Goal: Transaction & Acquisition: Purchase product/service

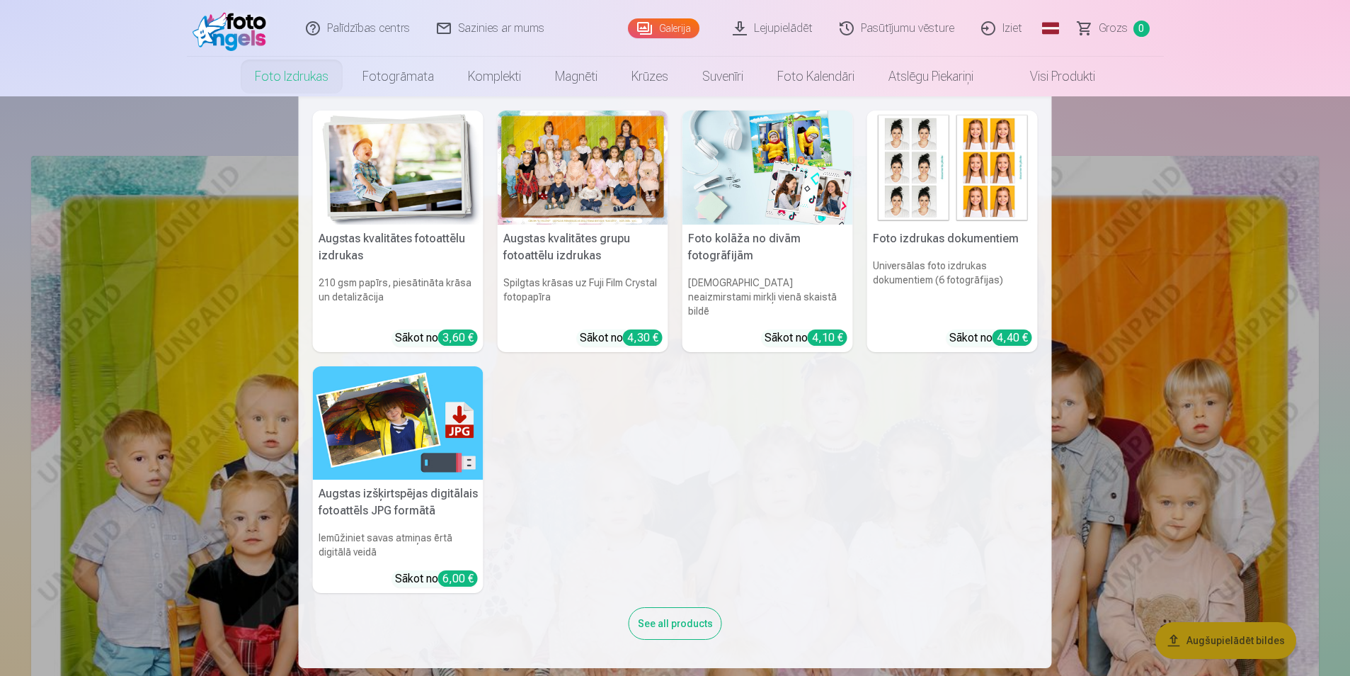
click at [297, 75] on link "Foto izdrukas" at bounding box center [292, 77] width 108 height 40
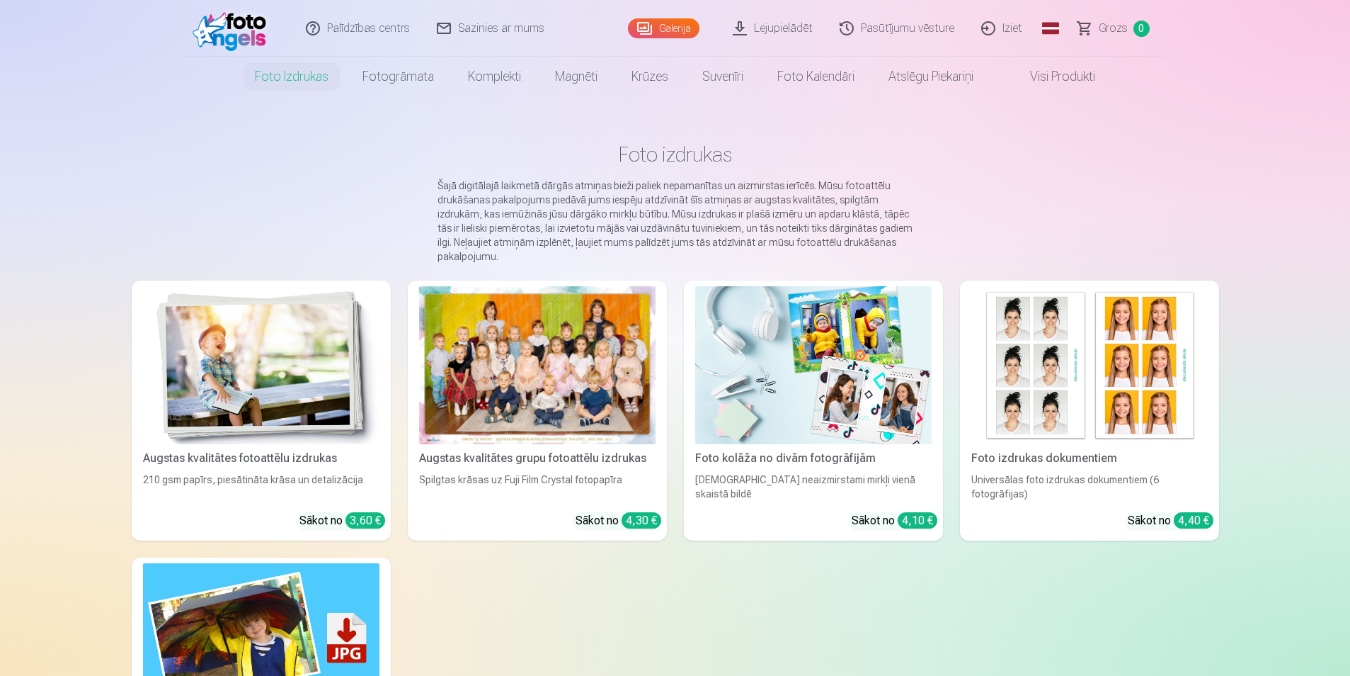
click at [567, 393] on div at bounding box center [537, 365] width 237 height 158
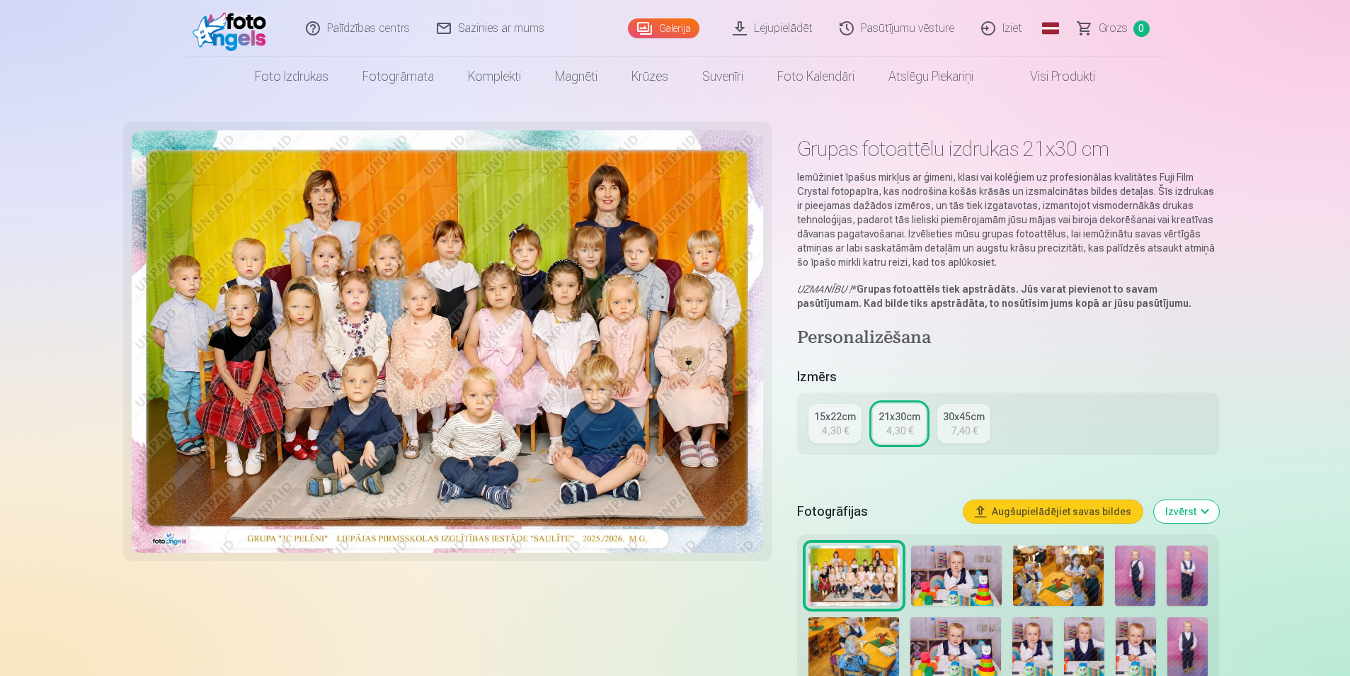
click at [831, 424] on div "4,30 €" at bounding box center [835, 430] width 27 height 14
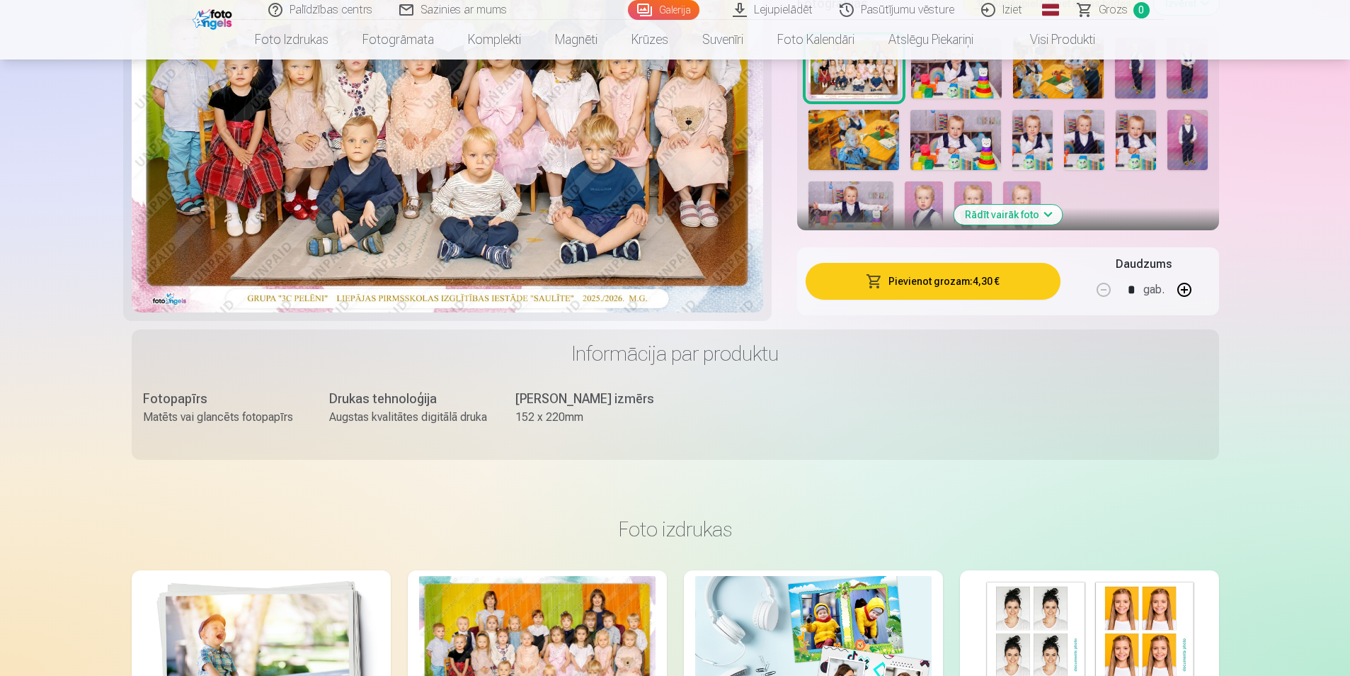
scroll to position [486, 0]
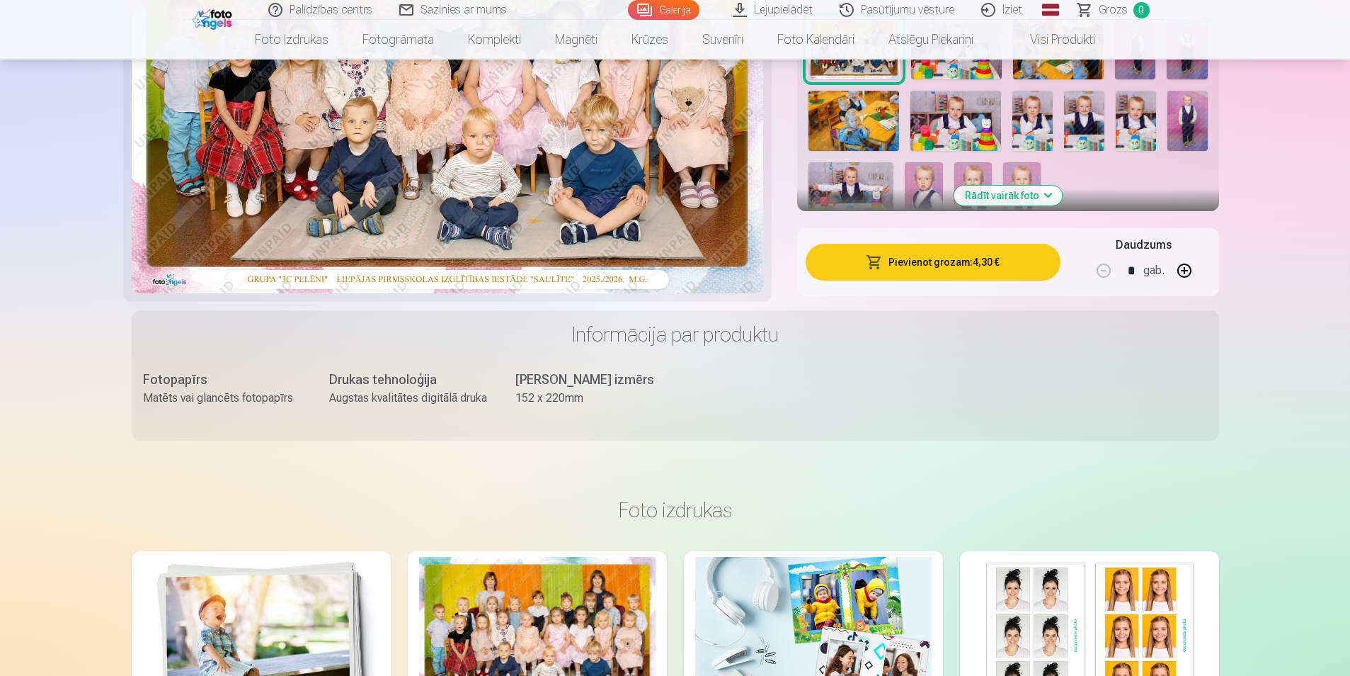
click at [940, 266] on button "Pievienot grozam : 4,30 €" at bounding box center [933, 262] width 254 height 37
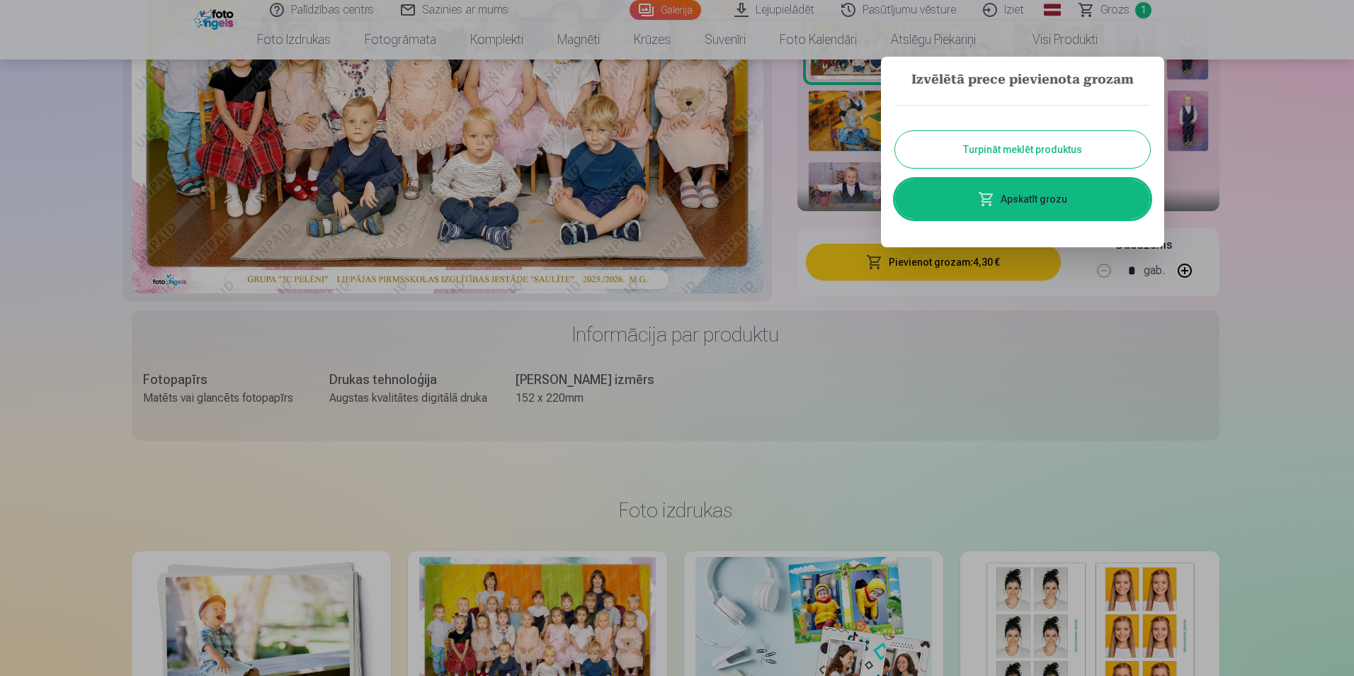
click at [1013, 200] on link "Apskatīt grozu" at bounding box center [1022, 199] width 255 height 40
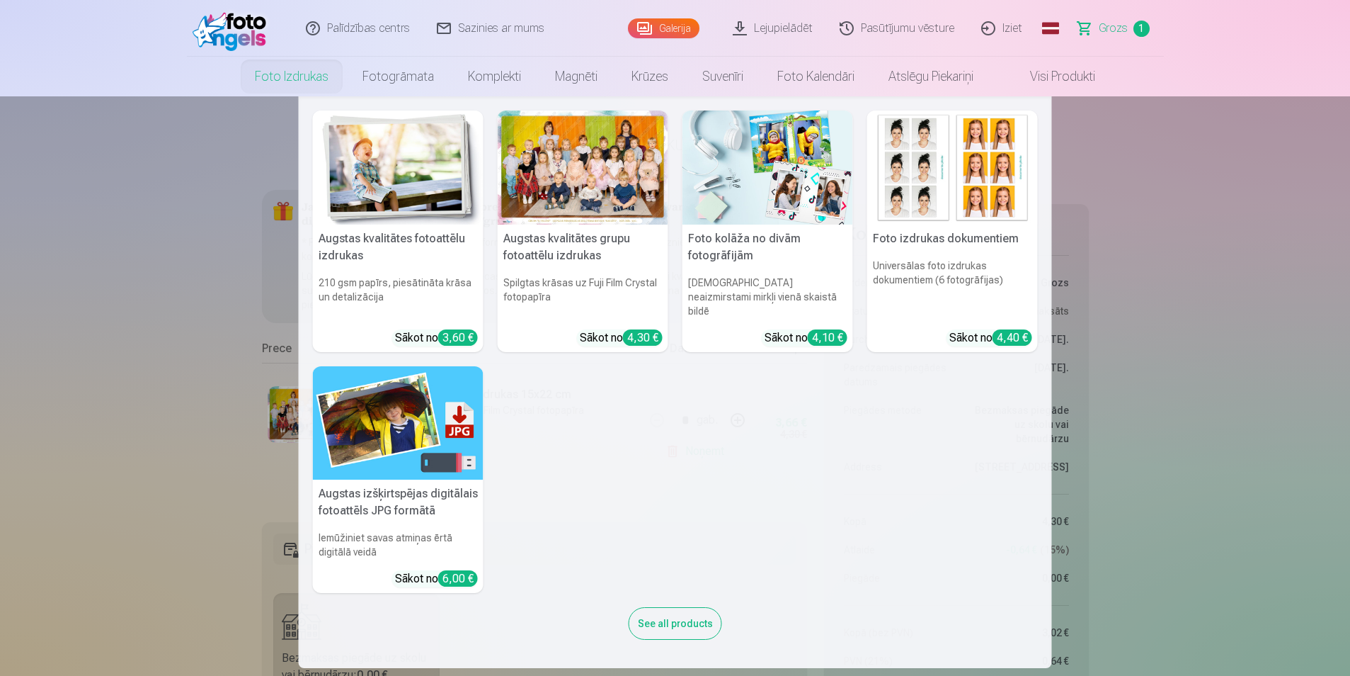
click at [290, 77] on link "Foto izdrukas" at bounding box center [292, 77] width 108 height 40
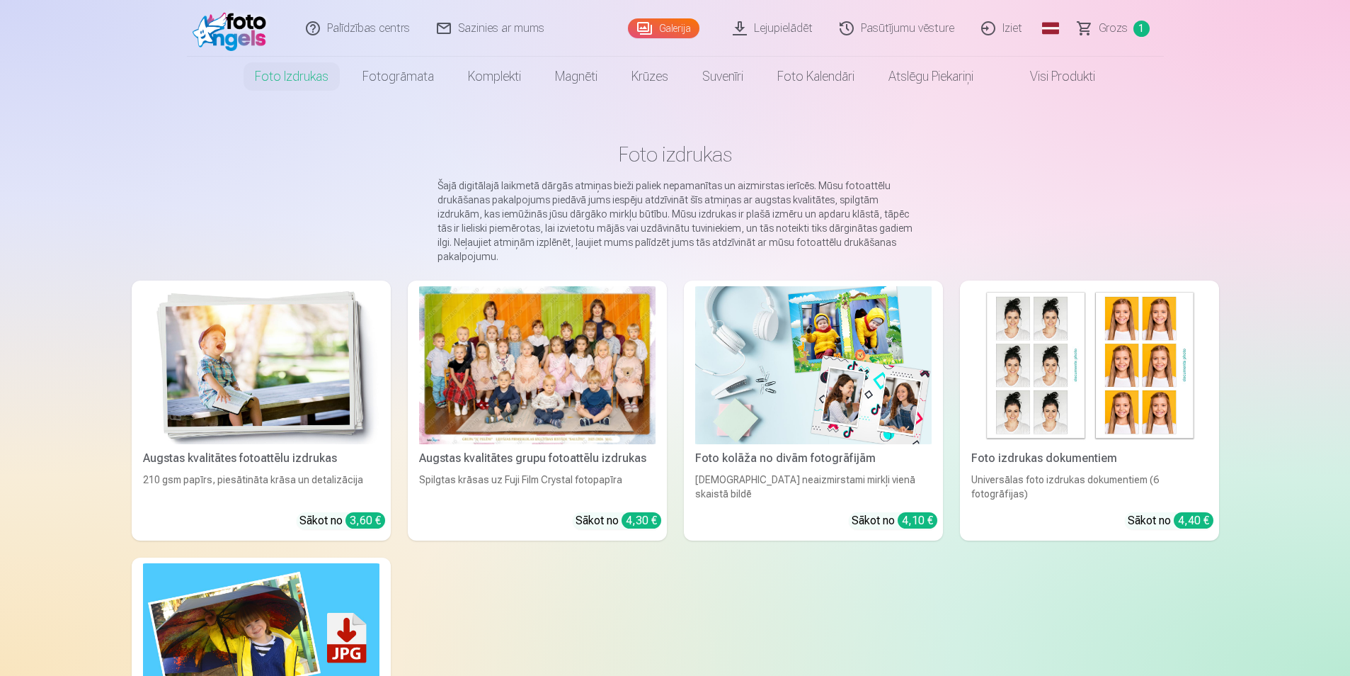
click at [284, 387] on img at bounding box center [261, 365] width 237 height 158
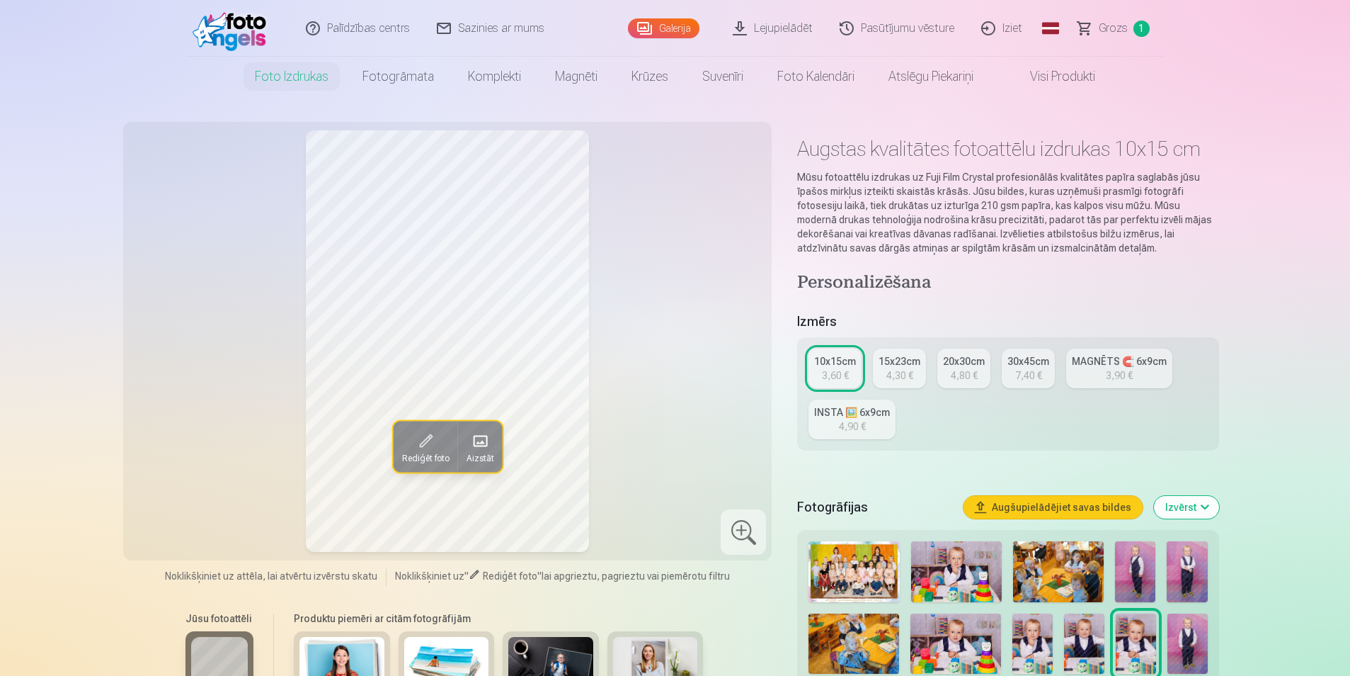
click at [957, 570] on img at bounding box center [956, 571] width 91 height 61
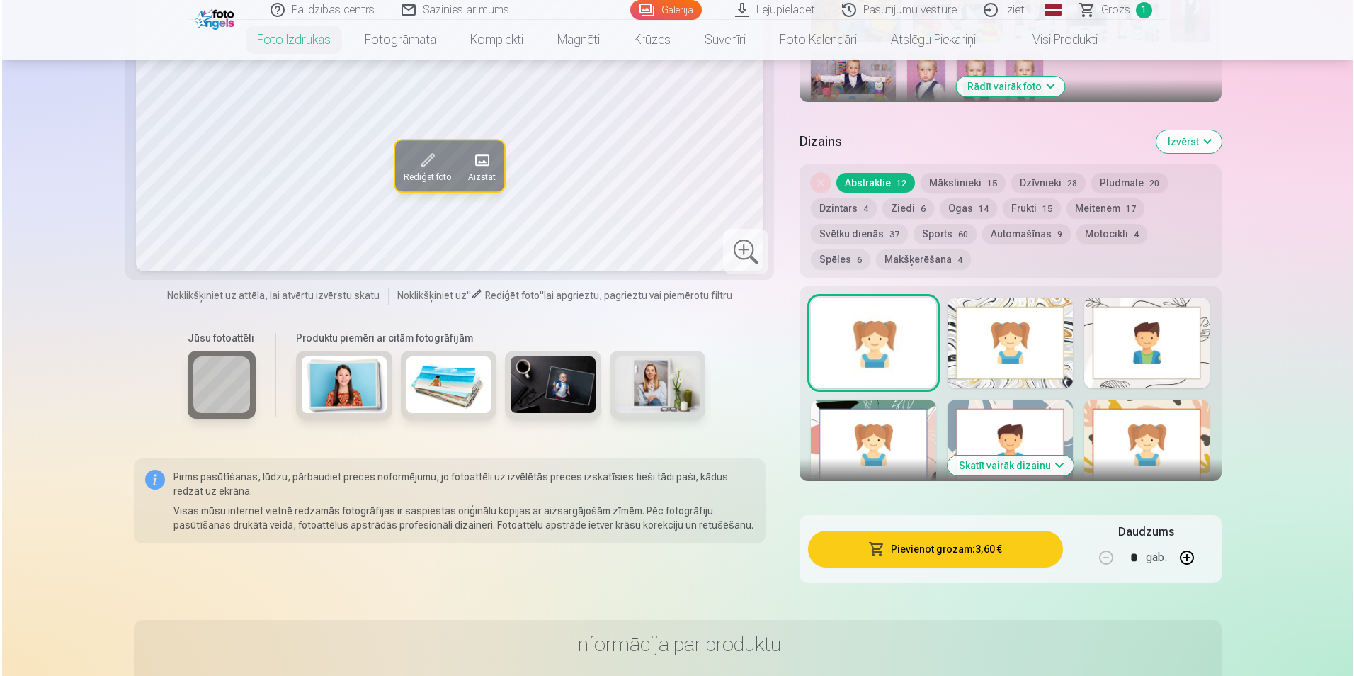
scroll to position [639, 0]
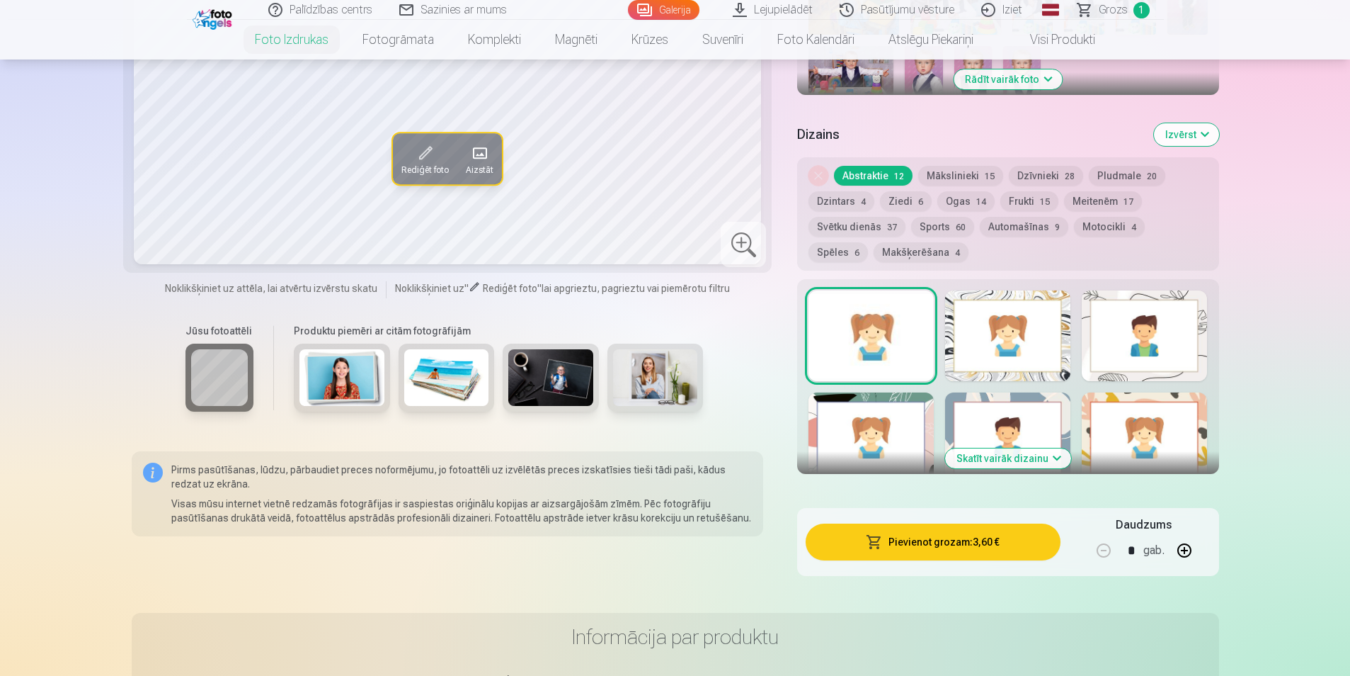
click at [945, 540] on button "Pievienot grozam : 3,60 €" at bounding box center [933, 541] width 254 height 37
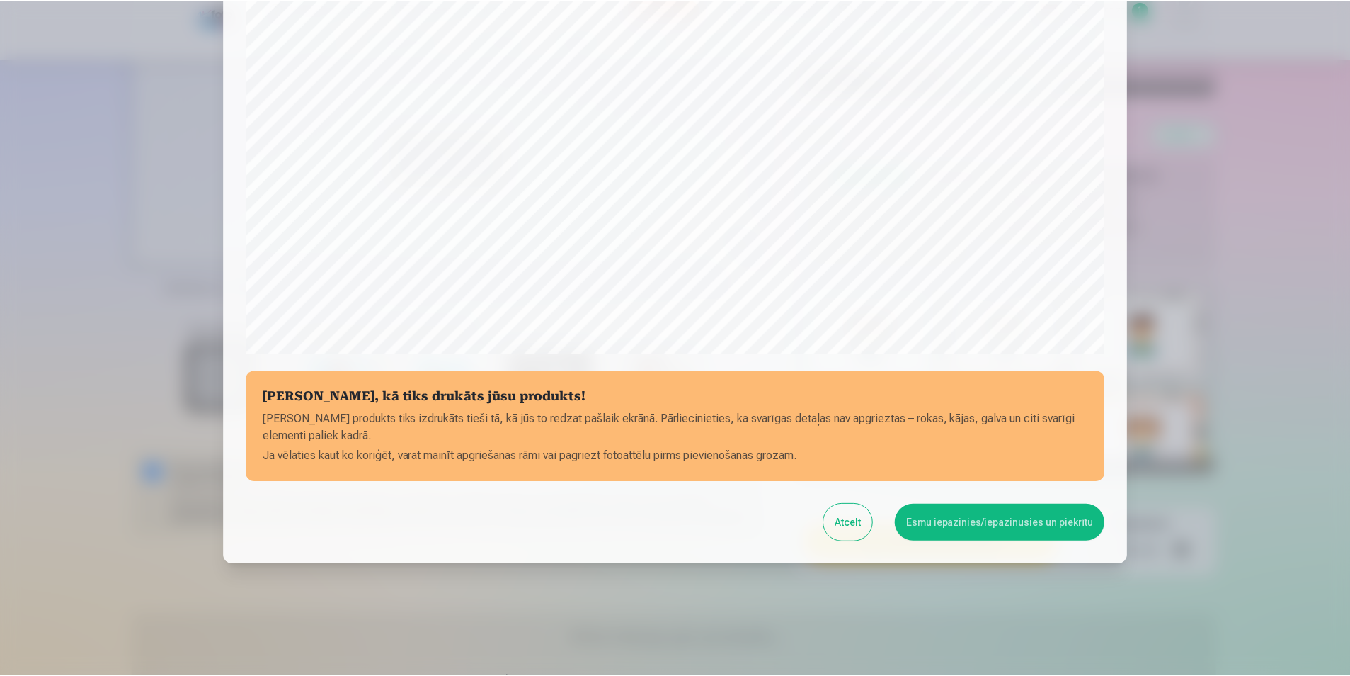
scroll to position [344, 0]
click at [969, 518] on button "Esmu iepazinies/iepazinusies un piekrītu" at bounding box center [1002, 521] width 210 height 37
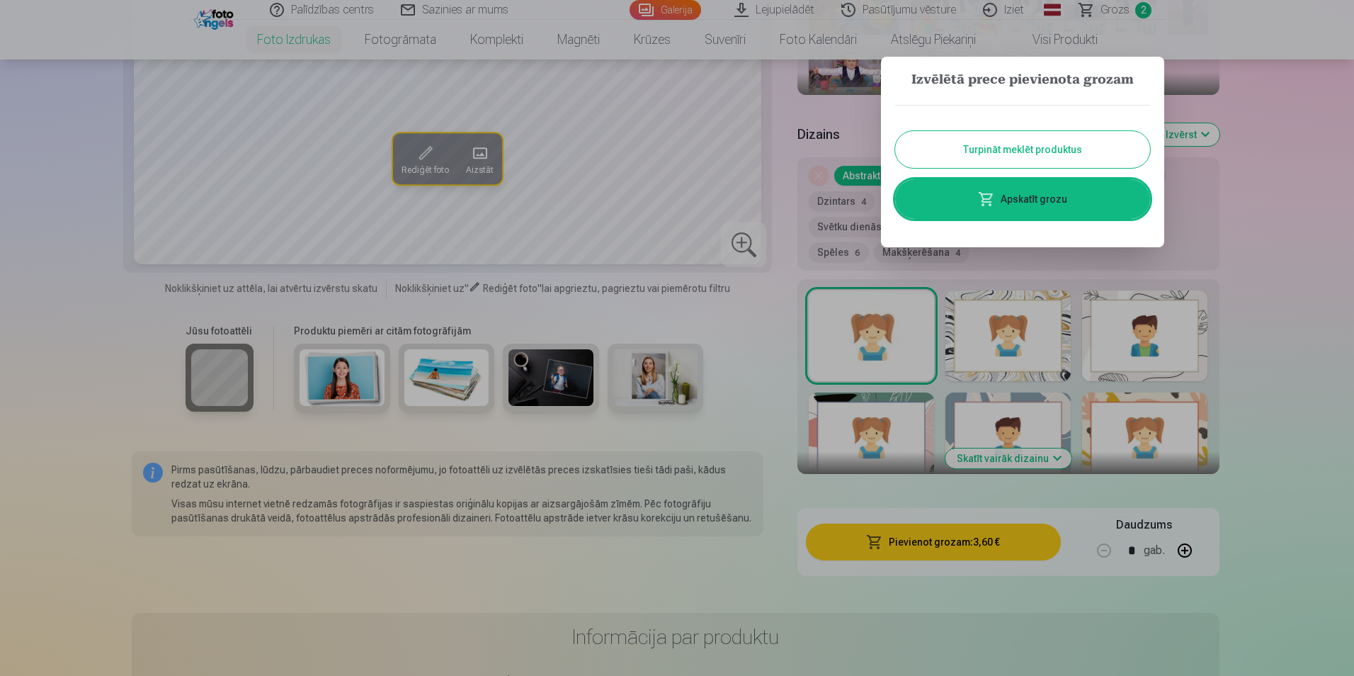
click at [1259, 260] on div at bounding box center [677, 338] width 1354 height 676
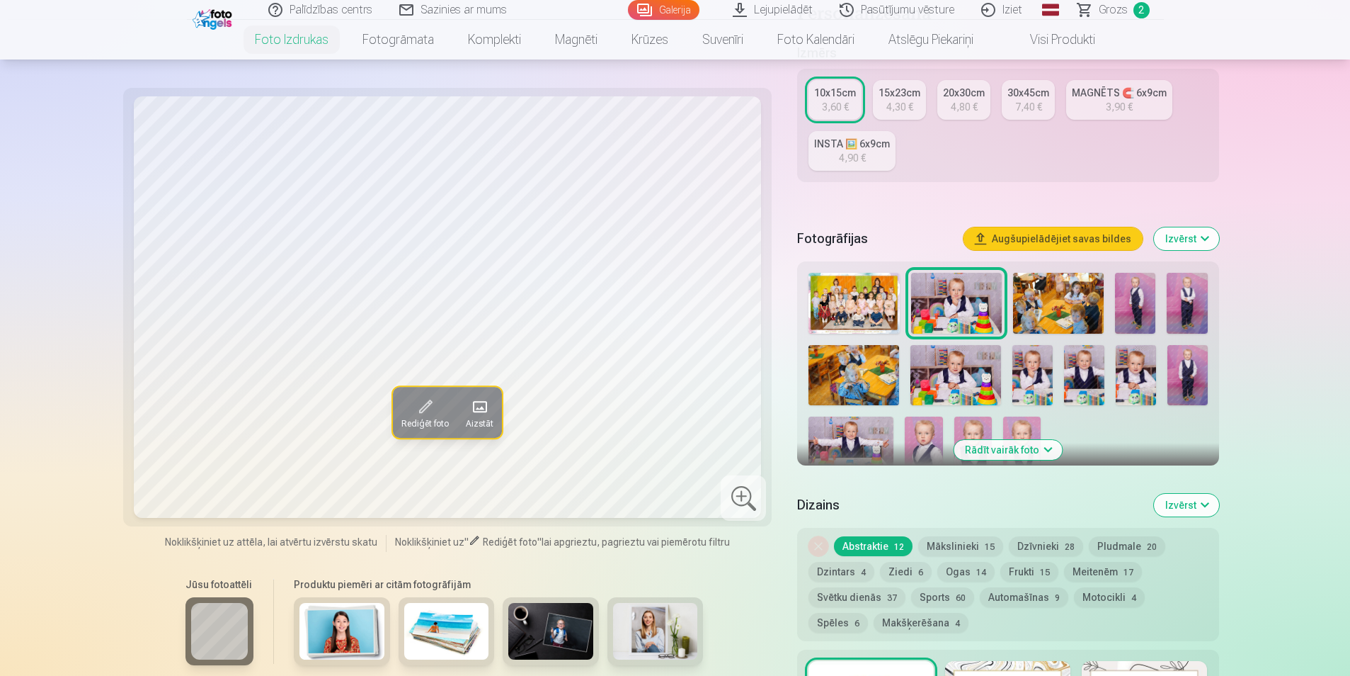
scroll to position [256, 0]
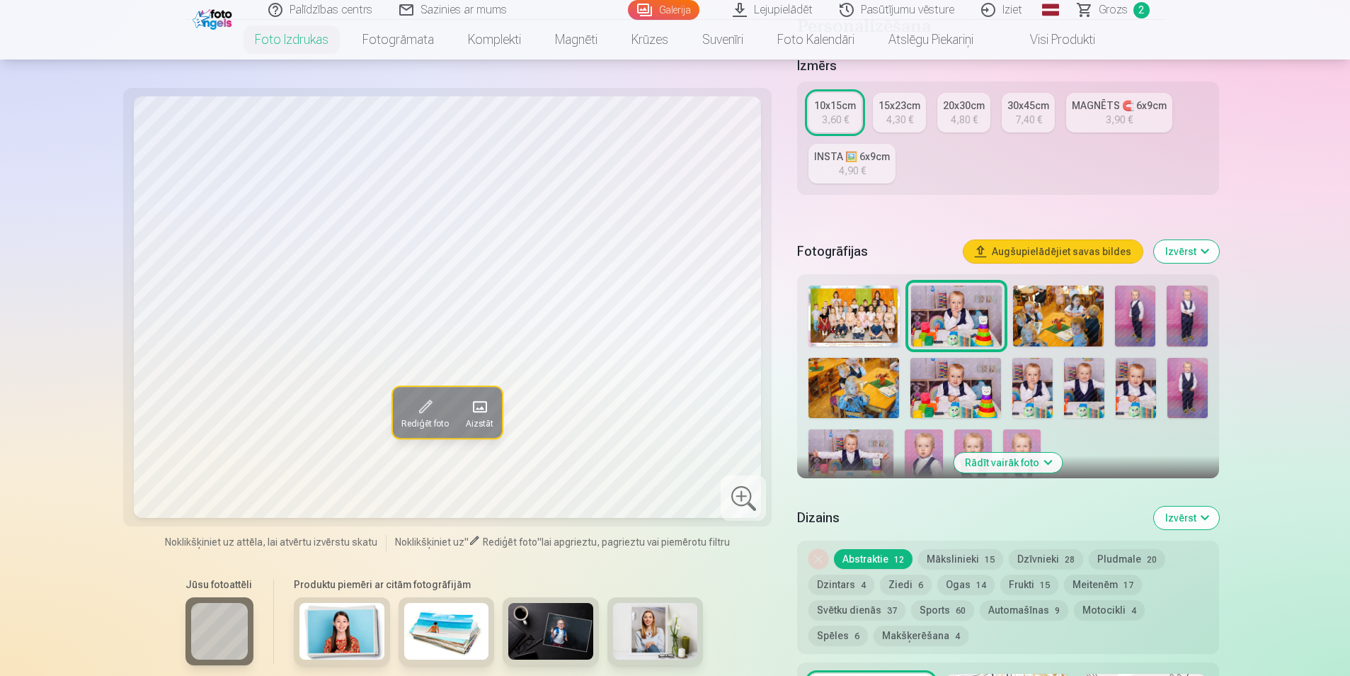
click at [1021, 440] on img at bounding box center [1022, 457] width 38 height 57
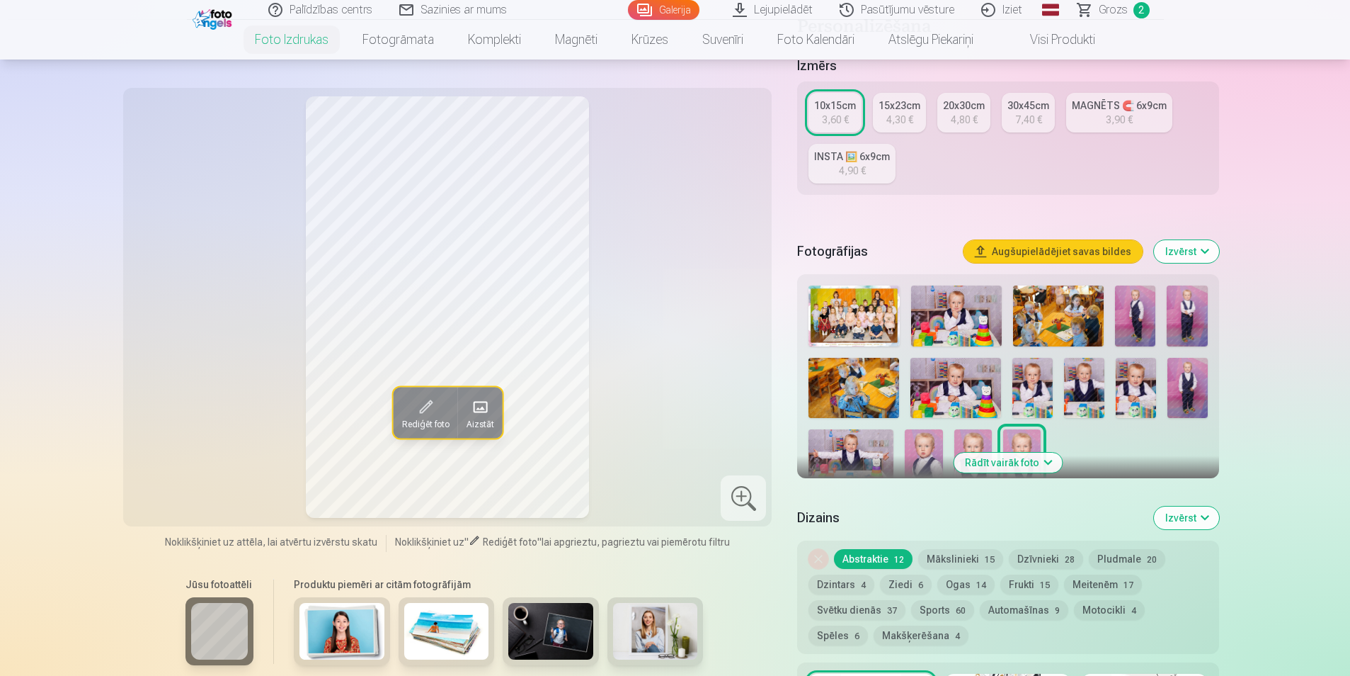
click at [971, 441] on img at bounding box center [974, 457] width 38 height 57
click at [921, 446] on img at bounding box center [924, 457] width 38 height 57
click at [945, 441] on div at bounding box center [1008, 386] width 410 height 212
click at [972, 443] on img at bounding box center [974, 457] width 38 height 57
click at [842, 462] on img at bounding box center [851, 457] width 85 height 57
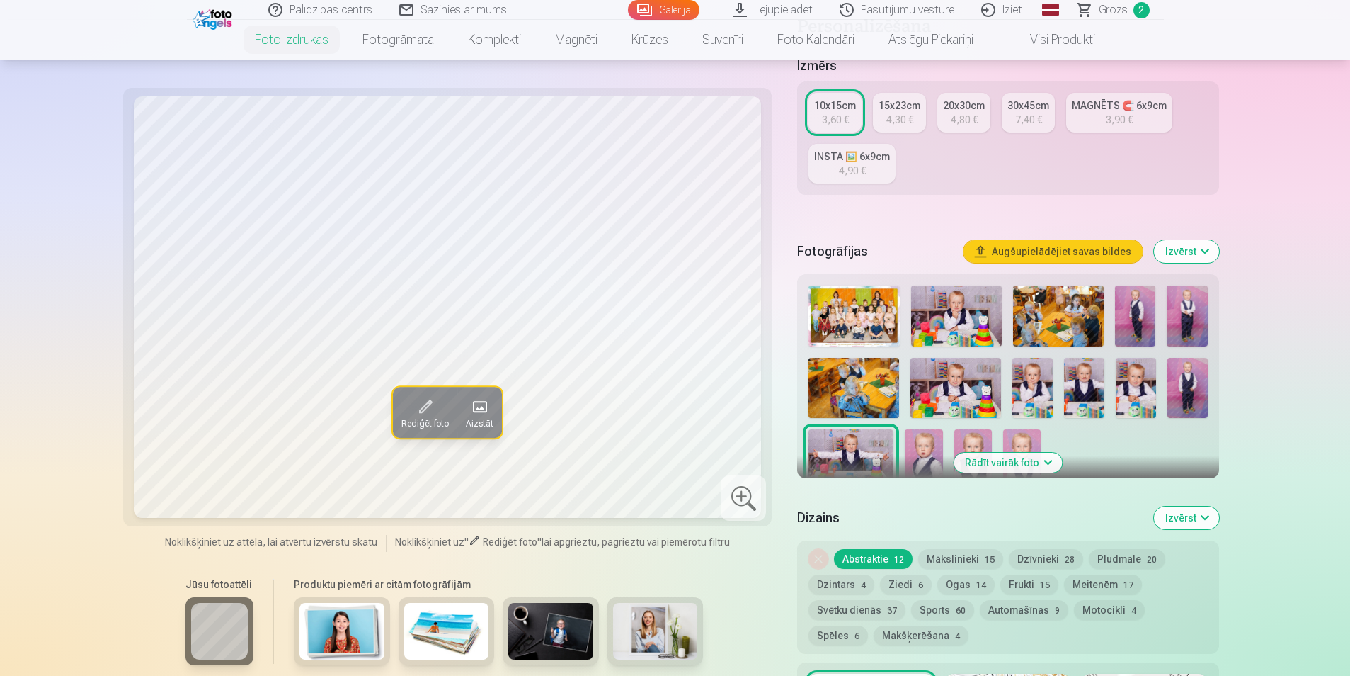
click at [1154, 394] on img at bounding box center [1136, 388] width 40 height 60
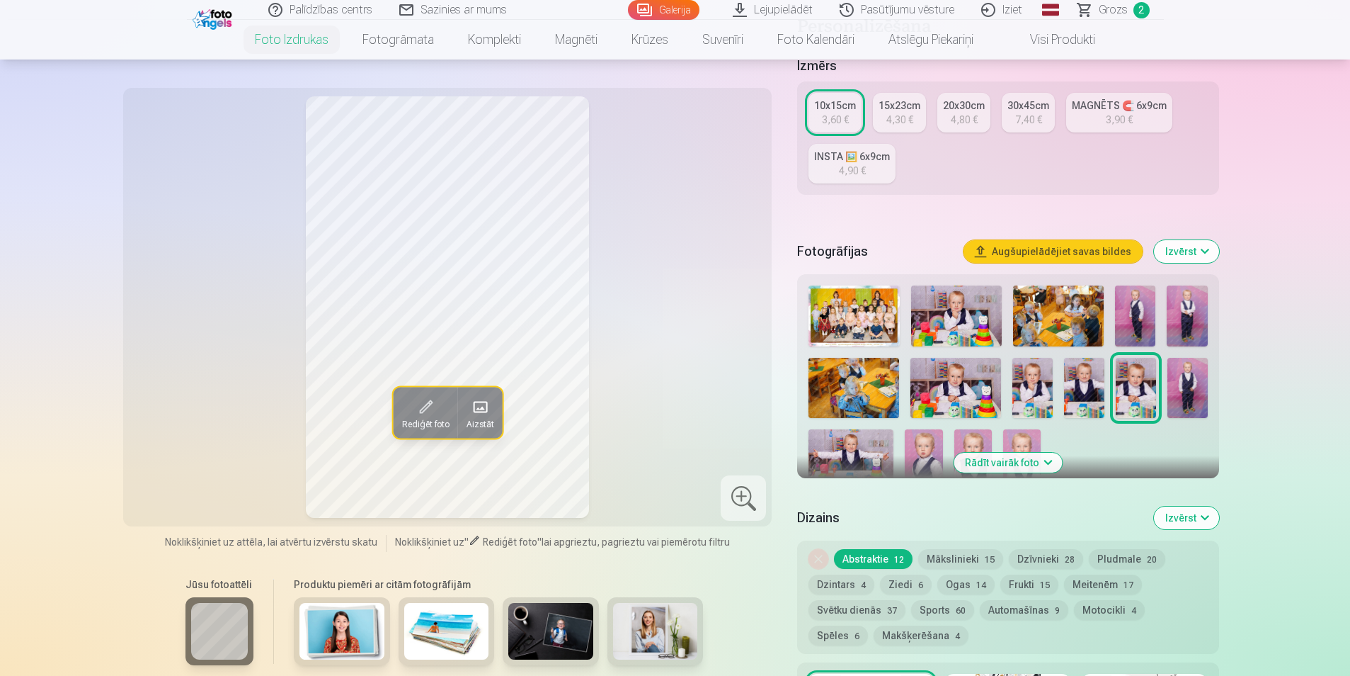
click at [1036, 383] on img at bounding box center [1033, 388] width 40 height 60
click at [968, 304] on img at bounding box center [956, 315] width 91 height 61
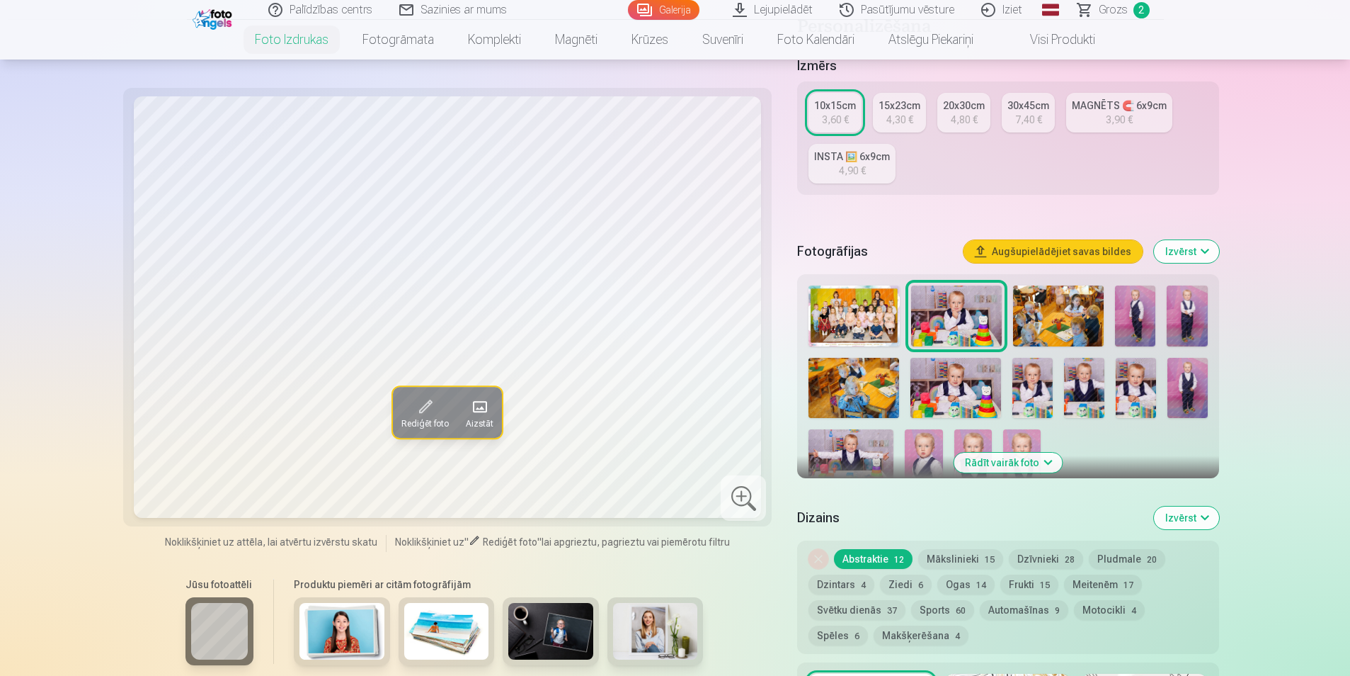
click at [1047, 321] on img at bounding box center [1058, 315] width 91 height 61
click at [950, 403] on img at bounding box center [956, 388] width 91 height 60
click at [1029, 397] on img at bounding box center [1033, 388] width 40 height 60
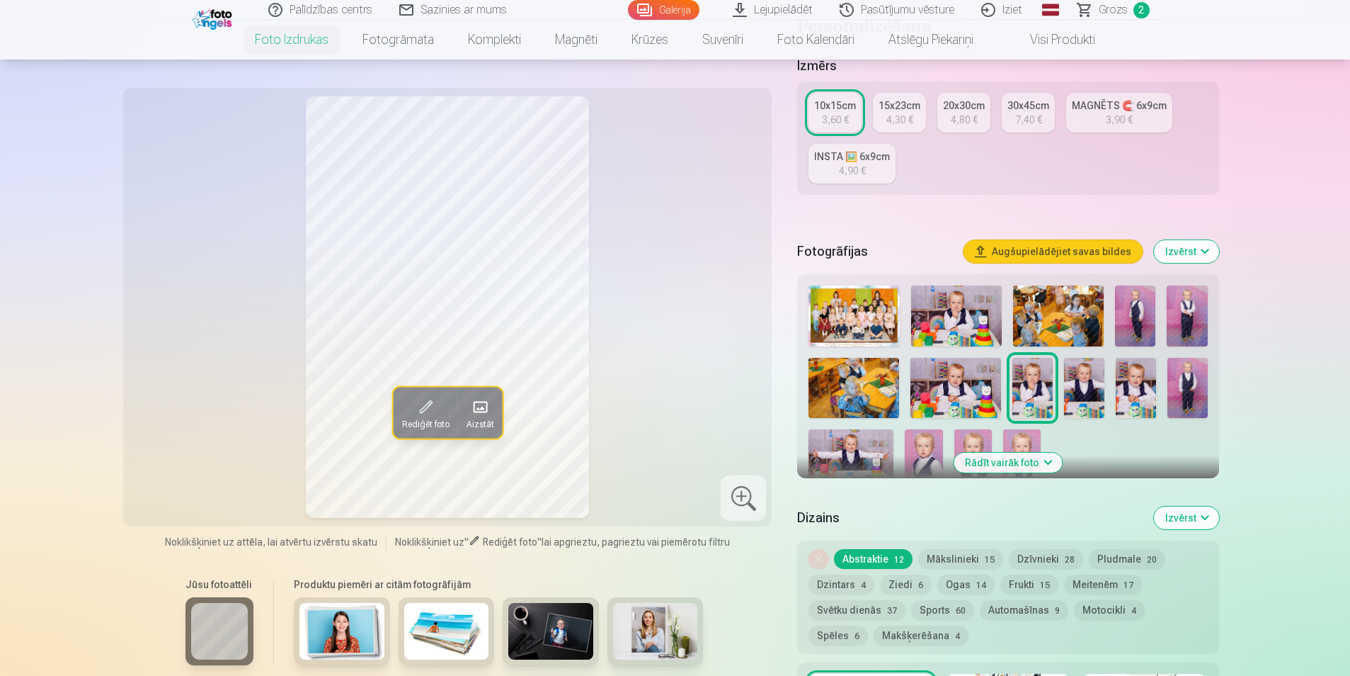
click at [1086, 402] on img at bounding box center [1084, 388] width 40 height 60
click at [1132, 392] on img at bounding box center [1136, 388] width 40 height 60
click at [1076, 395] on img at bounding box center [1084, 388] width 40 height 60
click at [864, 448] on img at bounding box center [851, 457] width 85 height 57
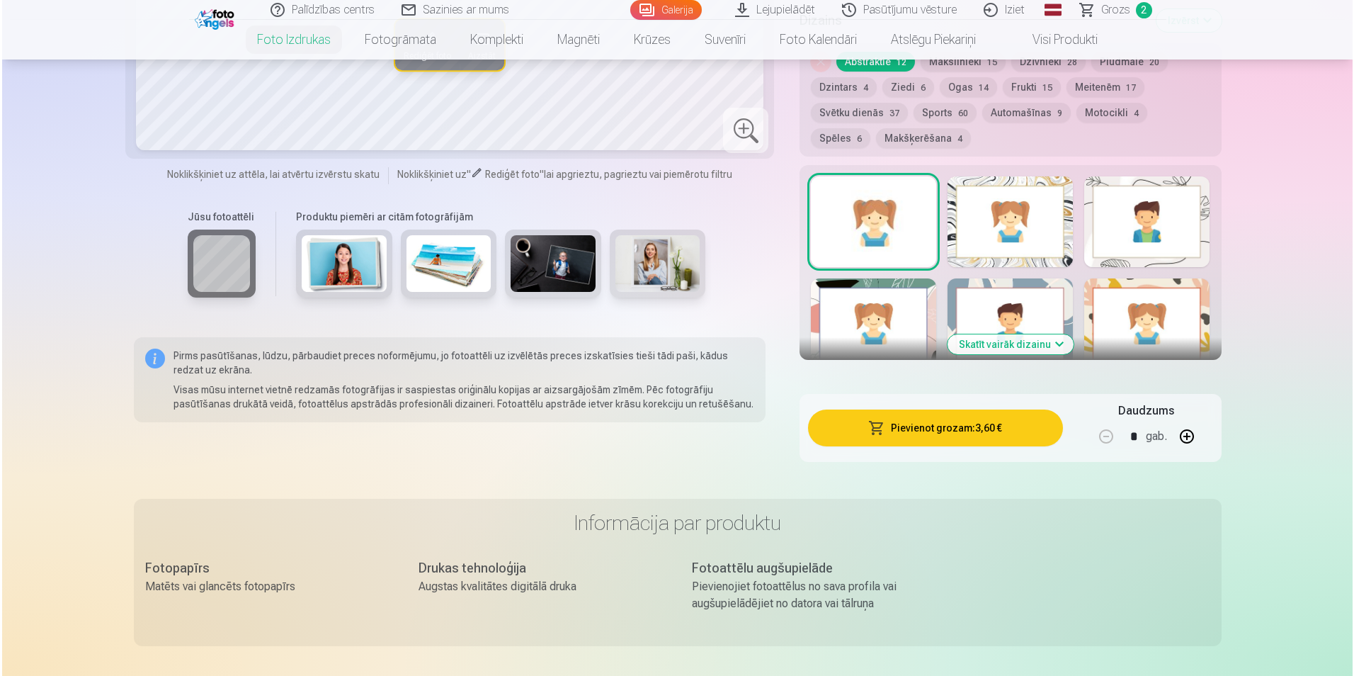
scroll to position [867, 0]
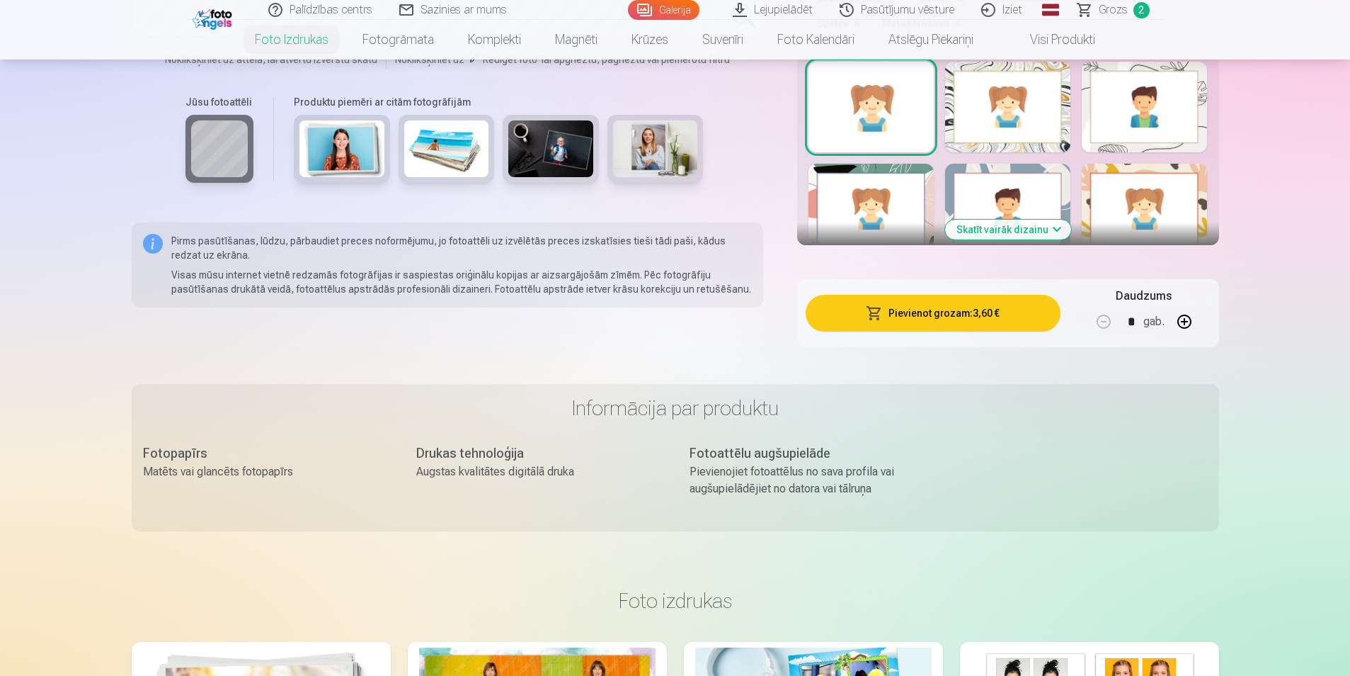
click at [912, 313] on button "Pievienot grozam : 3,60 €" at bounding box center [933, 313] width 254 height 37
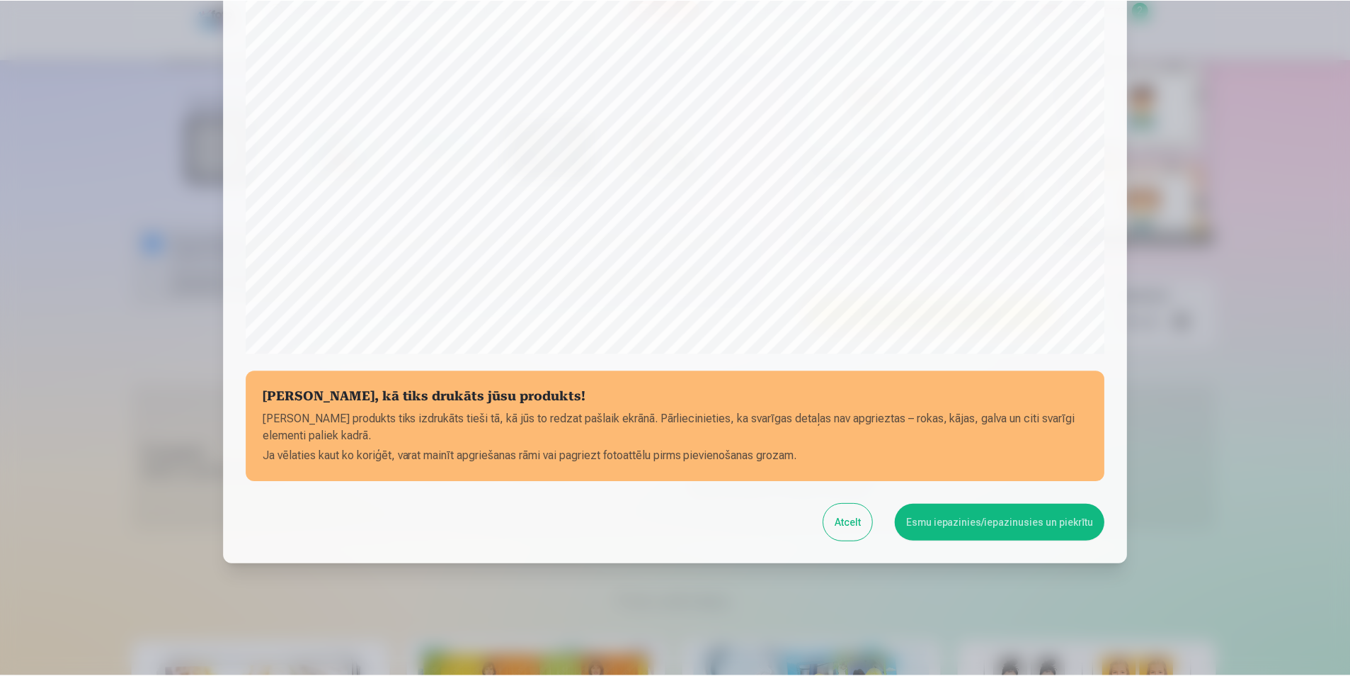
scroll to position [344, 0]
click at [978, 528] on button "Esmu iepazinies/iepazinusies un piekrītu" at bounding box center [1002, 521] width 210 height 37
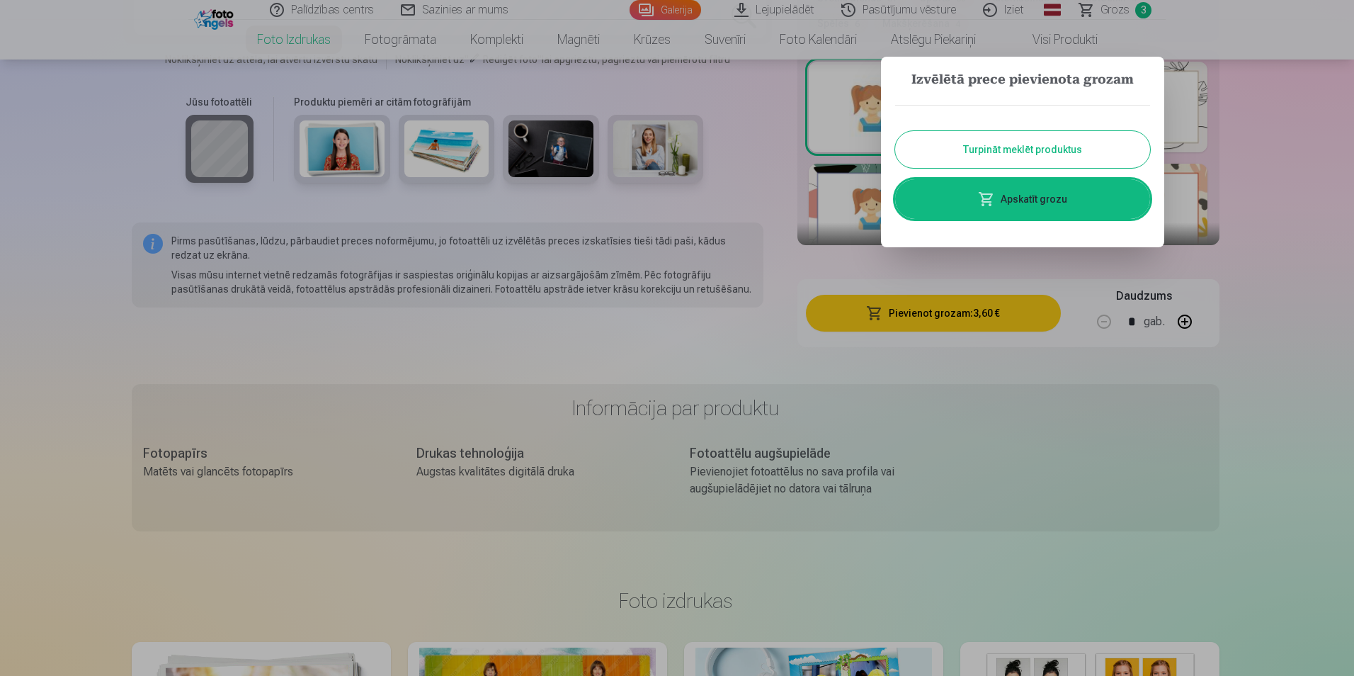
click at [1038, 200] on link "Apskatīt grozu" at bounding box center [1022, 199] width 255 height 40
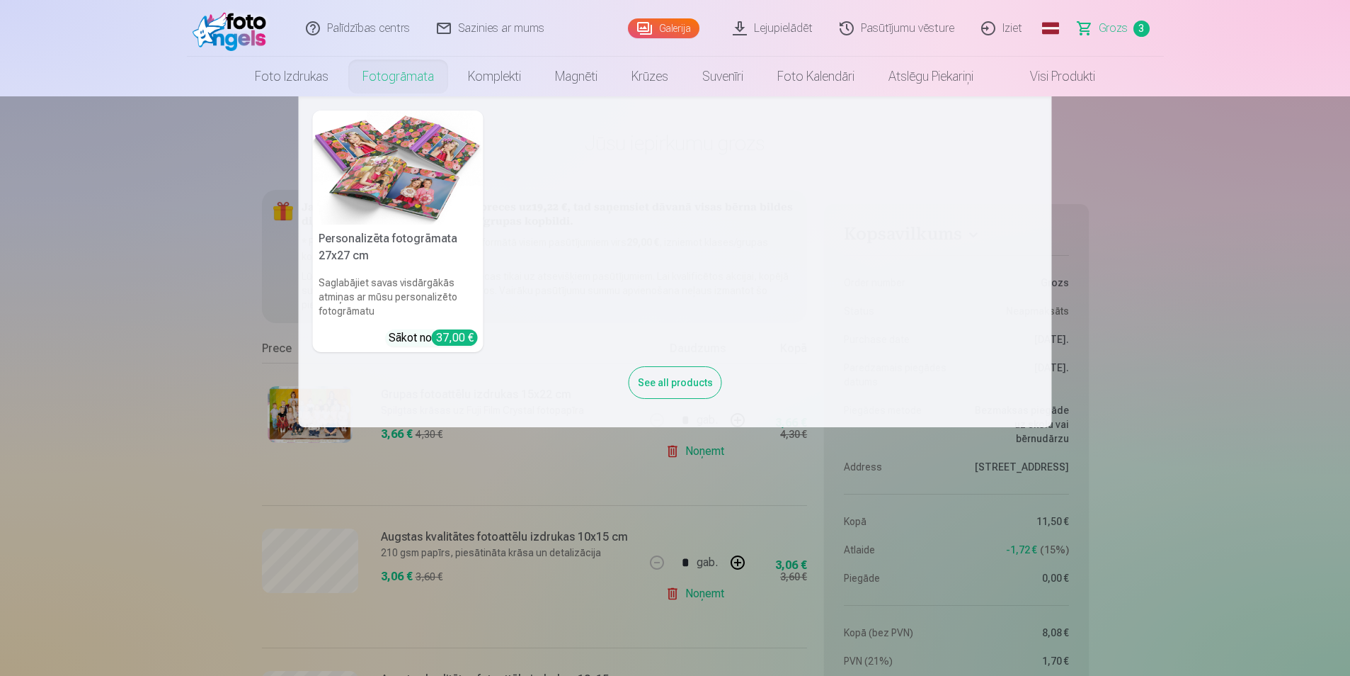
click at [404, 81] on link "Fotogrāmata" at bounding box center [399, 77] width 106 height 40
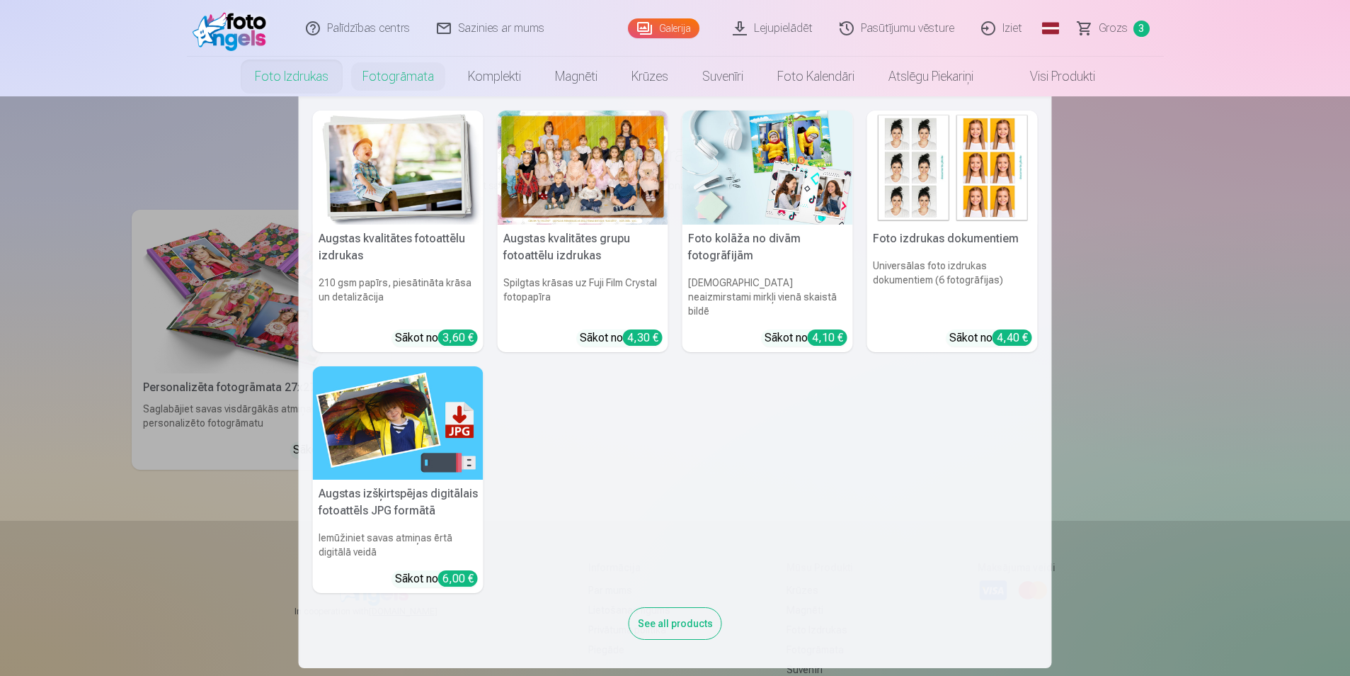
click at [281, 76] on link "Foto izdrukas" at bounding box center [292, 77] width 108 height 40
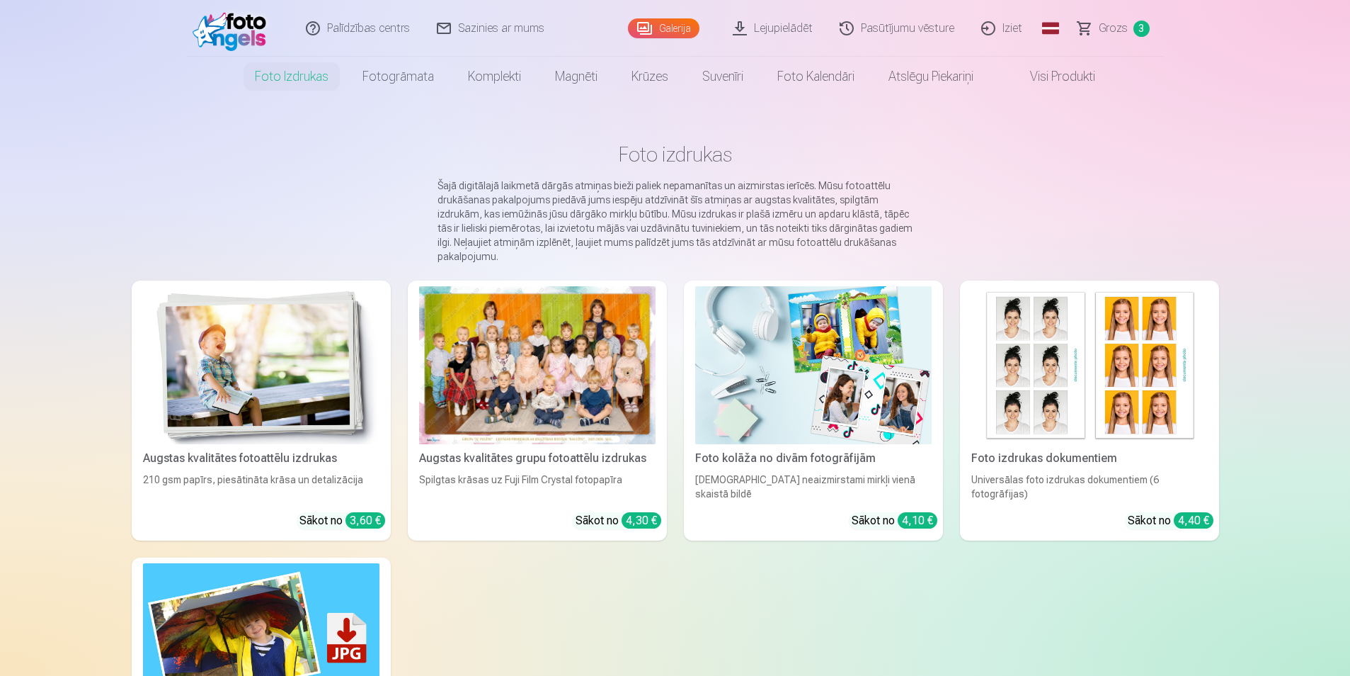
click at [269, 380] on img at bounding box center [261, 365] width 237 height 158
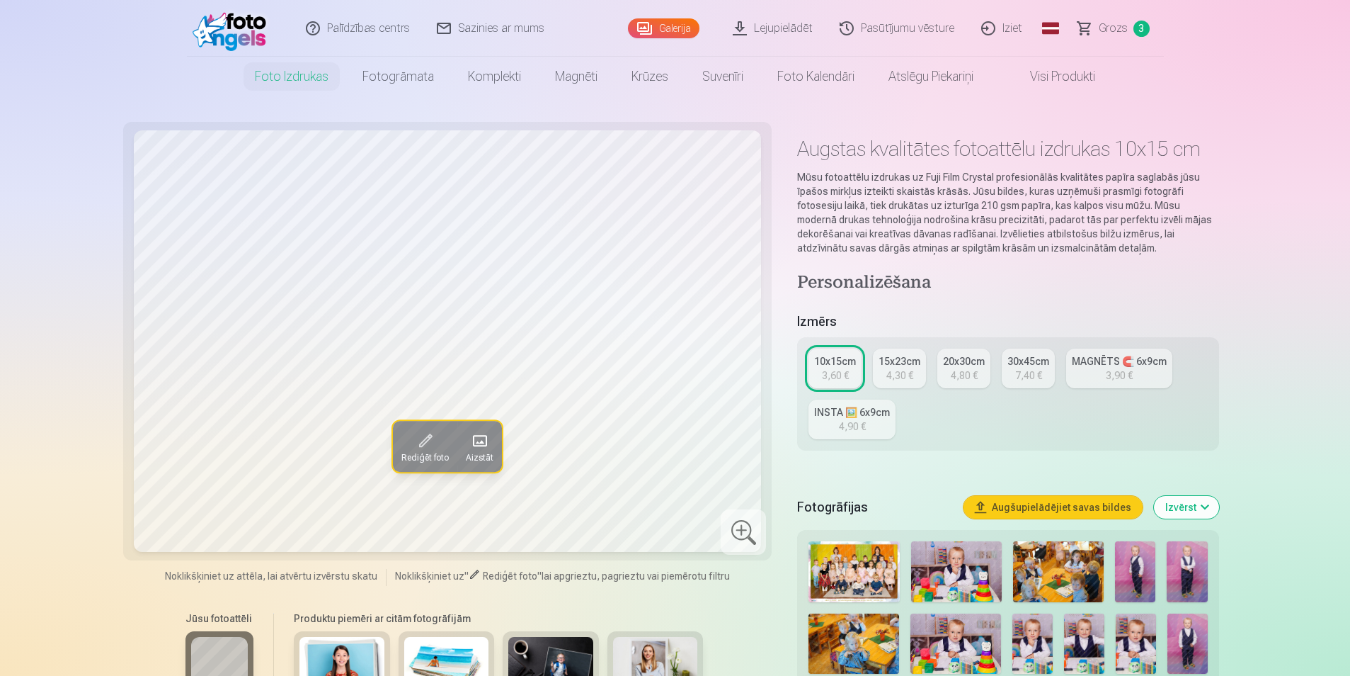
click at [1123, 374] on div "3,90 €" at bounding box center [1119, 375] width 27 height 14
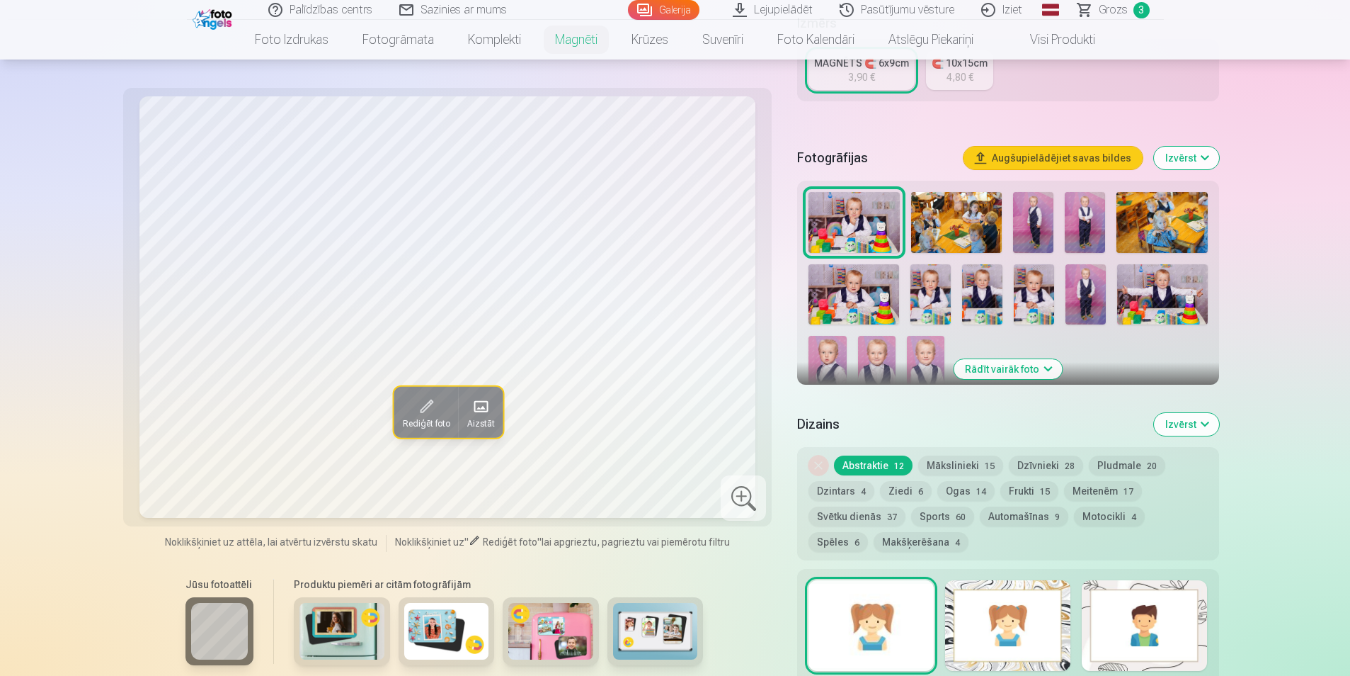
scroll to position [280, 0]
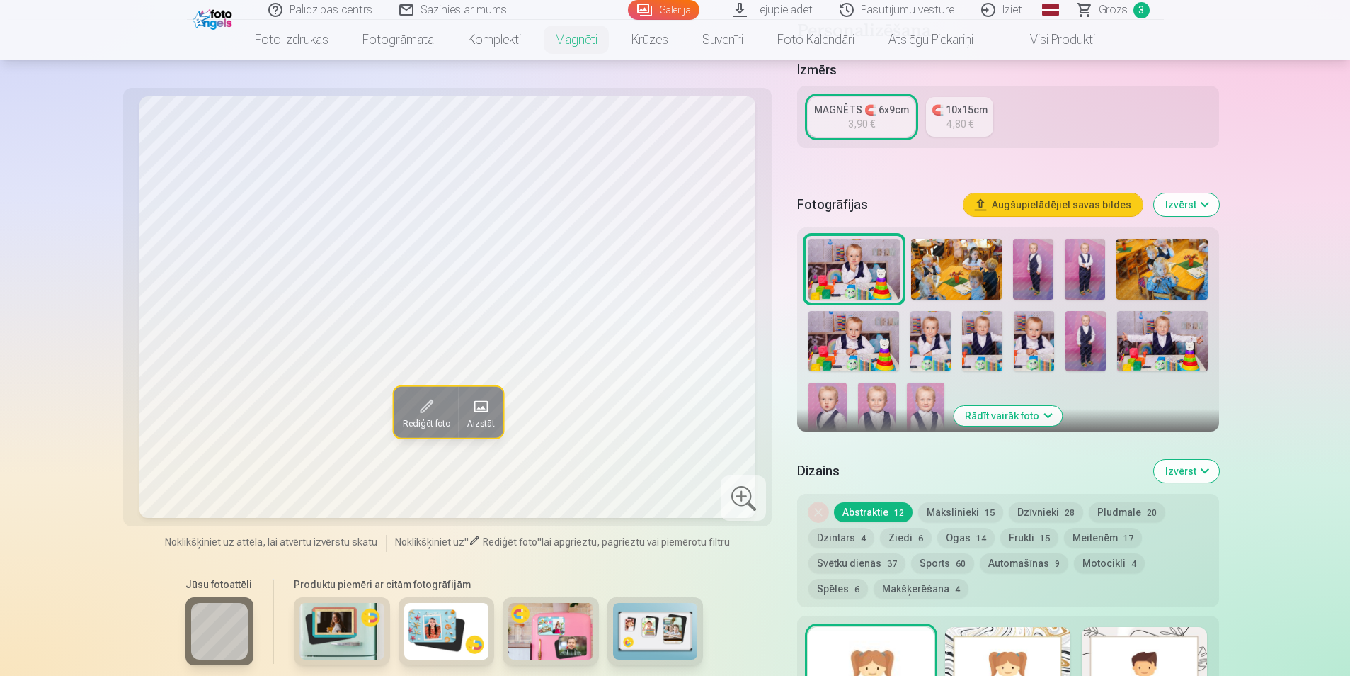
click at [918, 385] on img at bounding box center [926, 410] width 38 height 57
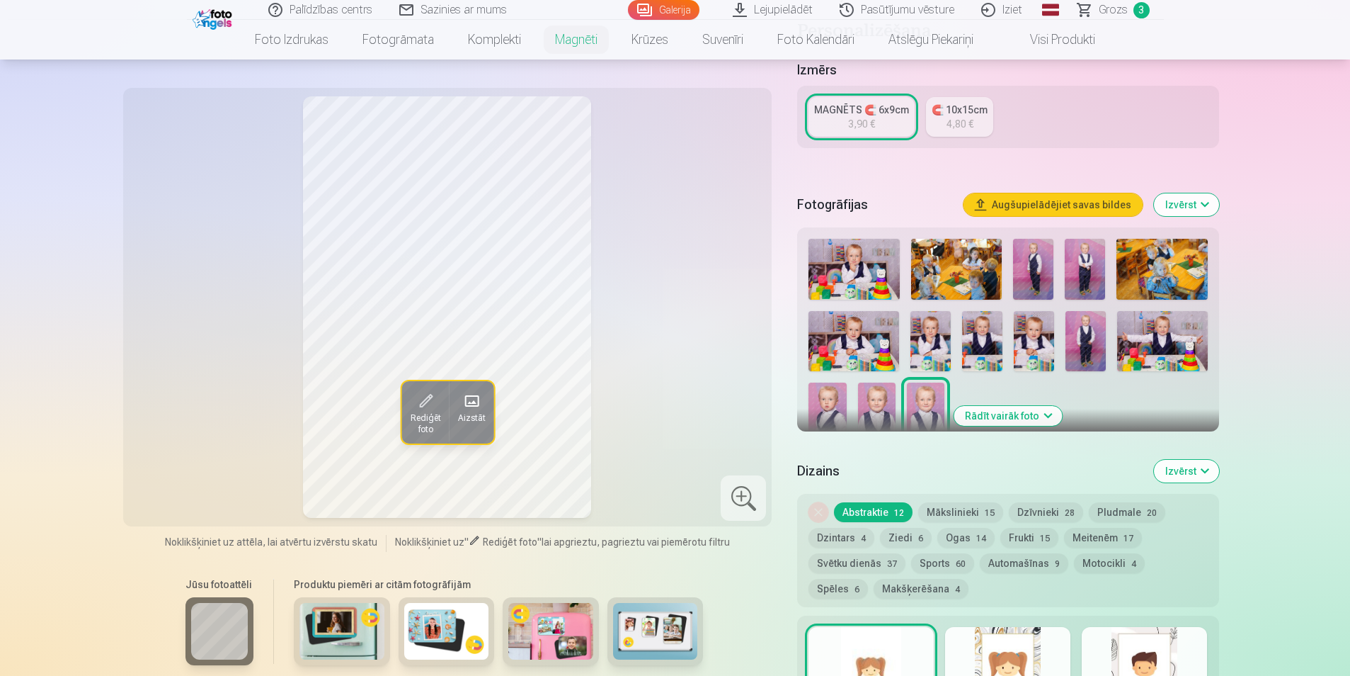
click at [882, 387] on img at bounding box center [877, 410] width 38 height 57
click at [927, 389] on img at bounding box center [926, 410] width 38 height 57
click at [1038, 255] on img at bounding box center [1033, 269] width 40 height 61
click at [1086, 254] on img at bounding box center [1085, 269] width 40 height 61
click at [870, 387] on img at bounding box center [877, 410] width 38 height 57
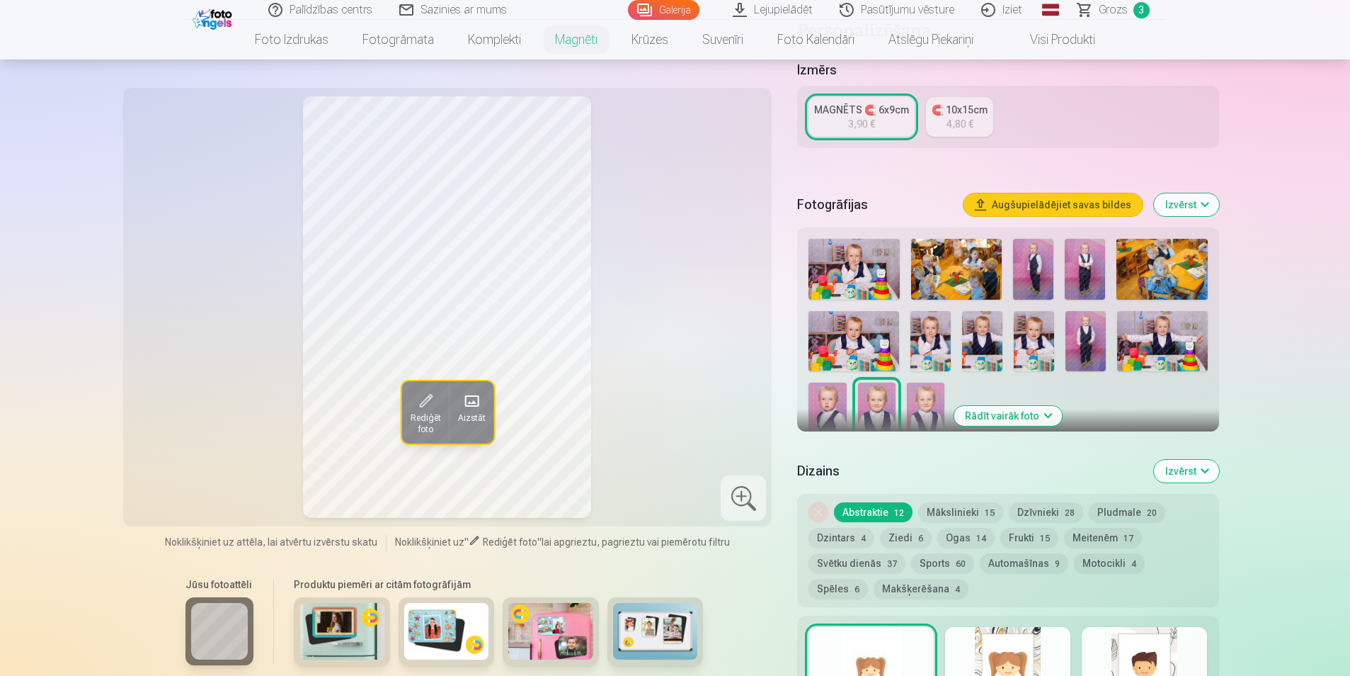
click at [933, 382] on img at bounding box center [926, 410] width 38 height 57
click at [884, 385] on img at bounding box center [877, 410] width 38 height 57
drag, startPoint x: 1350, startPoint y: 92, endPoint x: 1355, endPoint y: 120, distance: 28.1
click at [1350, 120] on html "Palīdzības centrs Sazinies ar mums Galerija Lejupielādēt Pasūtījumu vēsture Izi…" at bounding box center [675, 58] width 1350 height 676
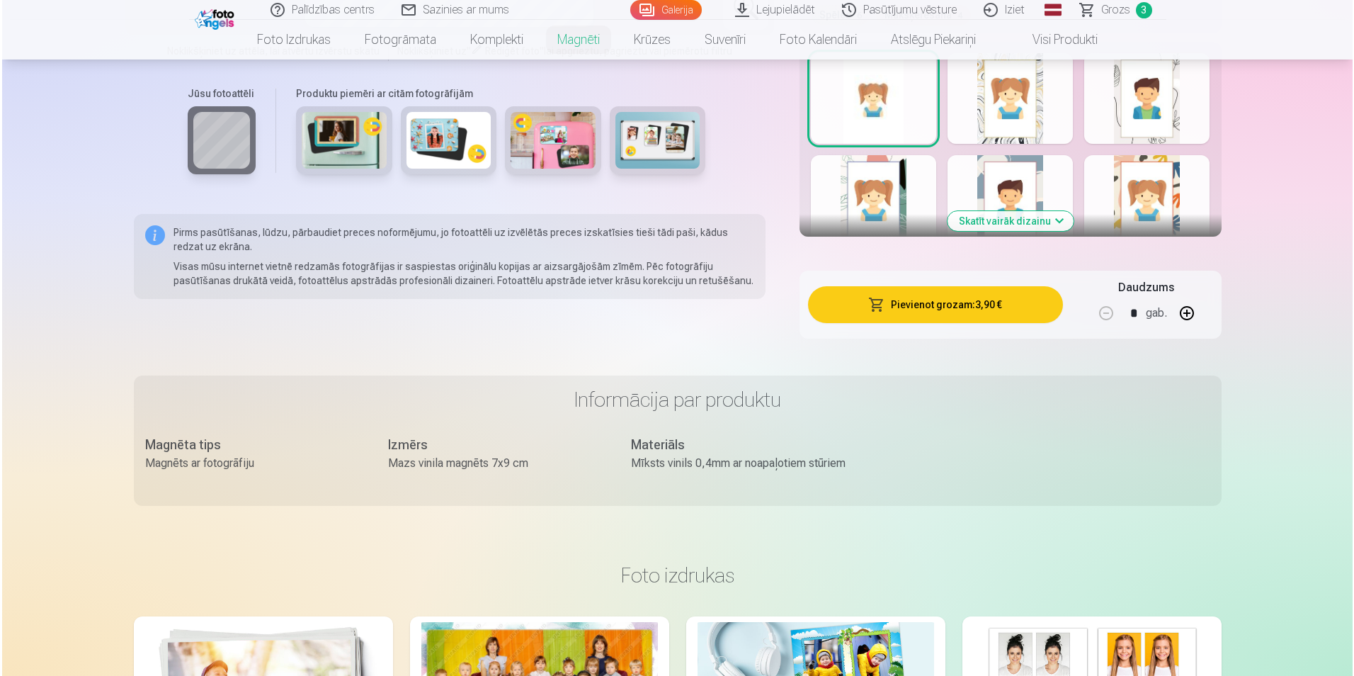
scroll to position [860, 0]
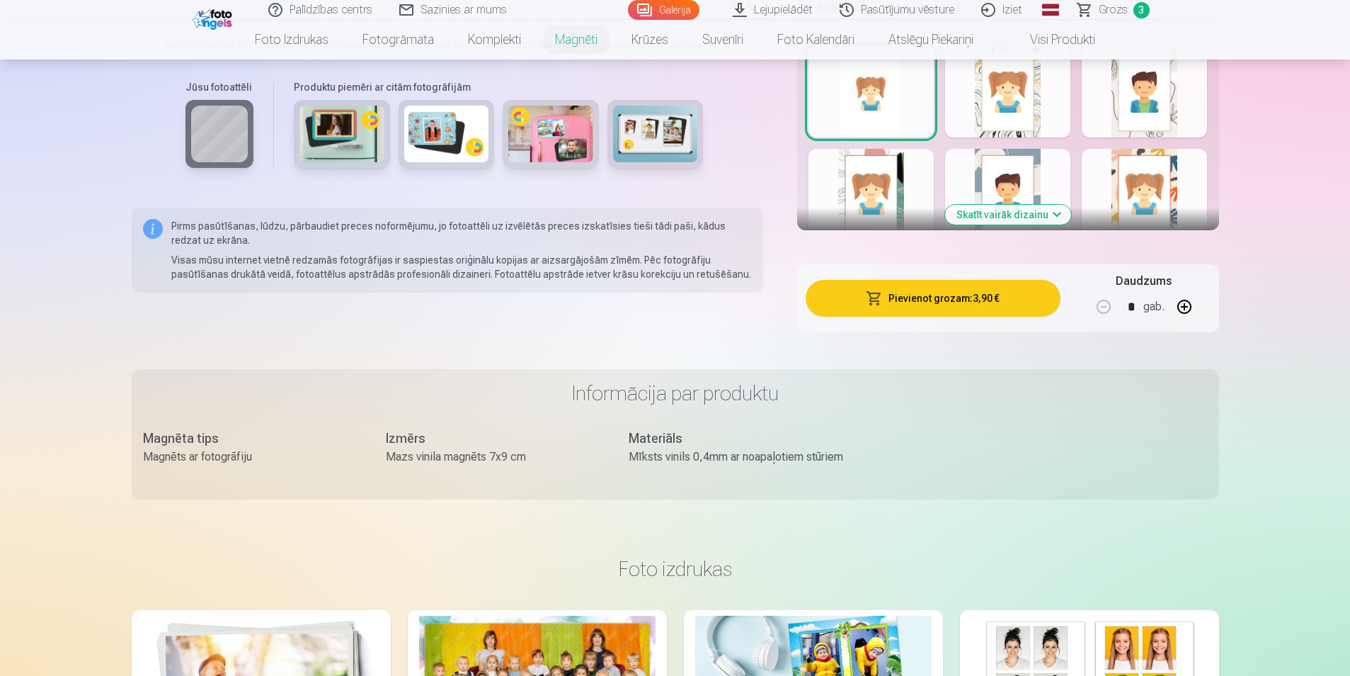
click at [1185, 297] on button "button" at bounding box center [1185, 307] width 34 height 34
type input "*"
click at [1015, 294] on button "Pievienot grozam : 11,70 €" at bounding box center [933, 298] width 254 height 37
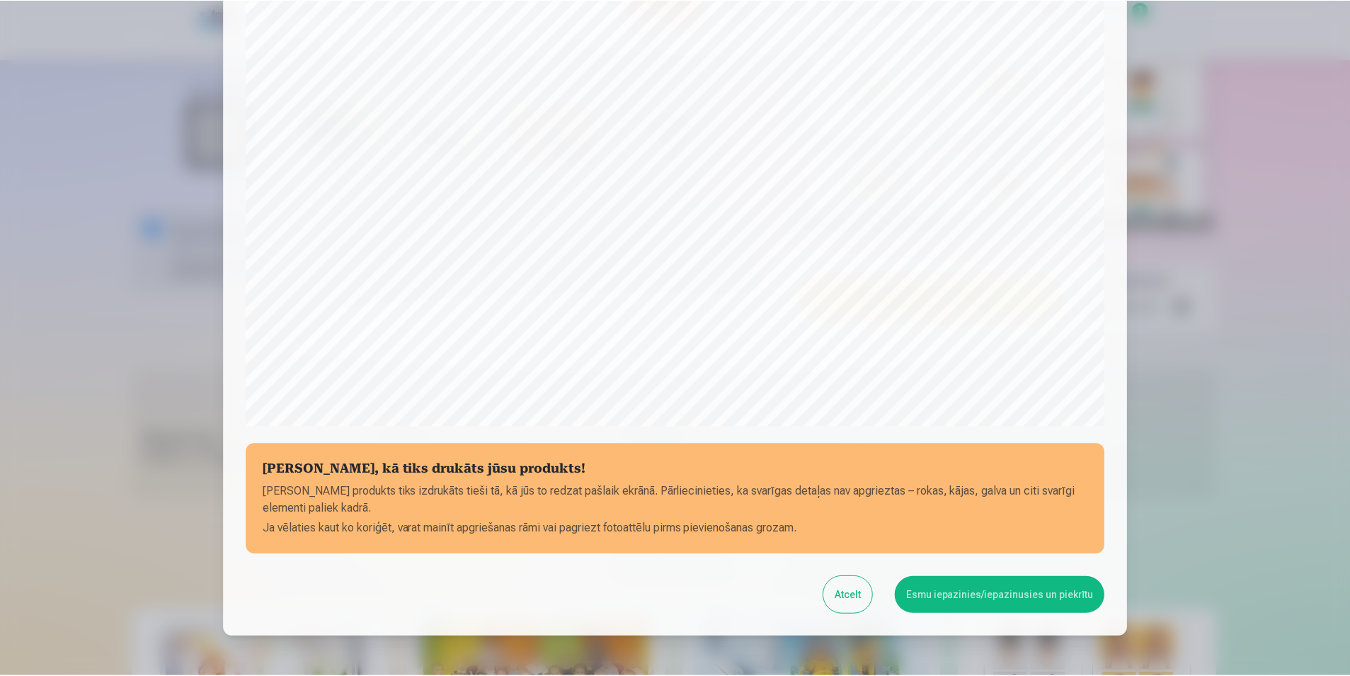
scroll to position [344, 0]
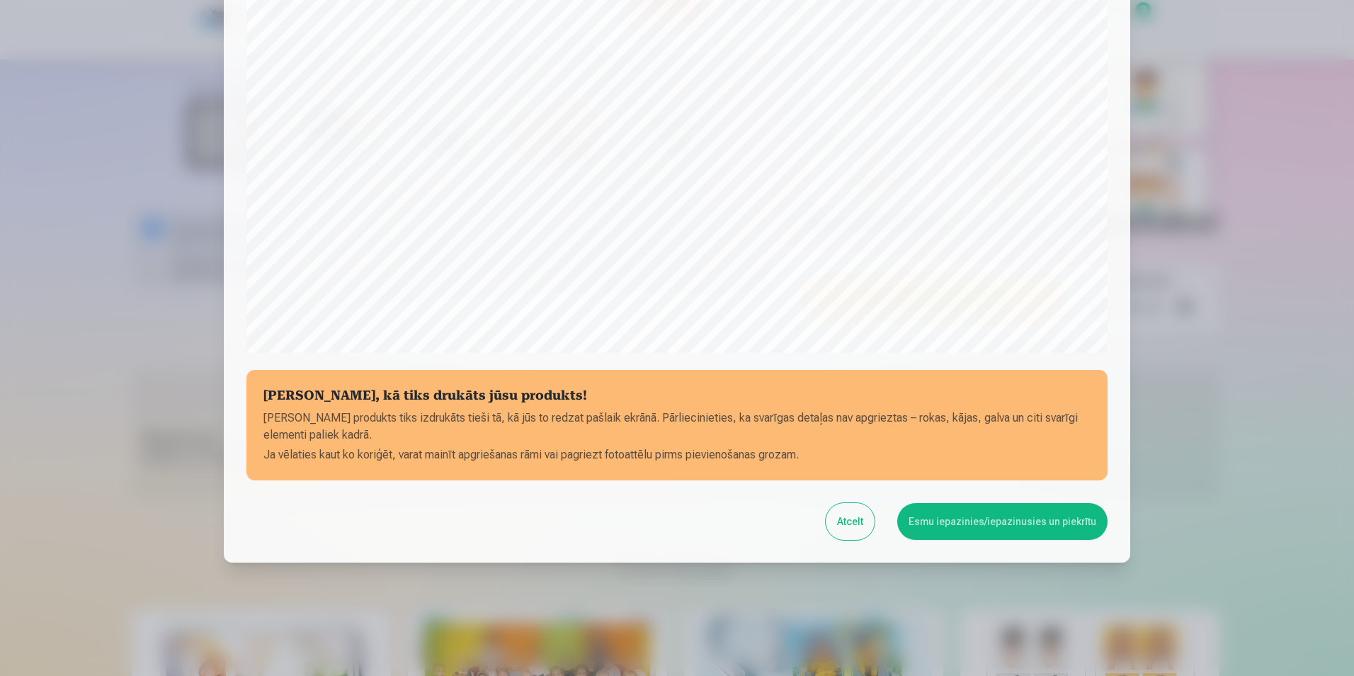
click at [1020, 528] on button "Esmu iepazinies/iepazinusies un piekrītu" at bounding box center [1002, 521] width 210 height 37
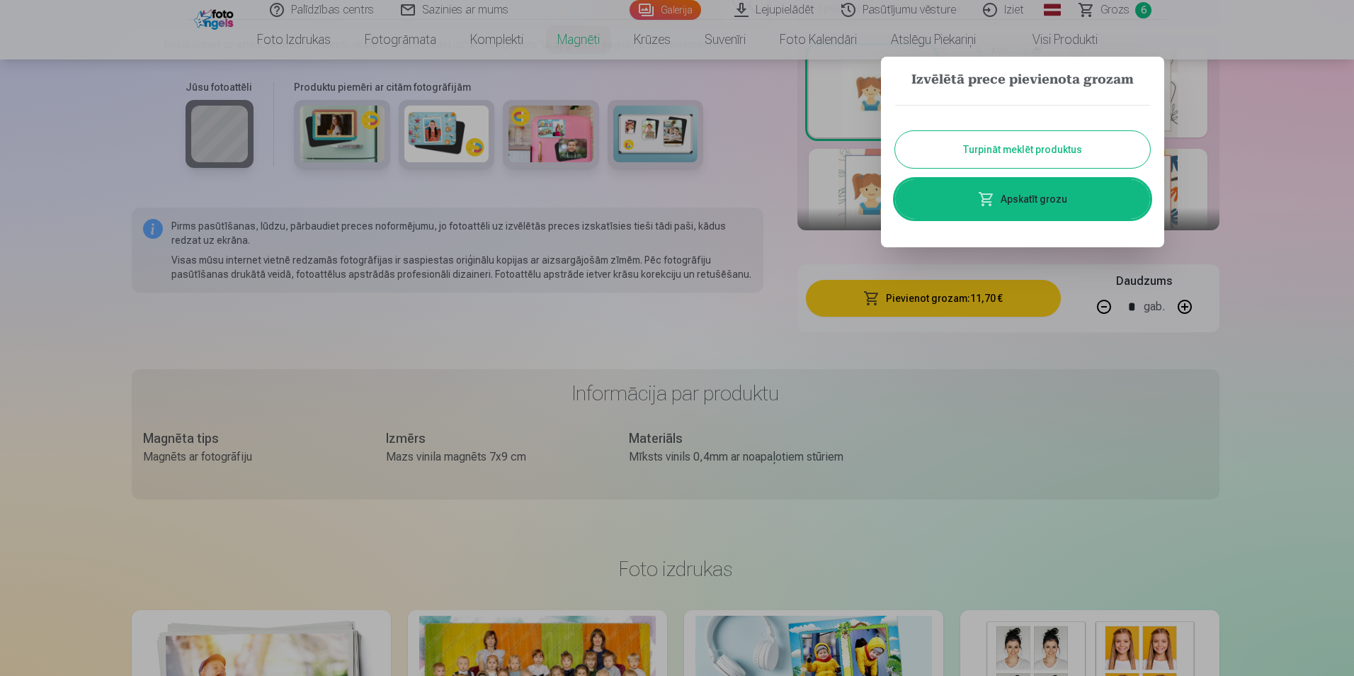
click at [1066, 202] on link "Apskatīt grozu" at bounding box center [1022, 199] width 255 height 40
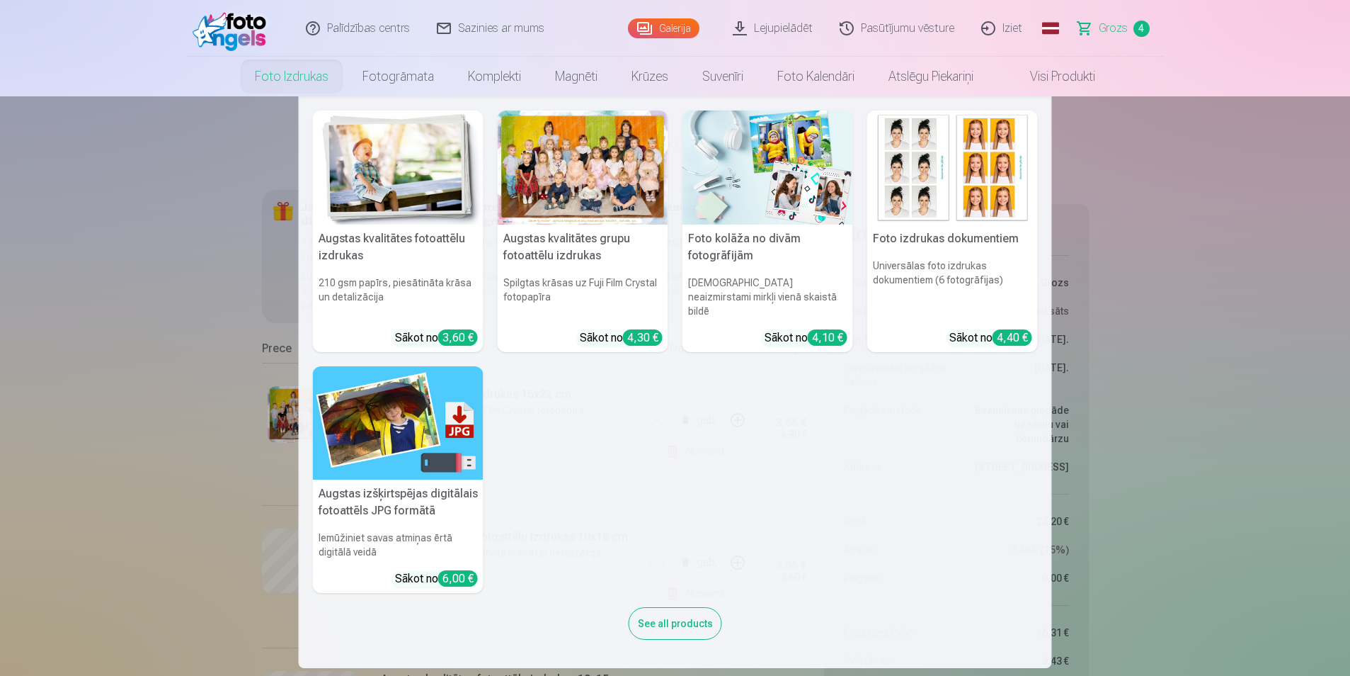
click at [304, 74] on link "Foto izdrukas" at bounding box center [292, 77] width 108 height 40
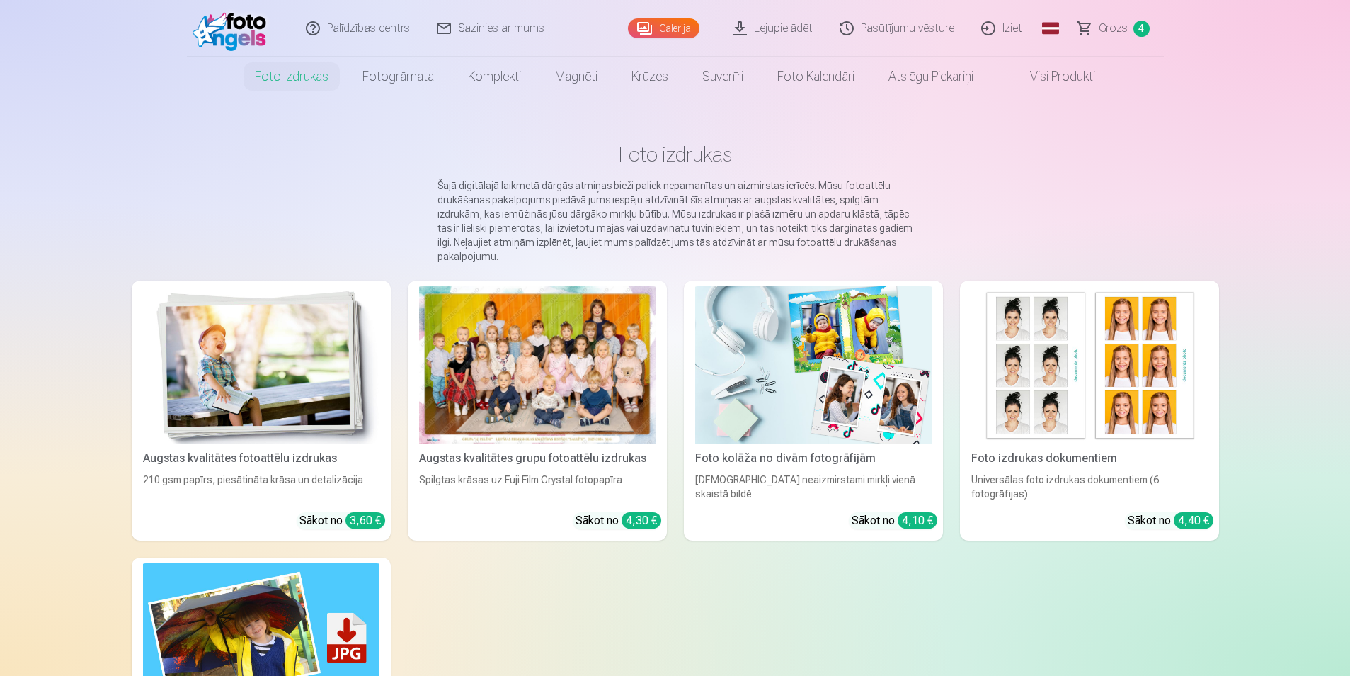
click at [307, 343] on img at bounding box center [261, 365] width 237 height 158
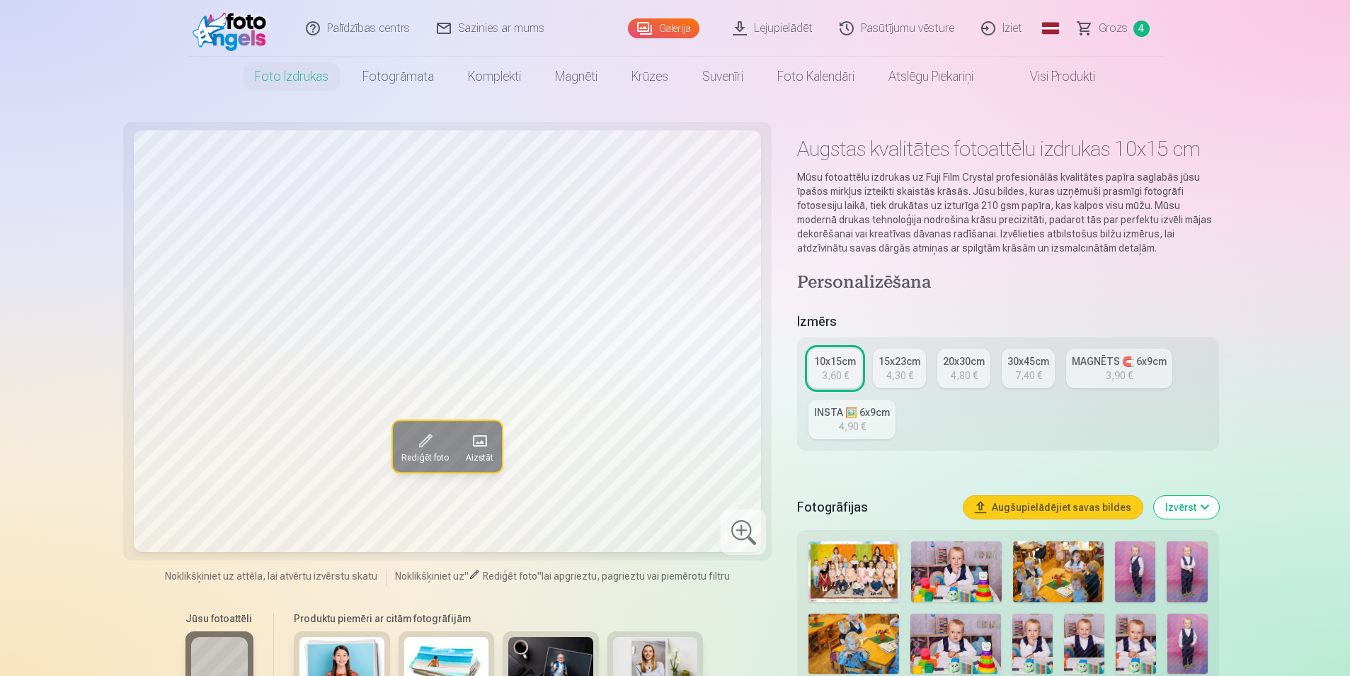
click at [1200, 580] on img at bounding box center [1187, 571] width 40 height 61
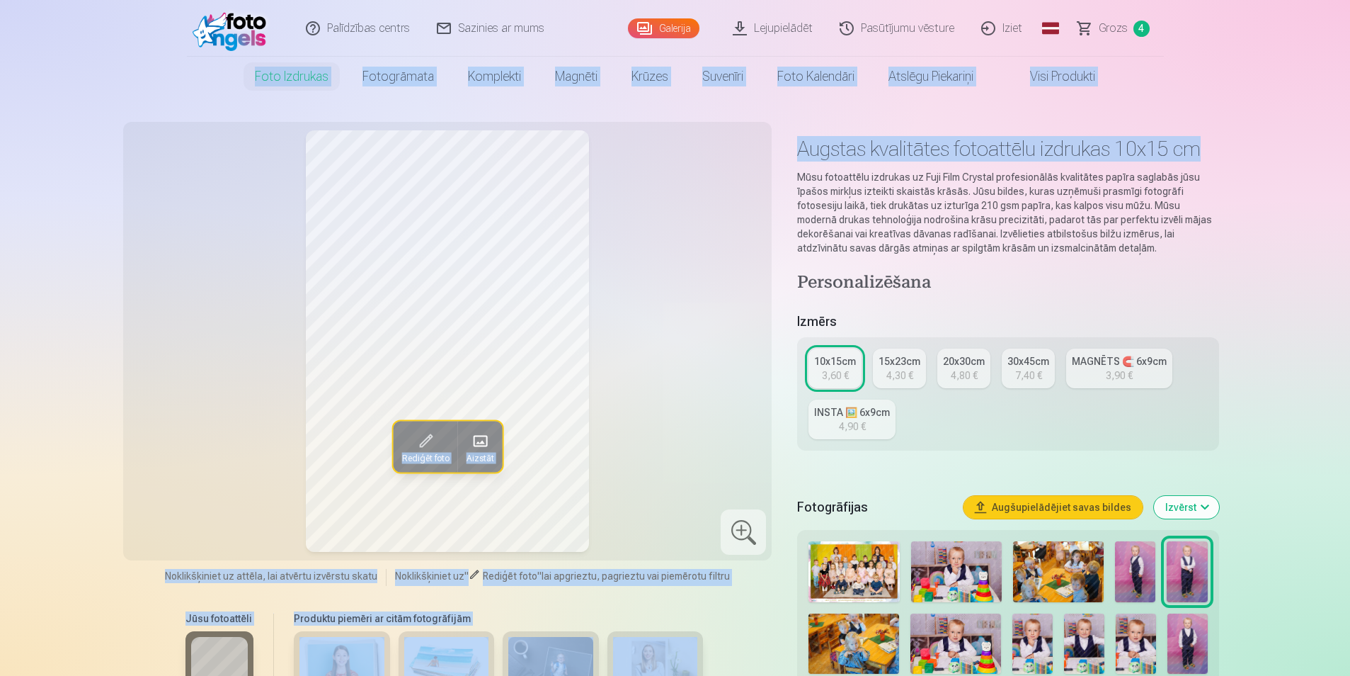
drag, startPoint x: 1350, startPoint y: 52, endPoint x: 1356, endPoint y: 101, distance: 50.0
click at [1350, 101] on html "Palīdzības centrs Sazinies ar mums Galerija Lejupielādēt Pasūtījumu vēsture Izi…" at bounding box center [675, 338] width 1350 height 676
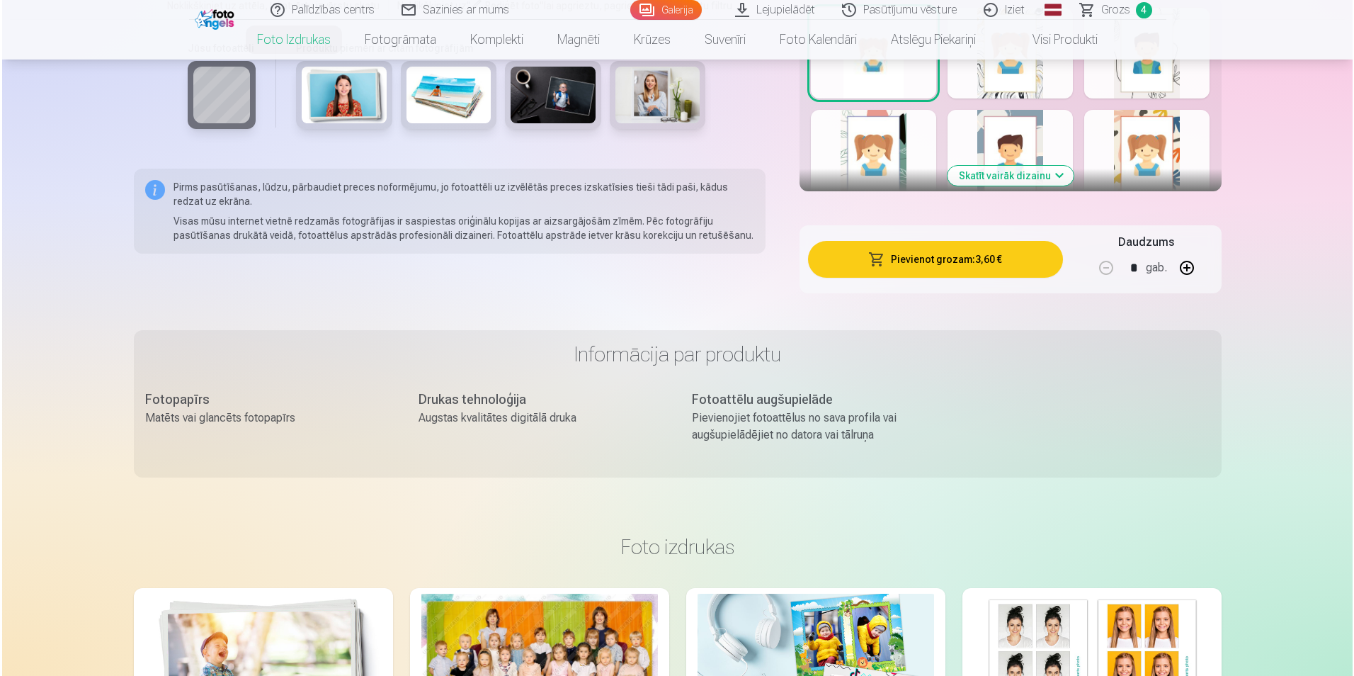
scroll to position [827, 0]
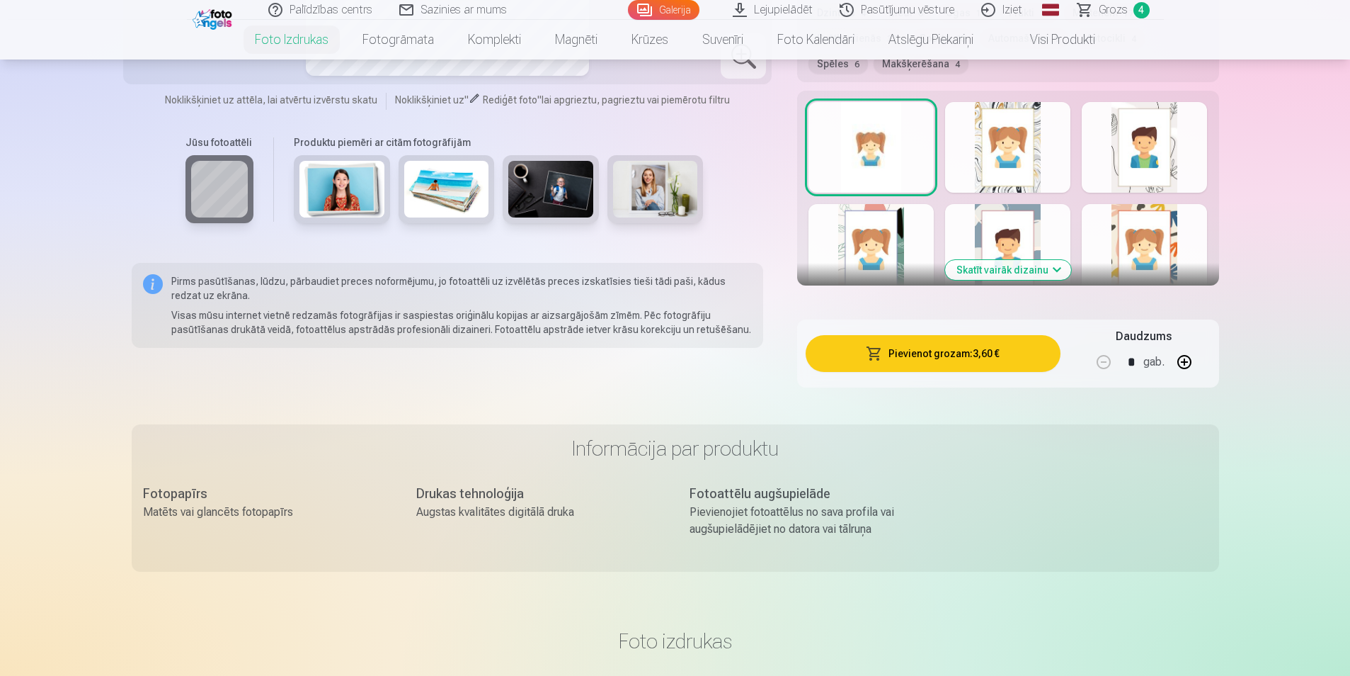
click at [940, 341] on button "Pievienot grozam : 3,60 €" at bounding box center [933, 353] width 254 height 37
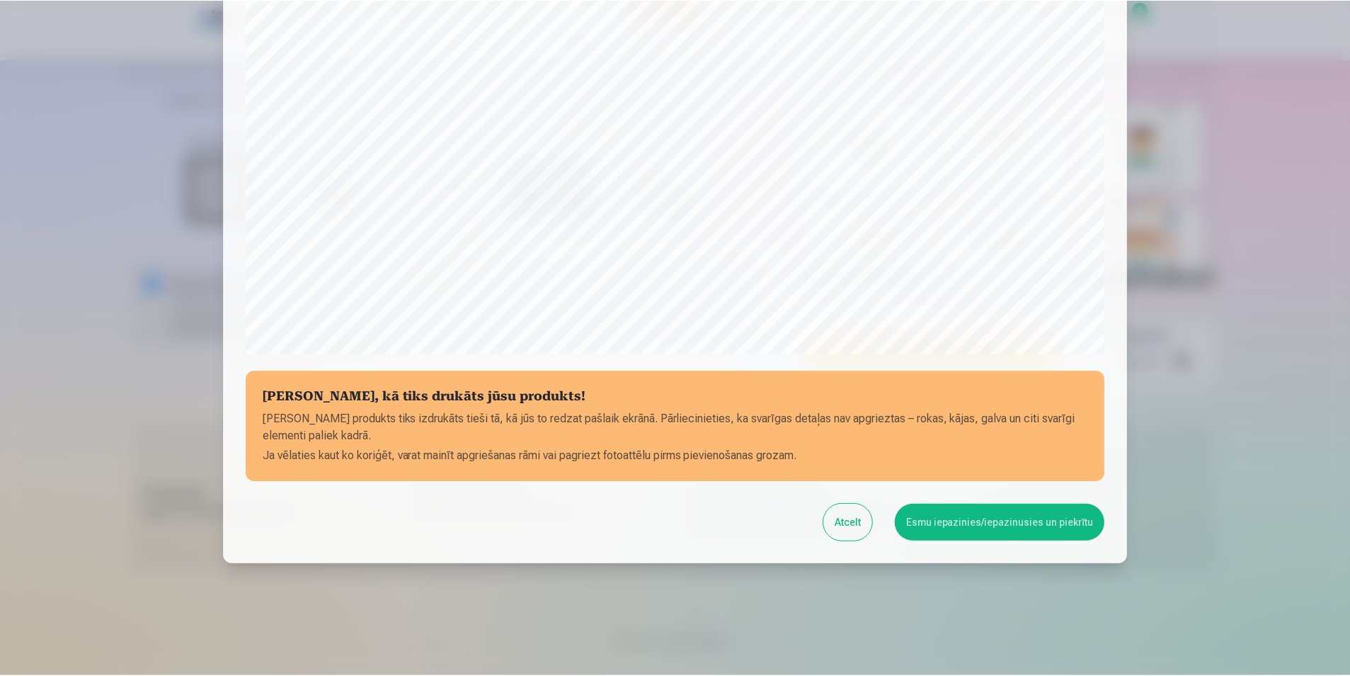
scroll to position [344, 0]
click at [1025, 519] on button "Esmu iepazinies/iepazinusies un piekrītu" at bounding box center [1002, 521] width 210 height 37
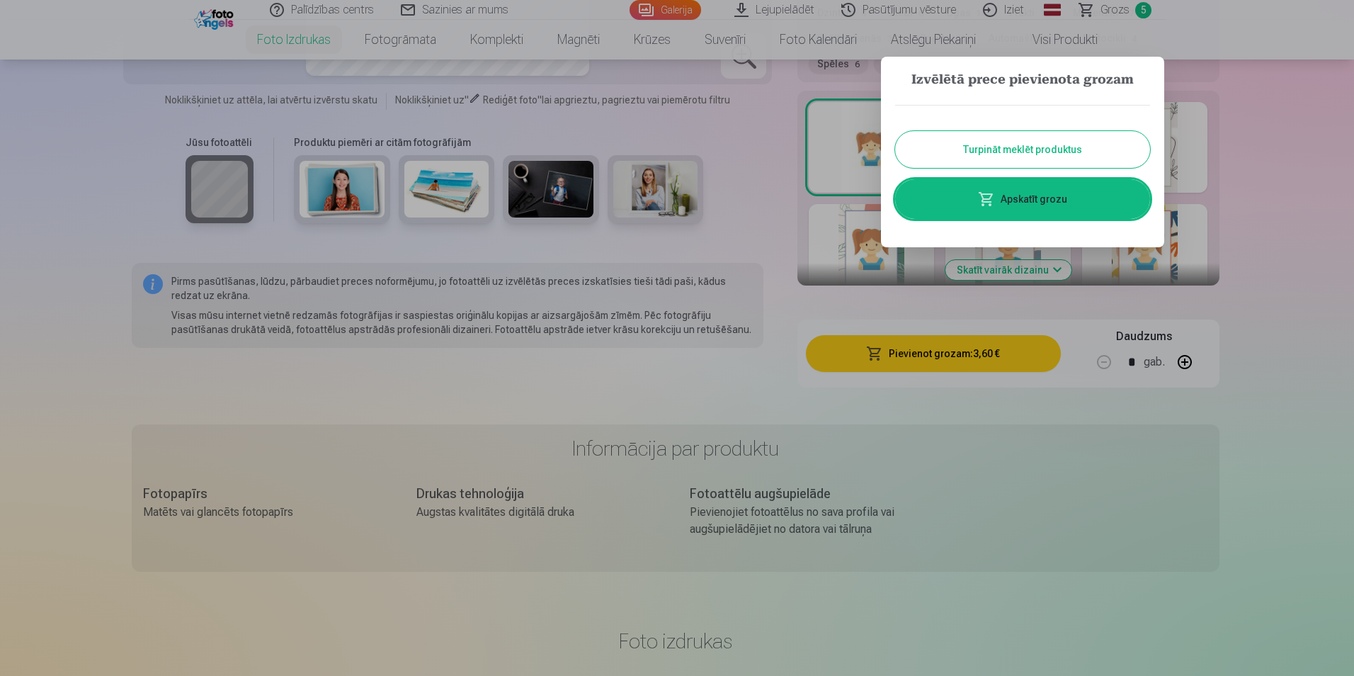
click at [1095, 205] on link "Apskatīt grozu" at bounding box center [1022, 199] width 255 height 40
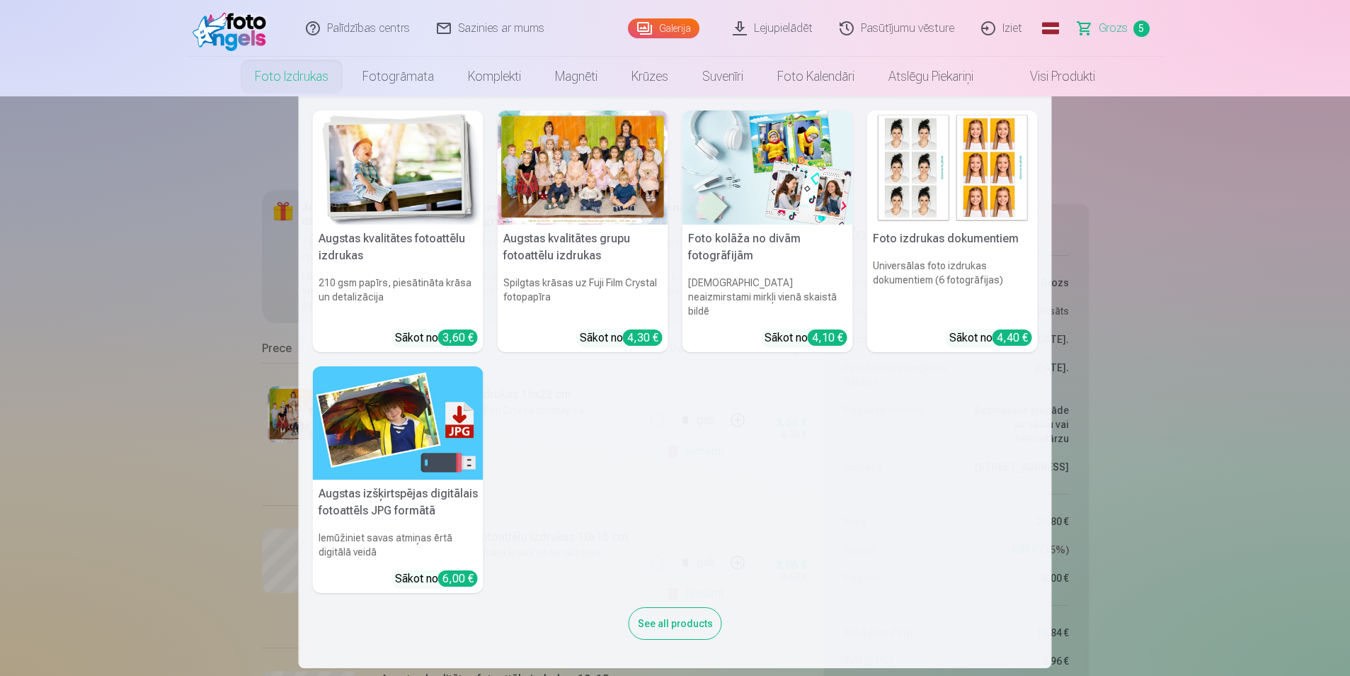
click at [375, 167] on img at bounding box center [398, 167] width 171 height 114
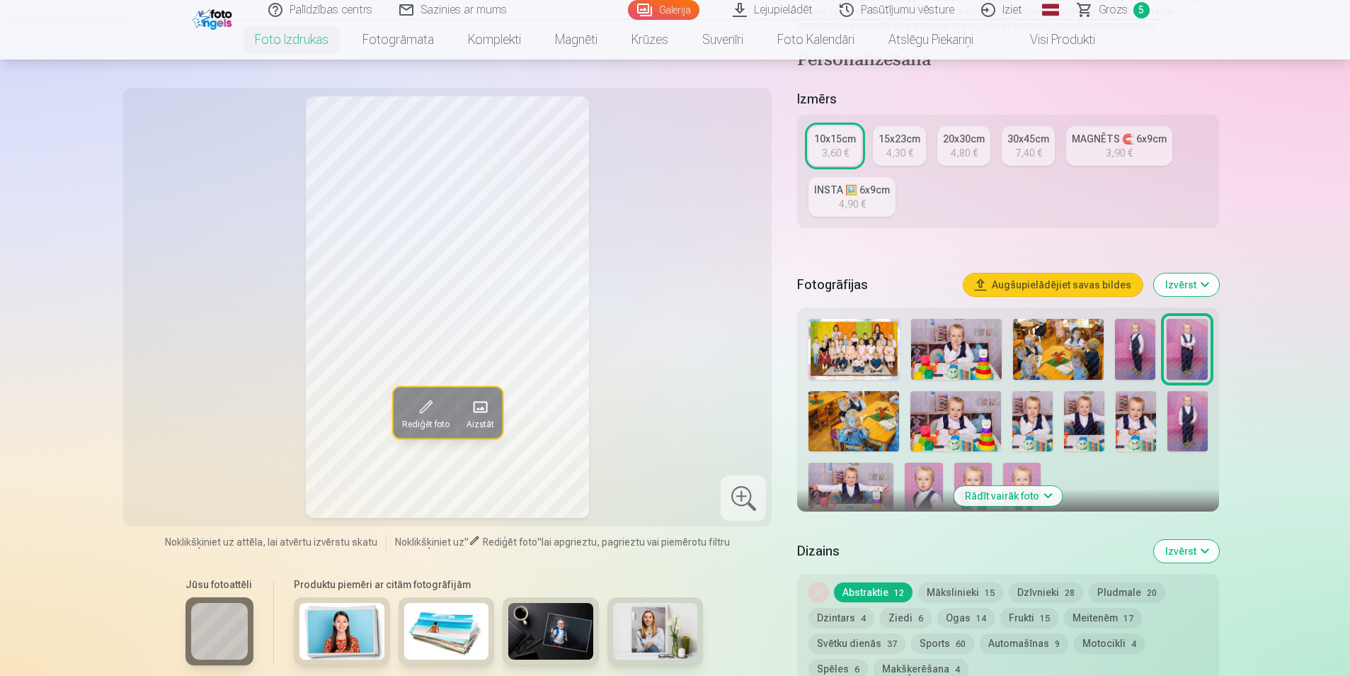
scroll to position [370, 0]
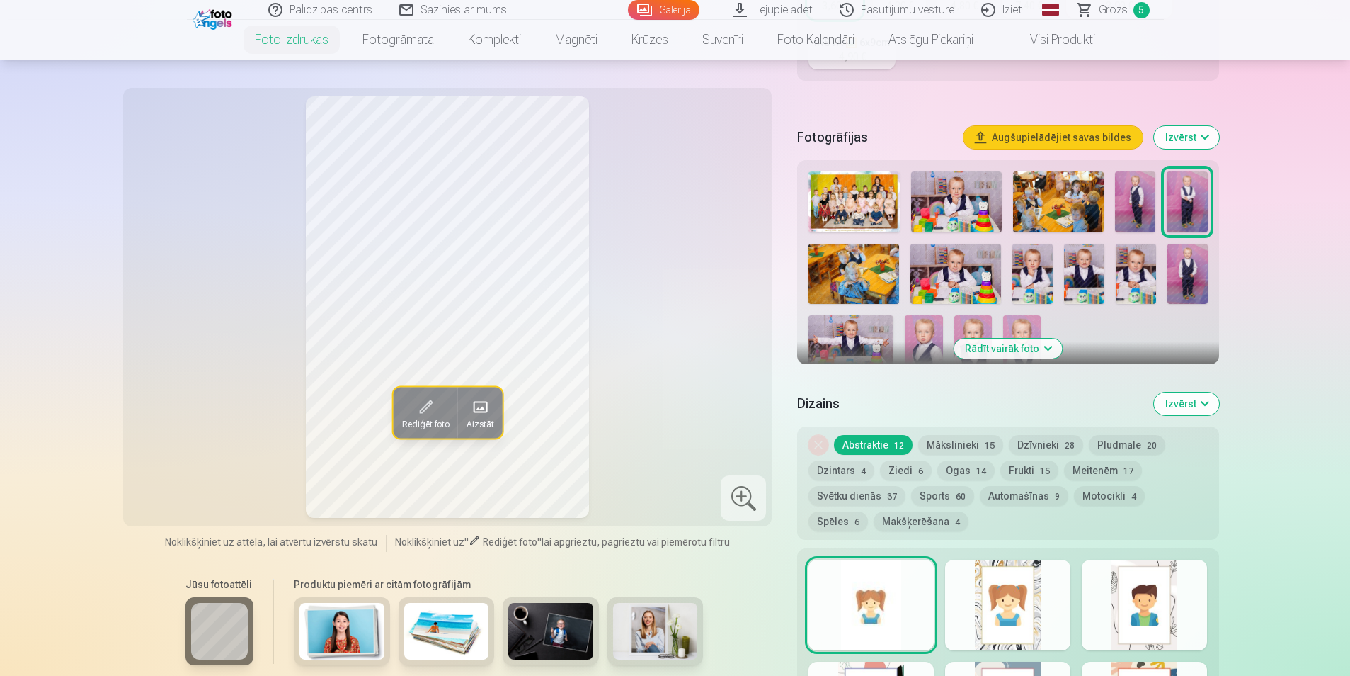
click at [872, 288] on img at bounding box center [854, 274] width 91 height 60
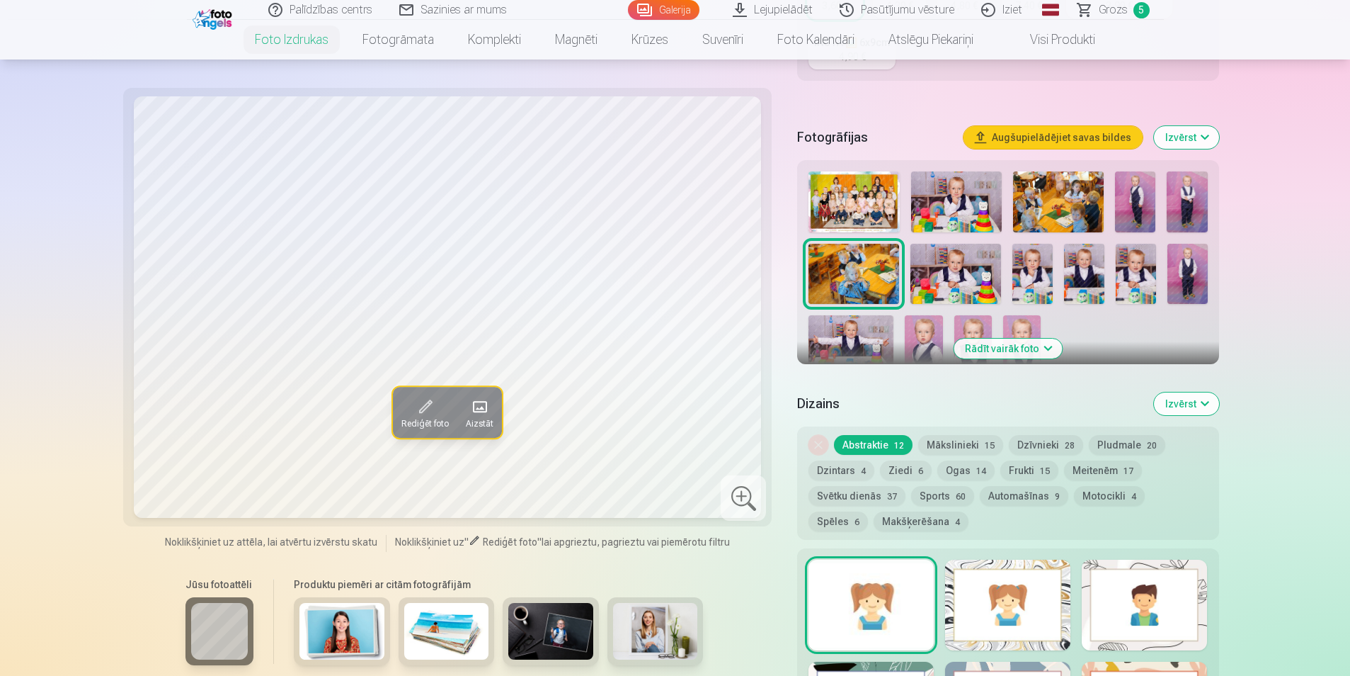
click at [935, 275] on img at bounding box center [956, 274] width 91 height 60
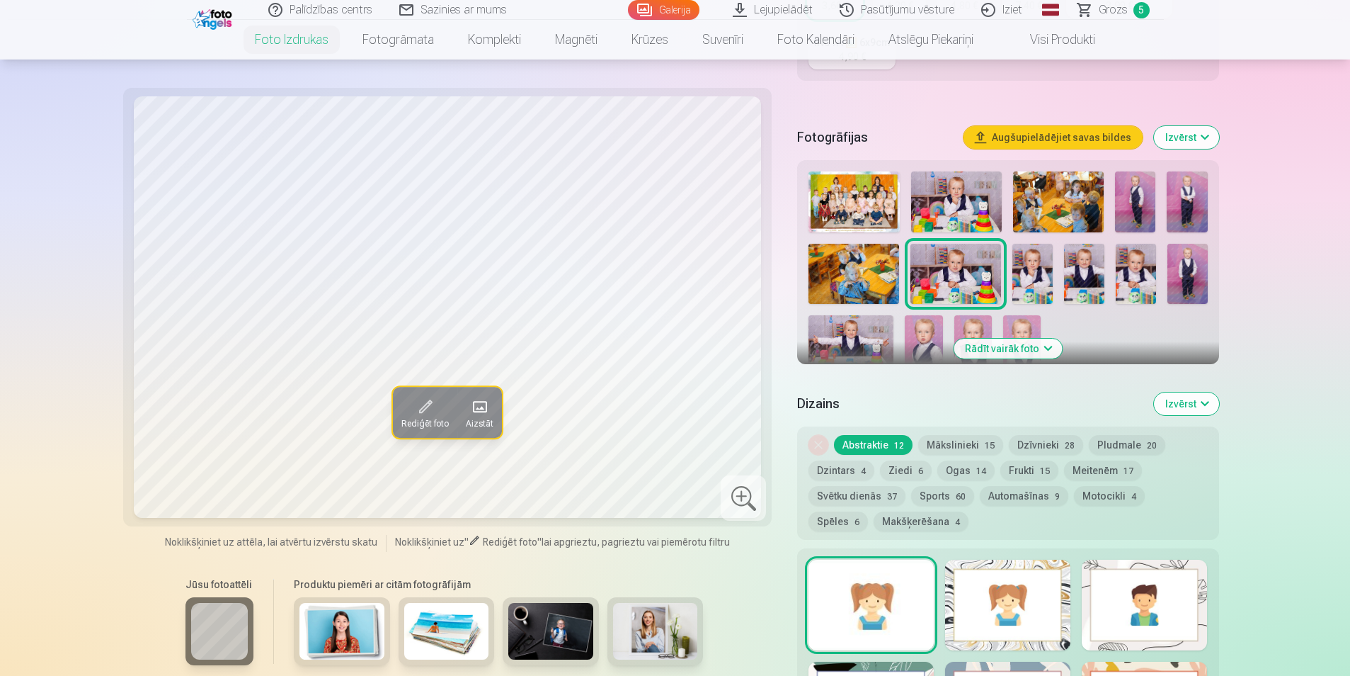
click at [1044, 281] on img at bounding box center [1033, 274] width 40 height 60
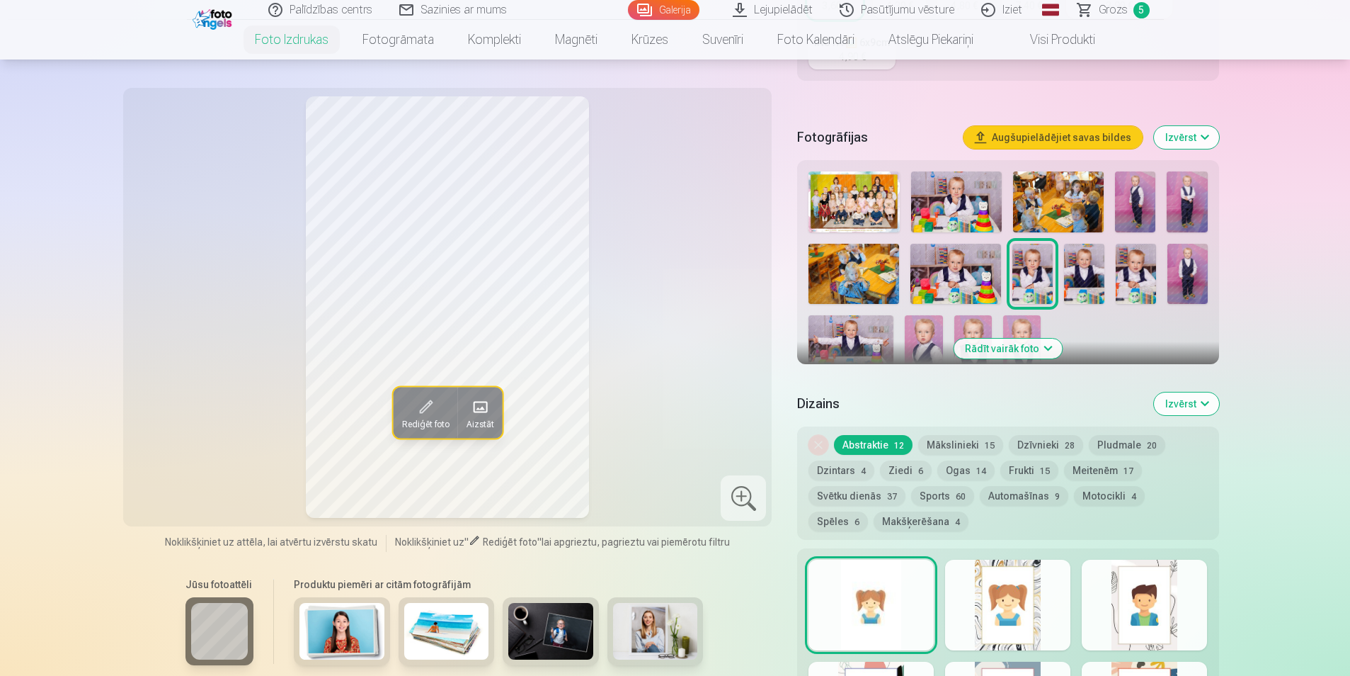
click at [1083, 276] on img at bounding box center [1084, 274] width 40 height 60
click at [1137, 277] on img at bounding box center [1136, 274] width 40 height 60
click at [1190, 273] on img at bounding box center [1188, 274] width 40 height 60
click at [1183, 202] on img at bounding box center [1187, 201] width 40 height 61
click at [1149, 205] on img at bounding box center [1135, 201] width 40 height 61
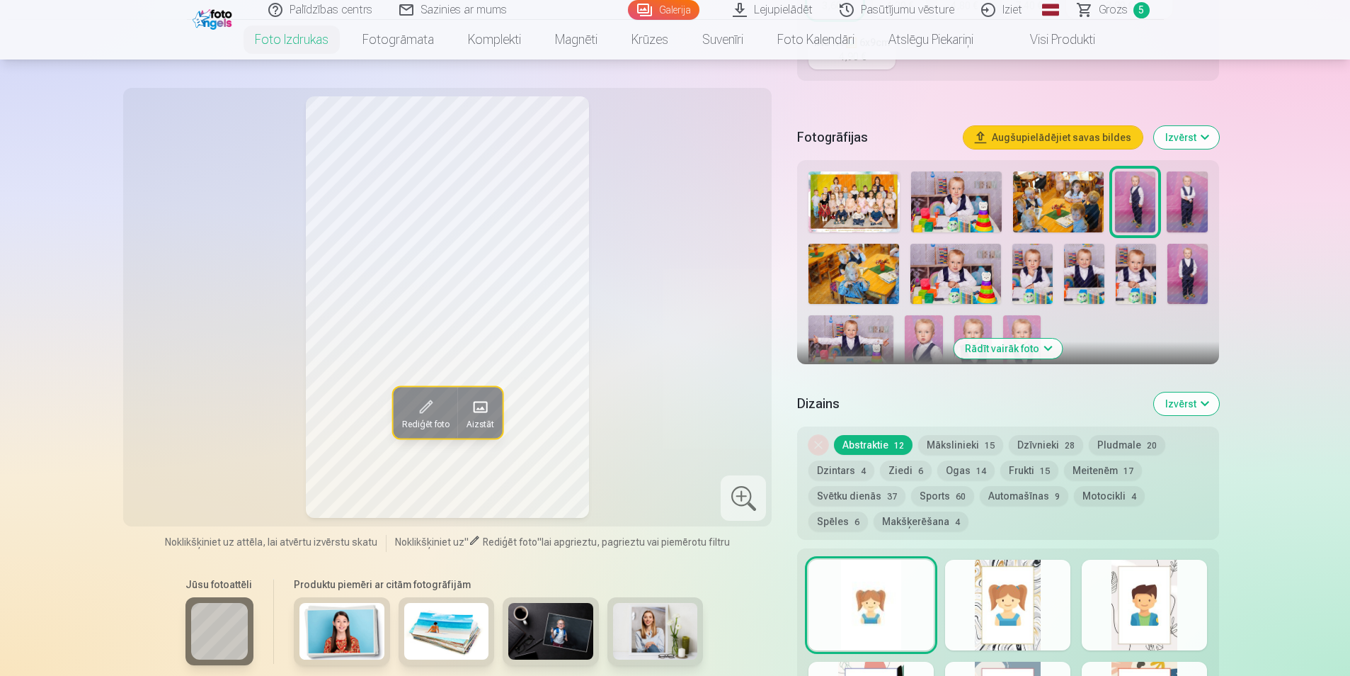
click at [1187, 280] on img at bounding box center [1188, 274] width 40 height 60
click at [958, 206] on img at bounding box center [956, 201] width 91 height 61
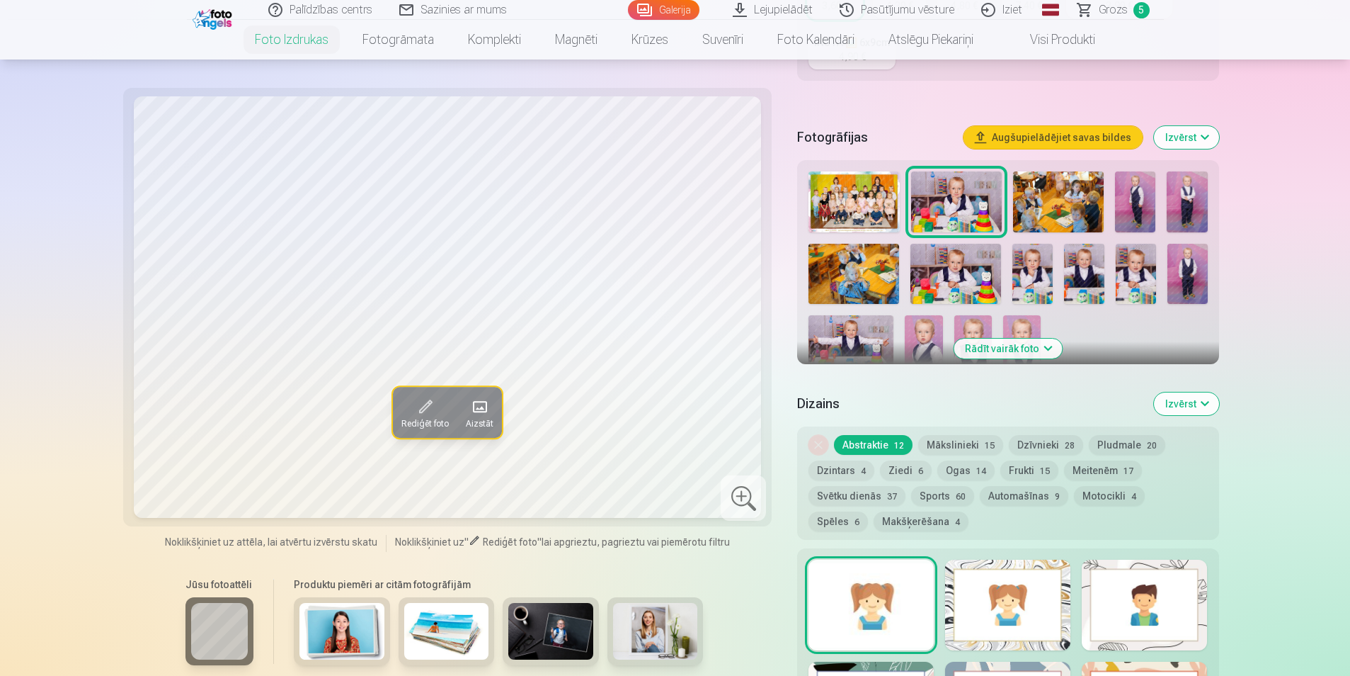
click at [855, 353] on img at bounding box center [851, 343] width 85 height 57
click at [932, 338] on img at bounding box center [924, 343] width 38 height 57
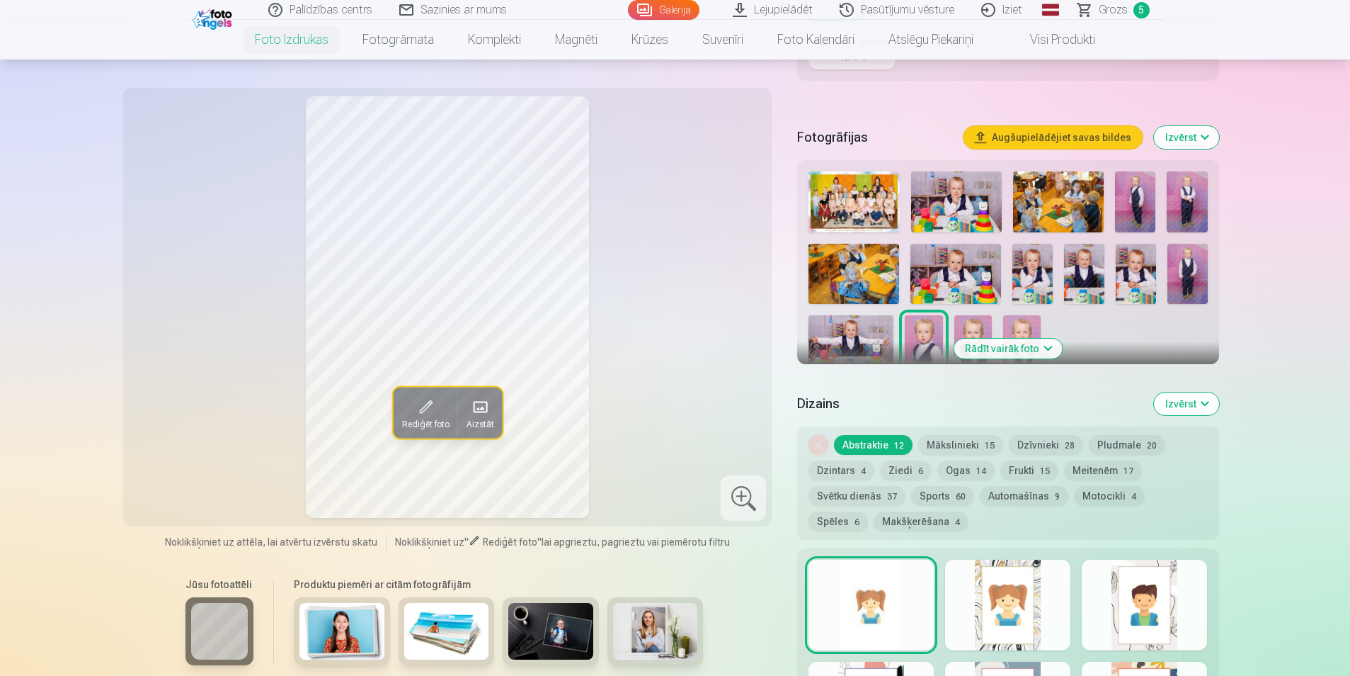
click at [1189, 267] on img at bounding box center [1188, 274] width 40 height 60
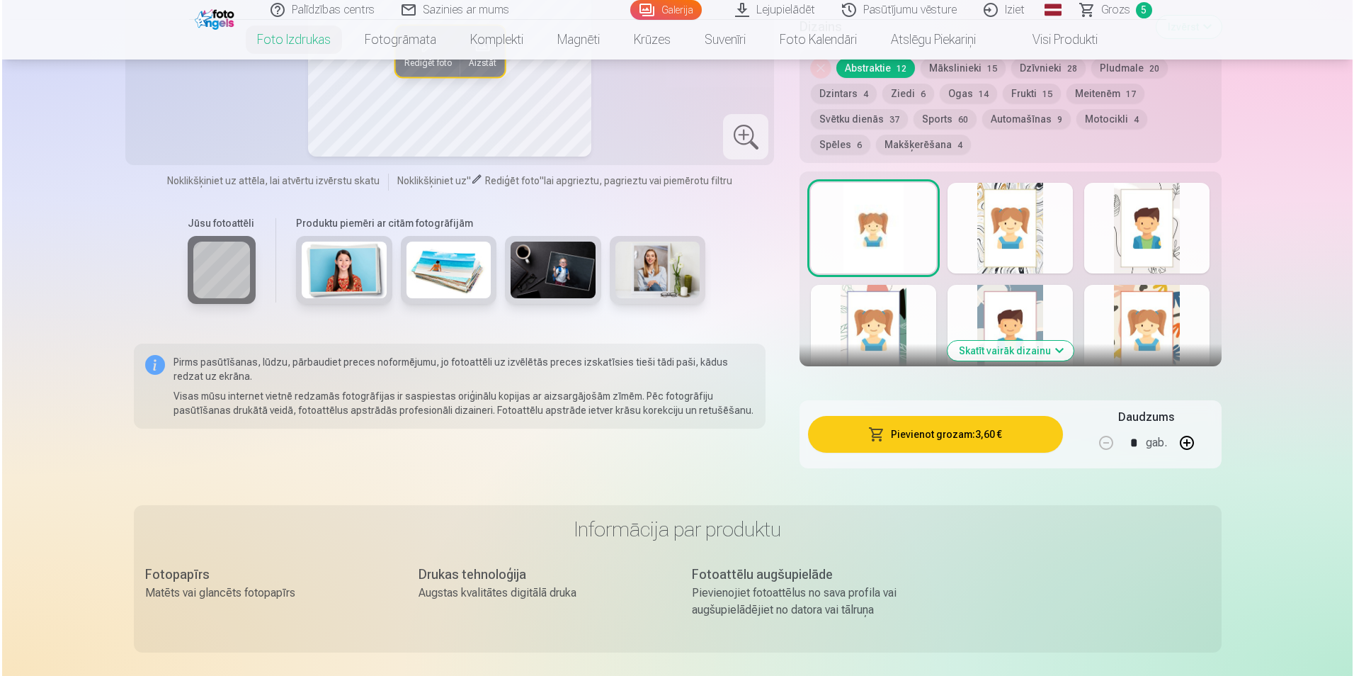
scroll to position [739, 0]
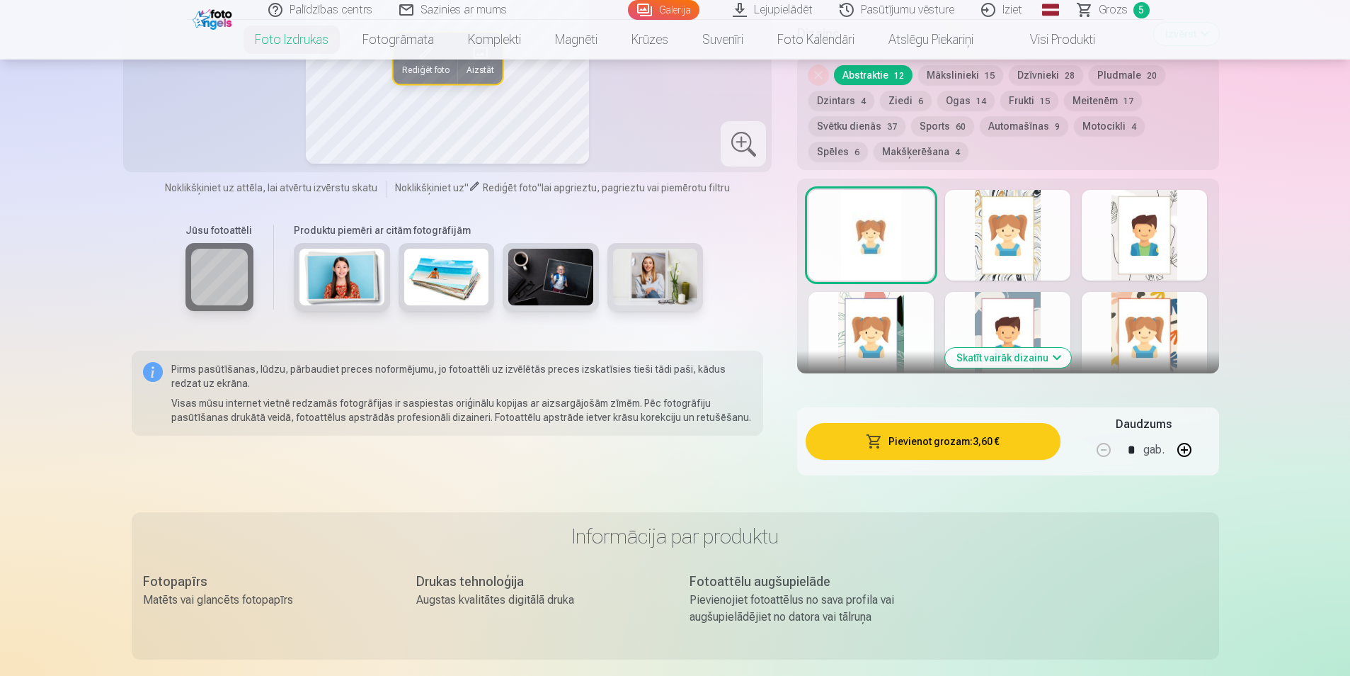
click at [941, 451] on button "Pievienot grozam : 3,60 €" at bounding box center [933, 441] width 254 height 37
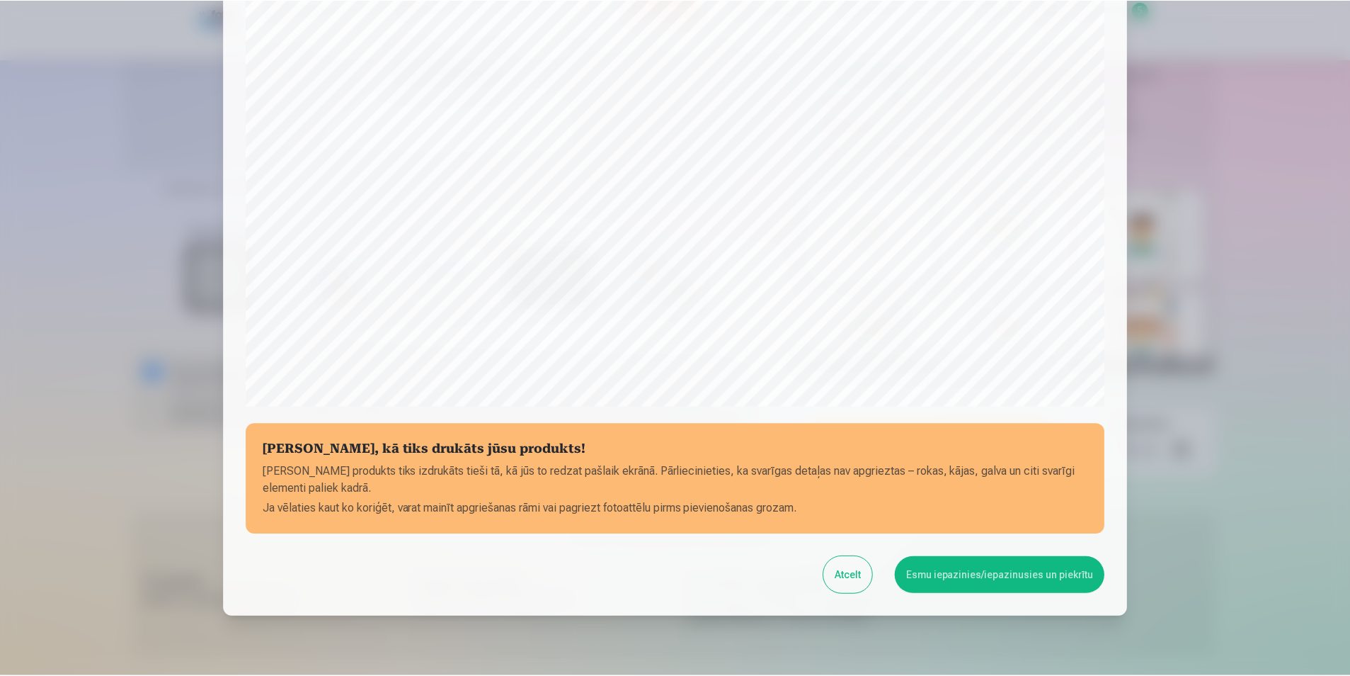
scroll to position [344, 0]
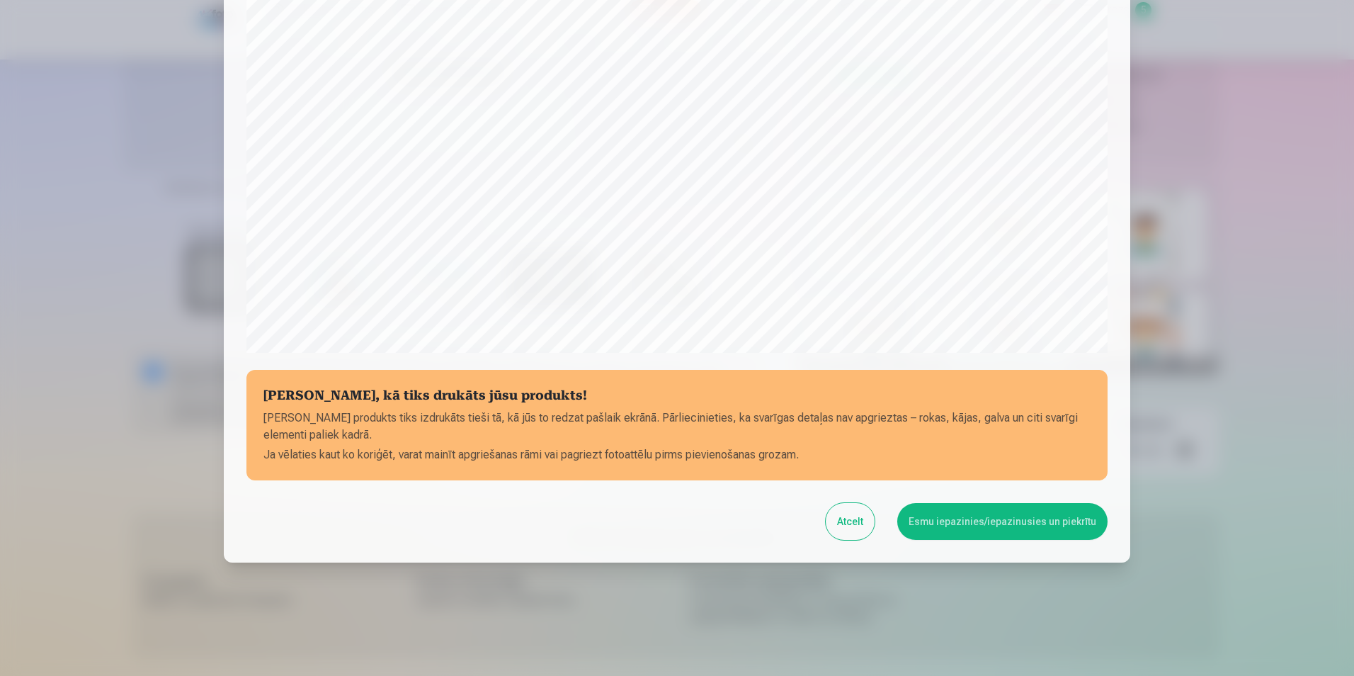
click at [993, 524] on button "Esmu iepazinies/iepazinusies un piekrītu" at bounding box center [1002, 521] width 210 height 37
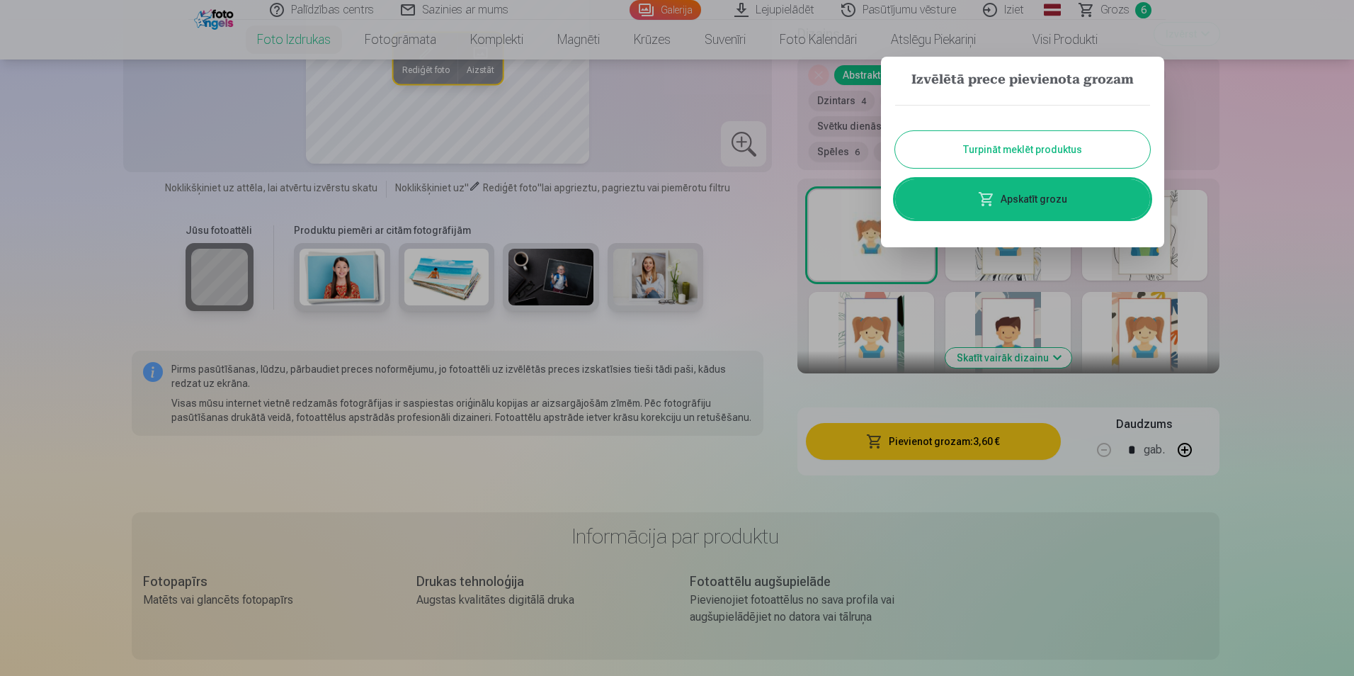
click at [1042, 202] on link "Apskatīt grozu" at bounding box center [1022, 199] width 255 height 40
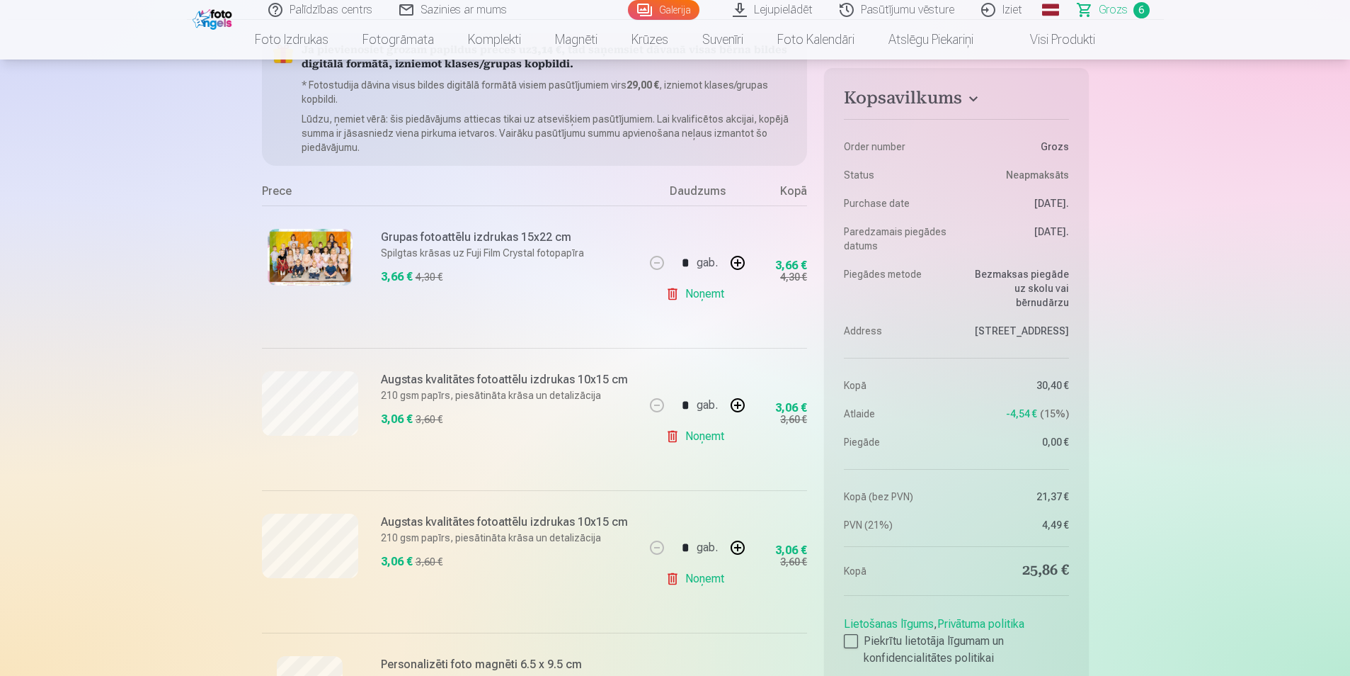
scroll to position [185, 0]
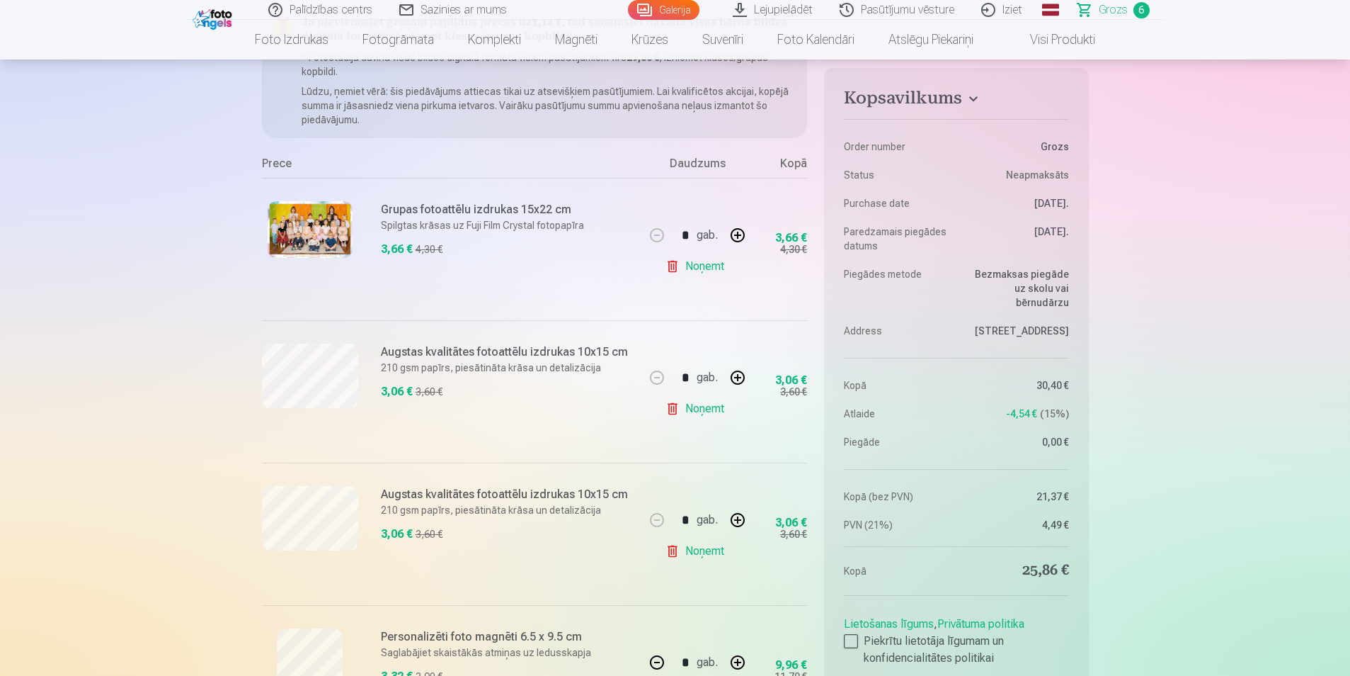
click at [737, 382] on button "button" at bounding box center [738, 377] width 34 height 34
type input "*"
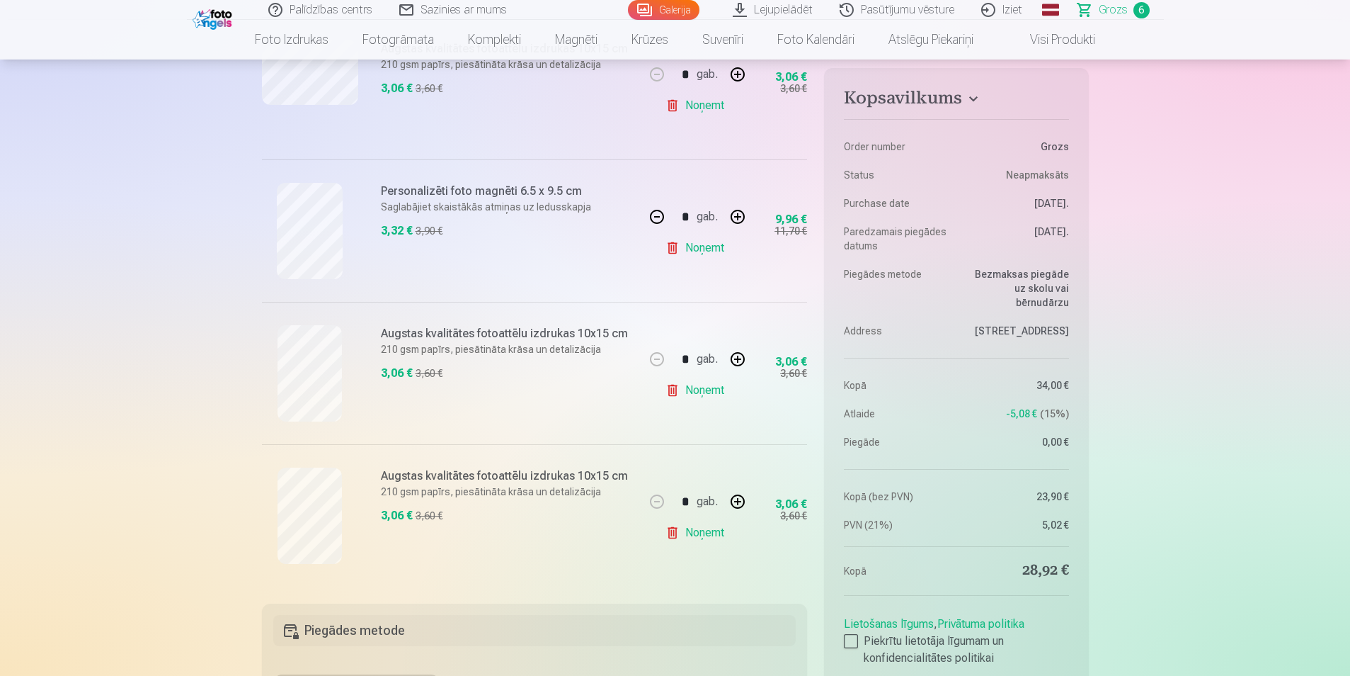
scroll to position [617, 0]
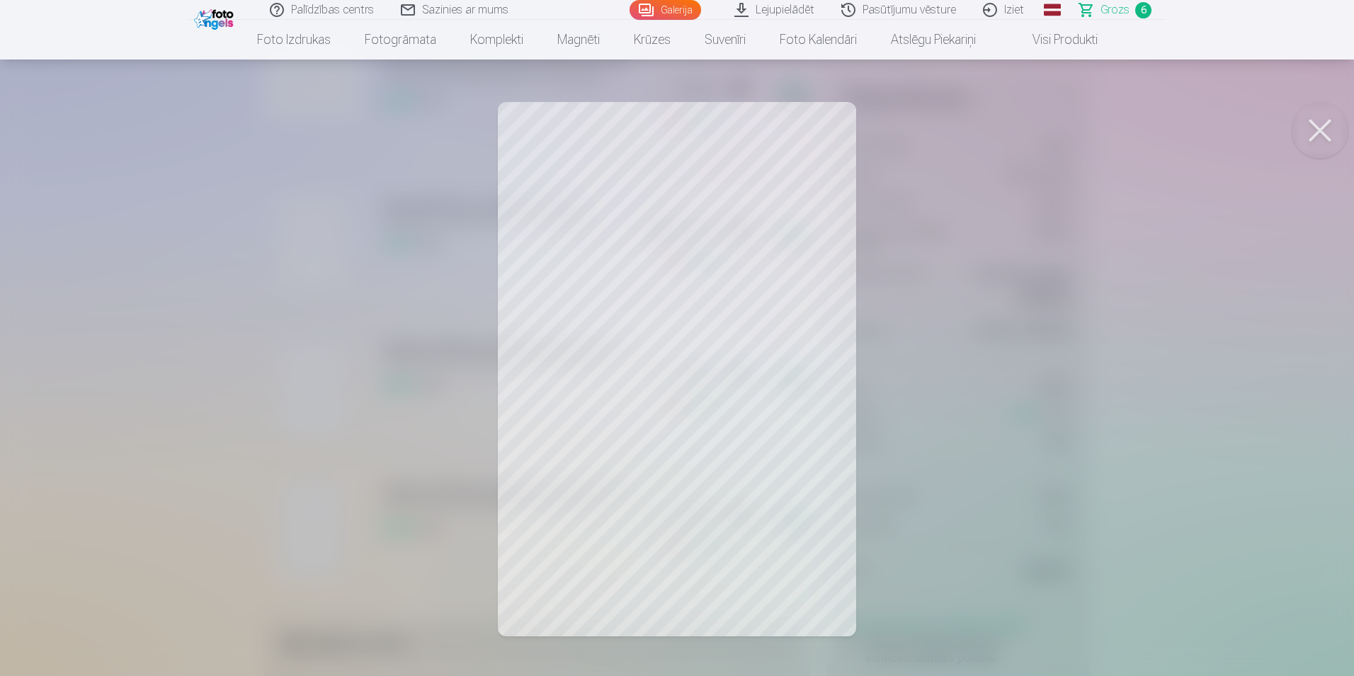
click at [1320, 126] on button at bounding box center [1320, 130] width 57 height 57
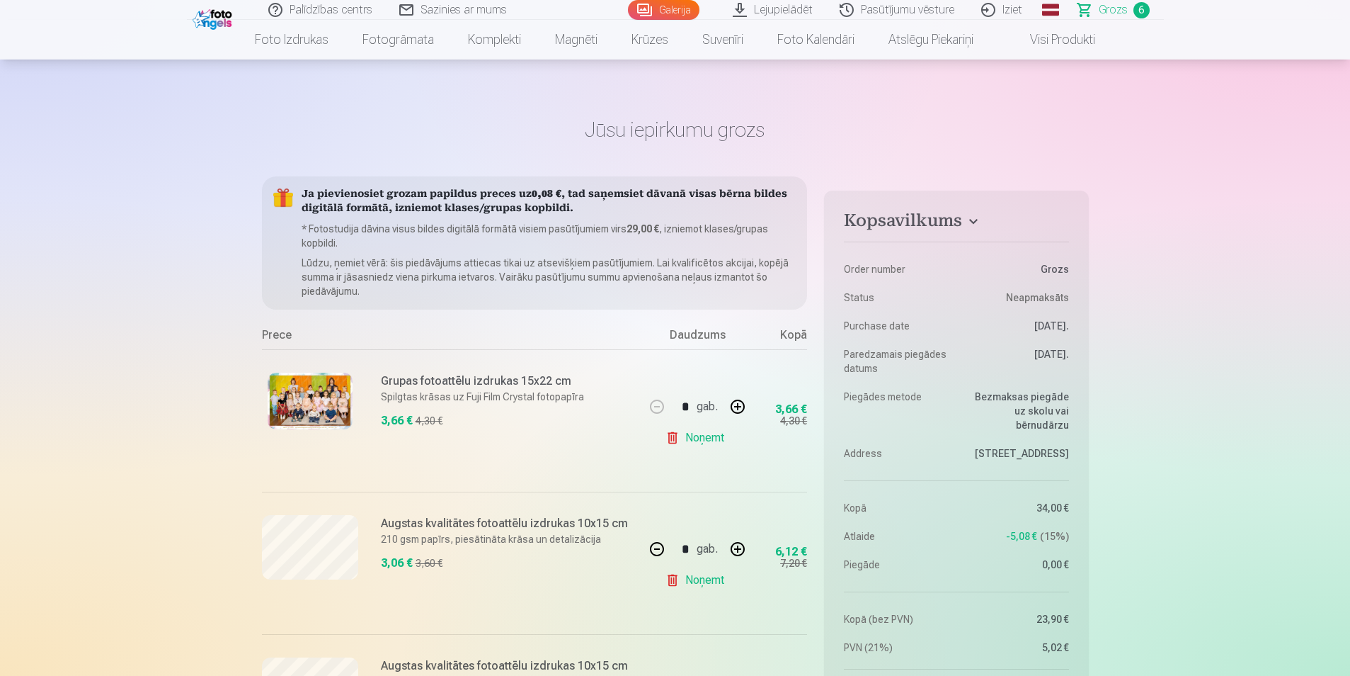
scroll to position [0, 0]
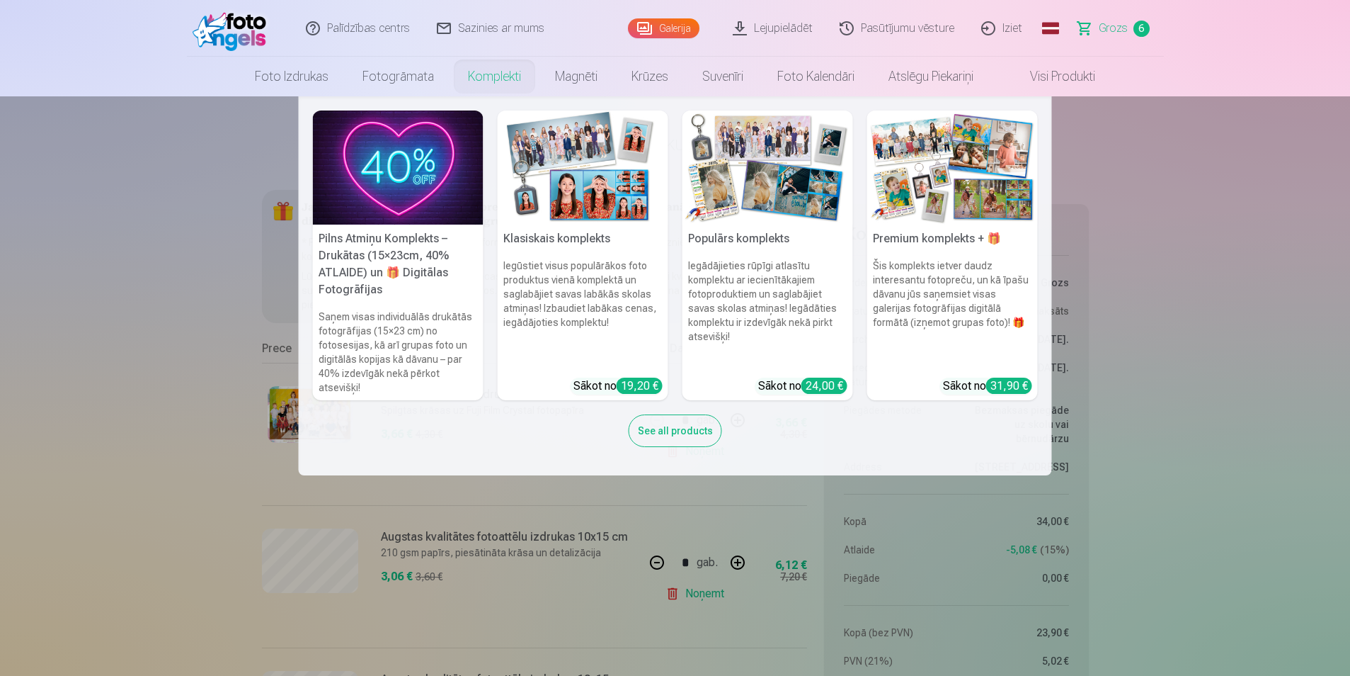
click at [933, 188] on img at bounding box center [952, 167] width 171 height 114
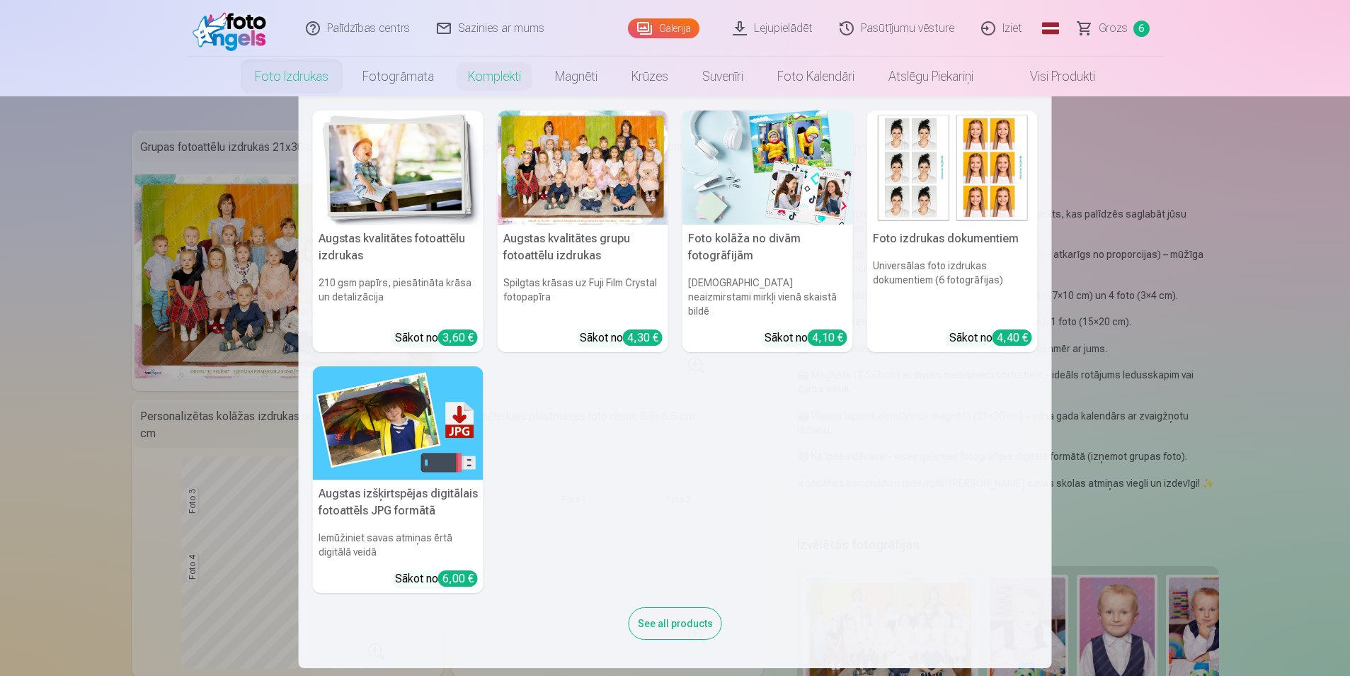
click at [292, 82] on link "Foto izdrukas" at bounding box center [292, 77] width 108 height 40
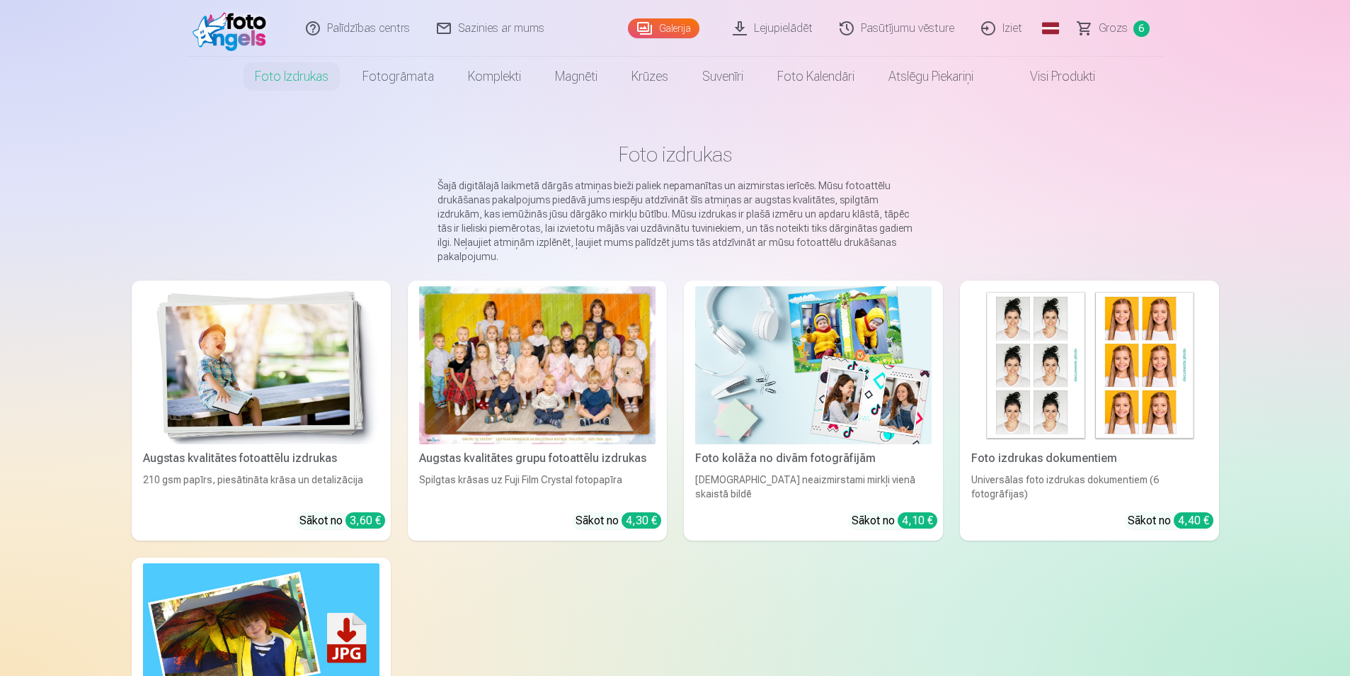
click at [295, 320] on img at bounding box center [261, 365] width 237 height 158
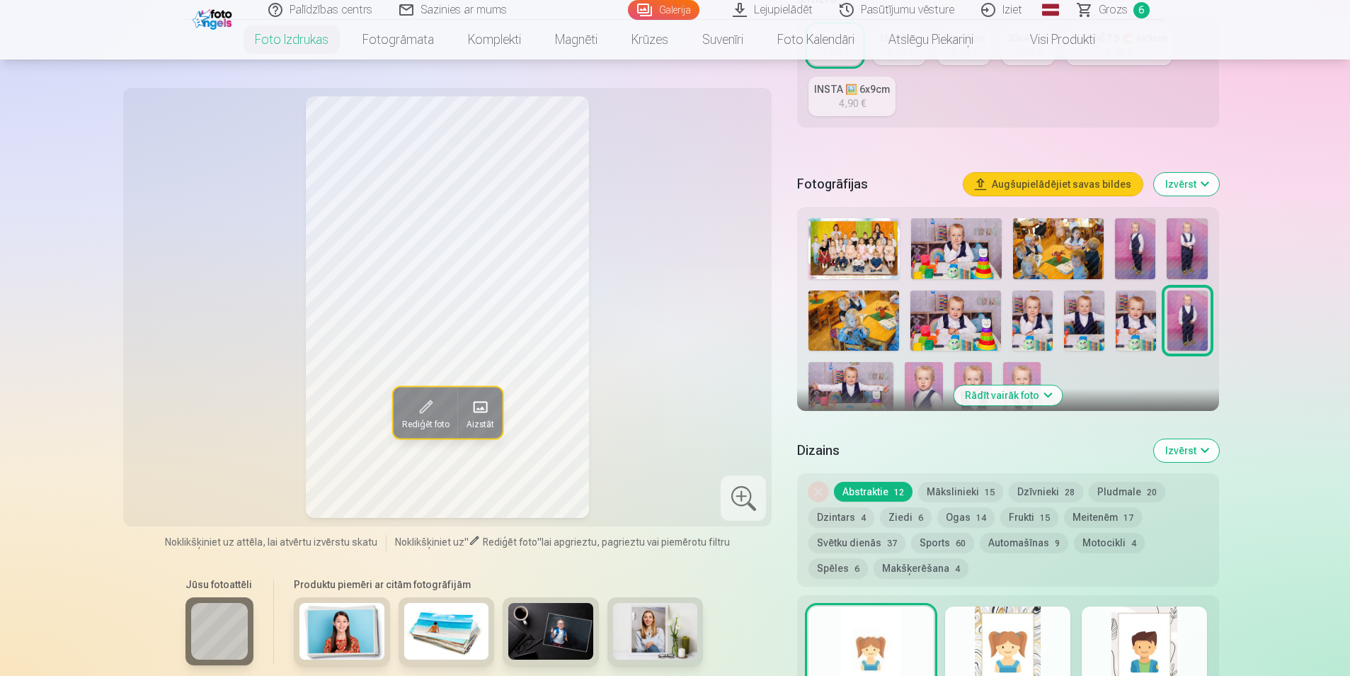
scroll to position [316, 0]
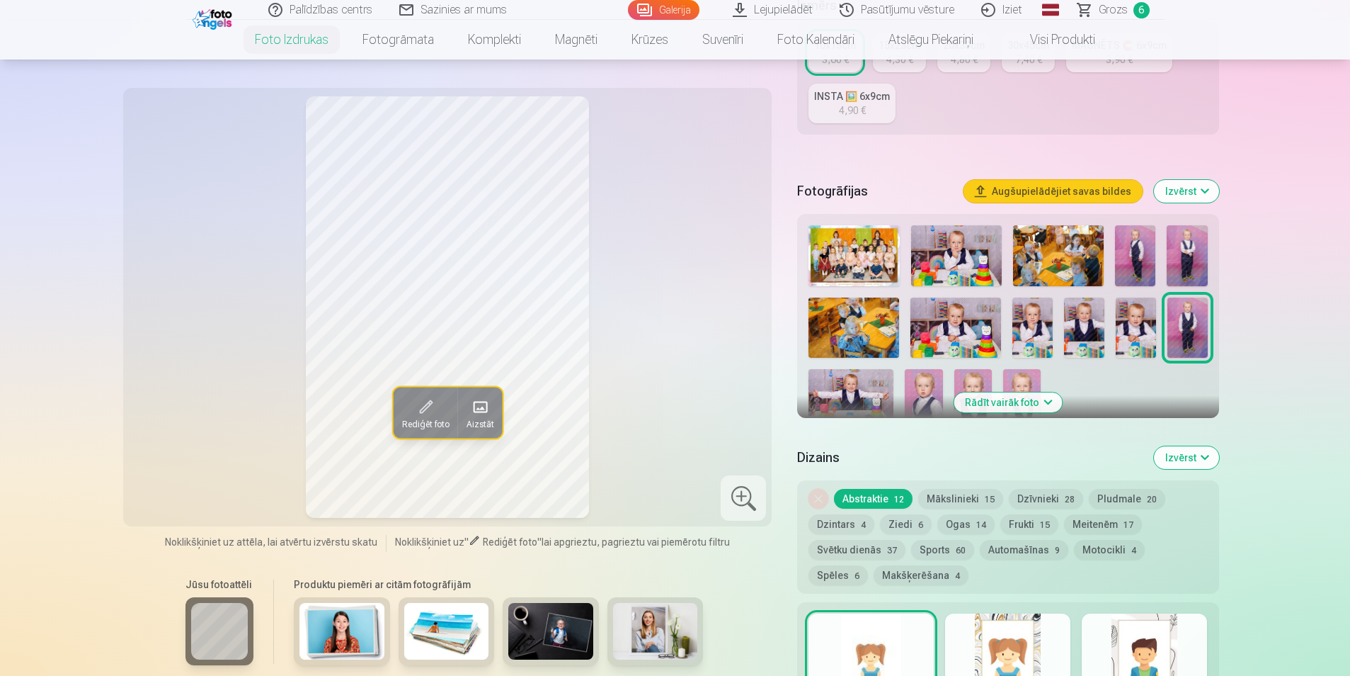
click at [1140, 649] on div at bounding box center [1144, 658] width 125 height 91
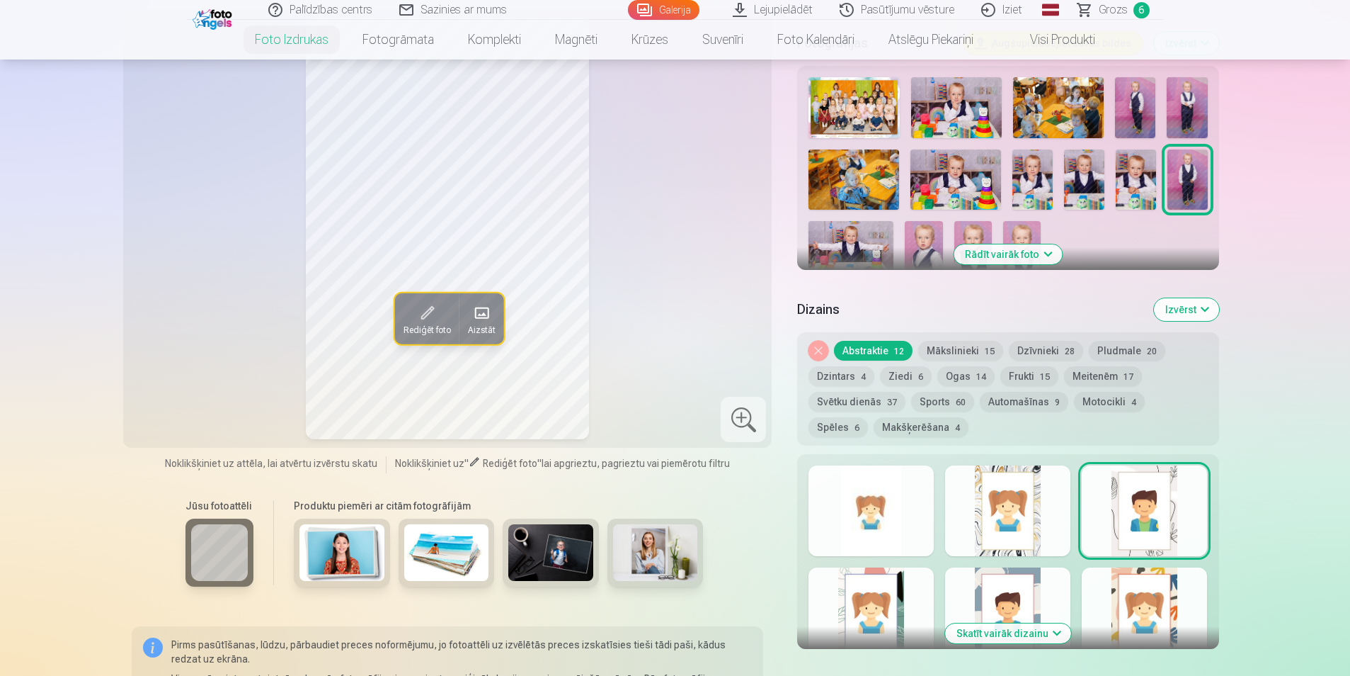
scroll to position [450, 0]
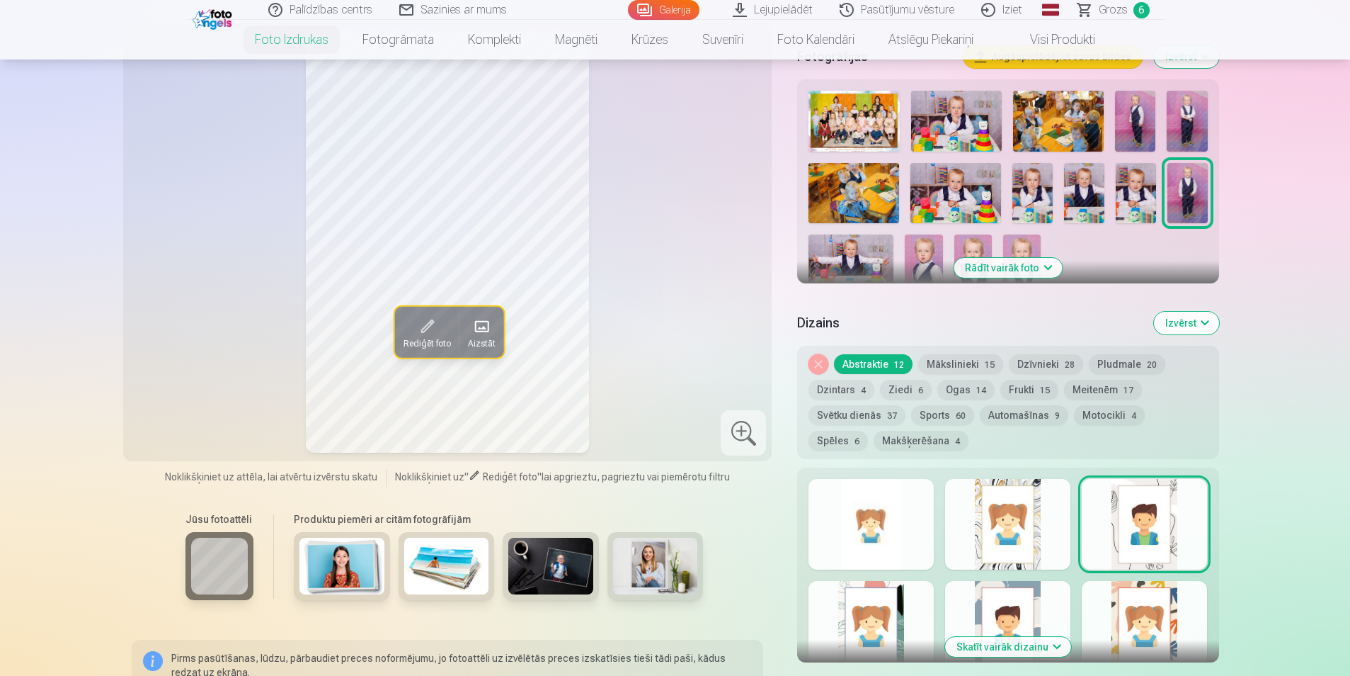
click at [1034, 648] on button "Skatīt vairāk dizainu" at bounding box center [1008, 647] width 126 height 20
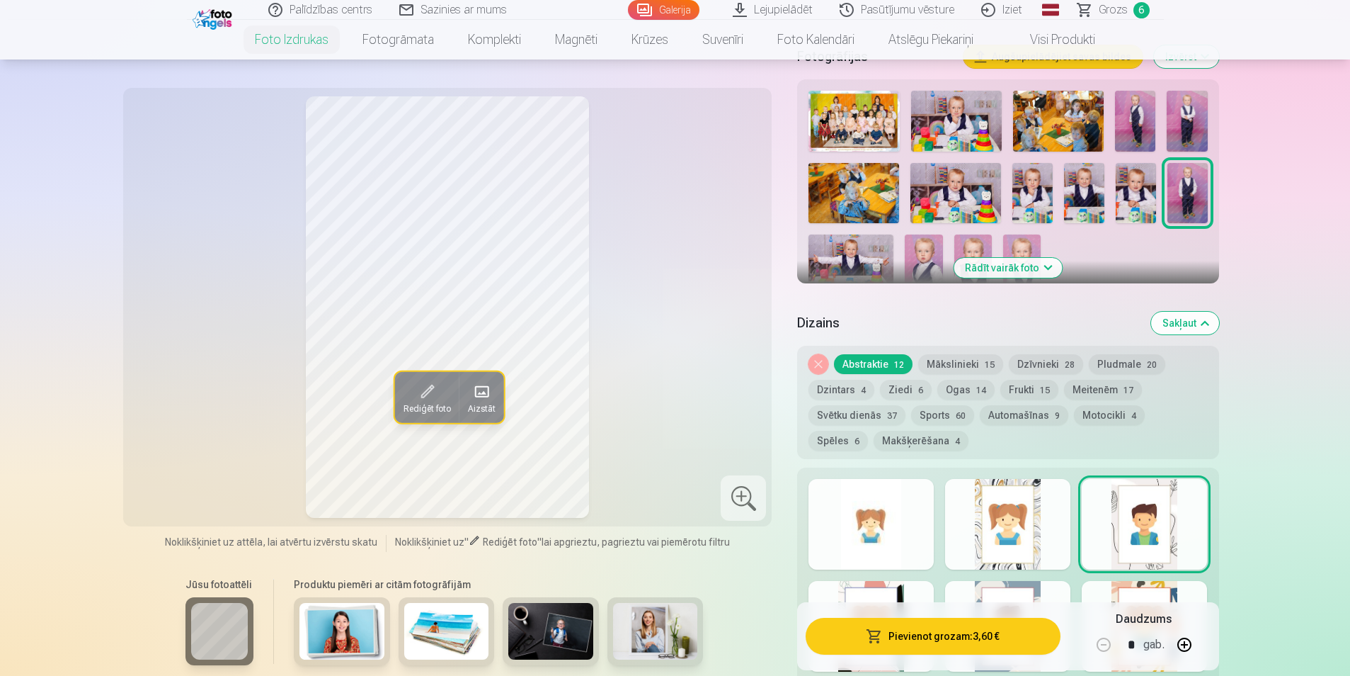
click at [1024, 591] on div at bounding box center [1007, 626] width 125 height 91
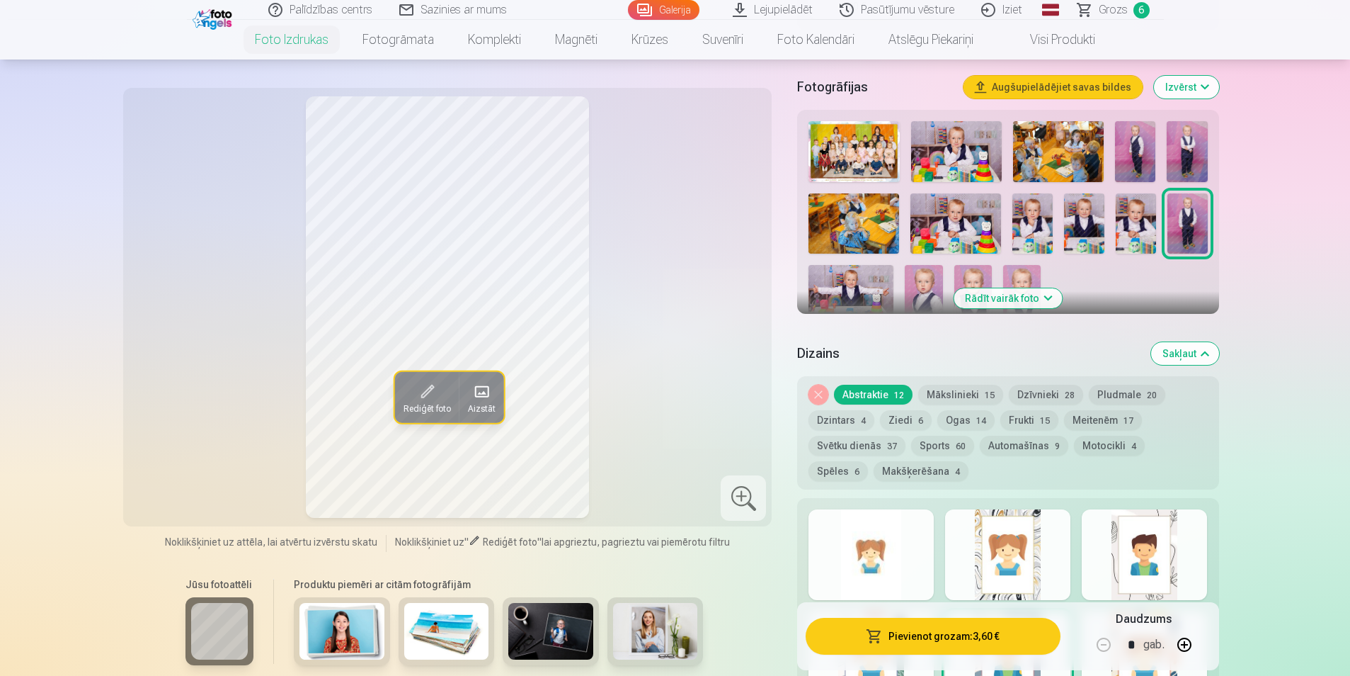
scroll to position [392, 0]
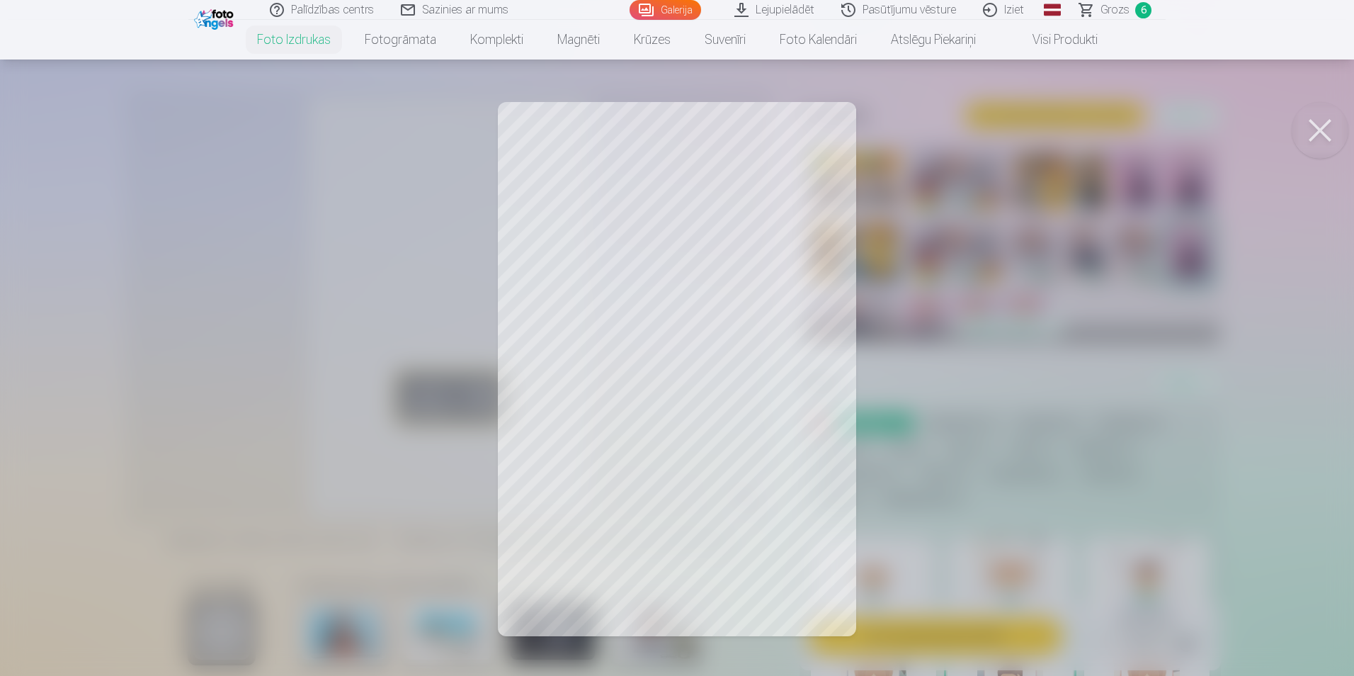
click at [1325, 131] on button at bounding box center [1320, 130] width 57 height 57
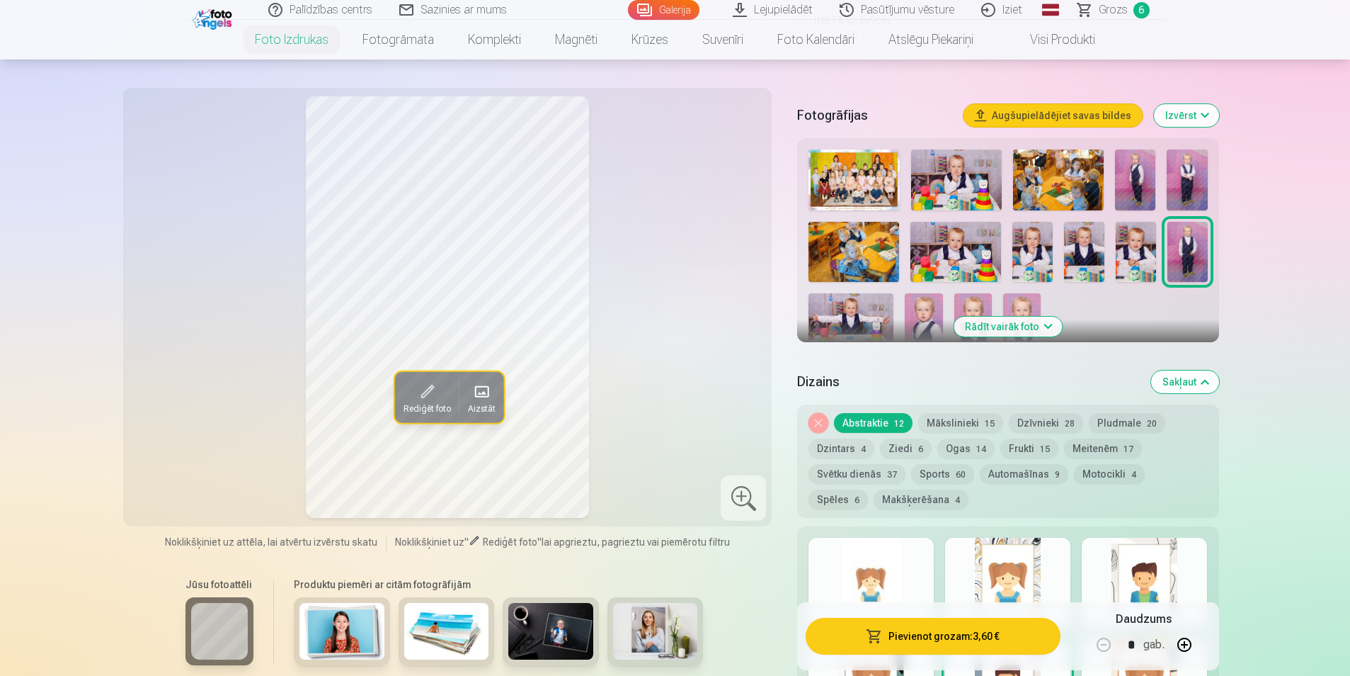
click at [1150, 554] on div at bounding box center [1144, 582] width 125 height 91
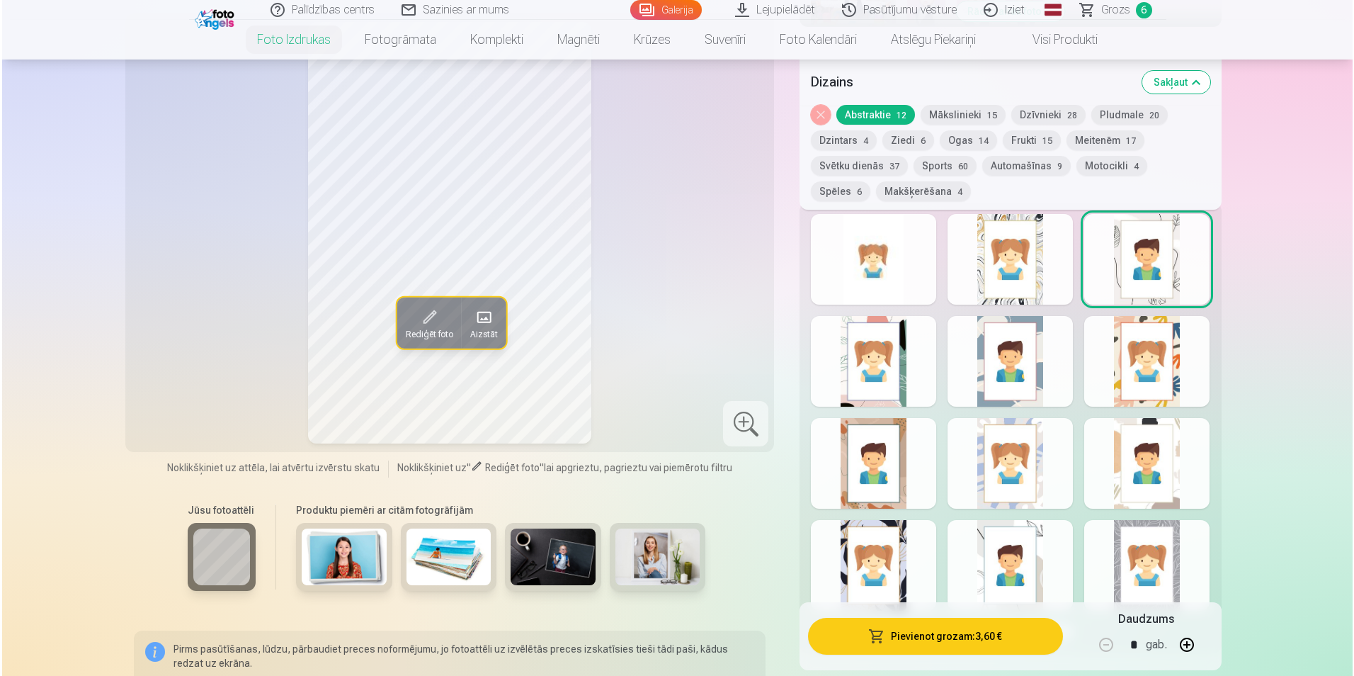
scroll to position [721, 0]
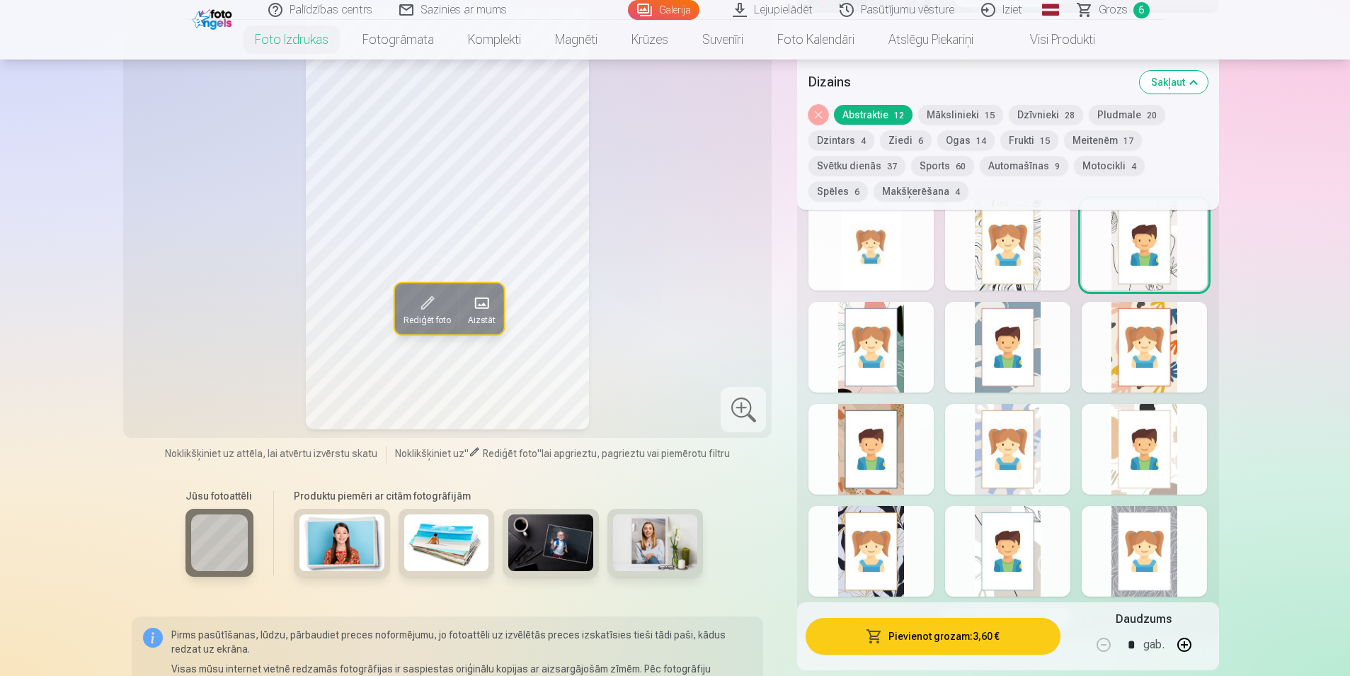
click at [1138, 559] on div at bounding box center [1144, 551] width 125 height 91
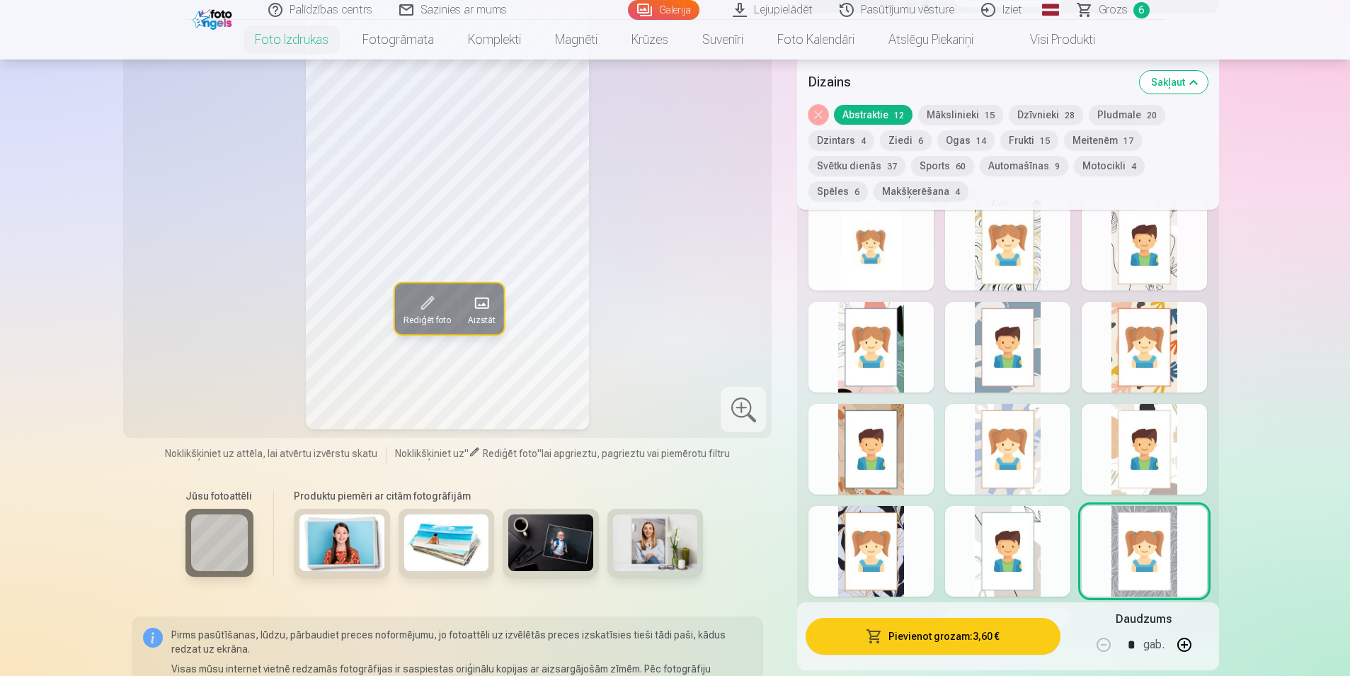
click at [996, 558] on div at bounding box center [1007, 551] width 125 height 91
click at [894, 561] on div at bounding box center [871, 551] width 125 height 91
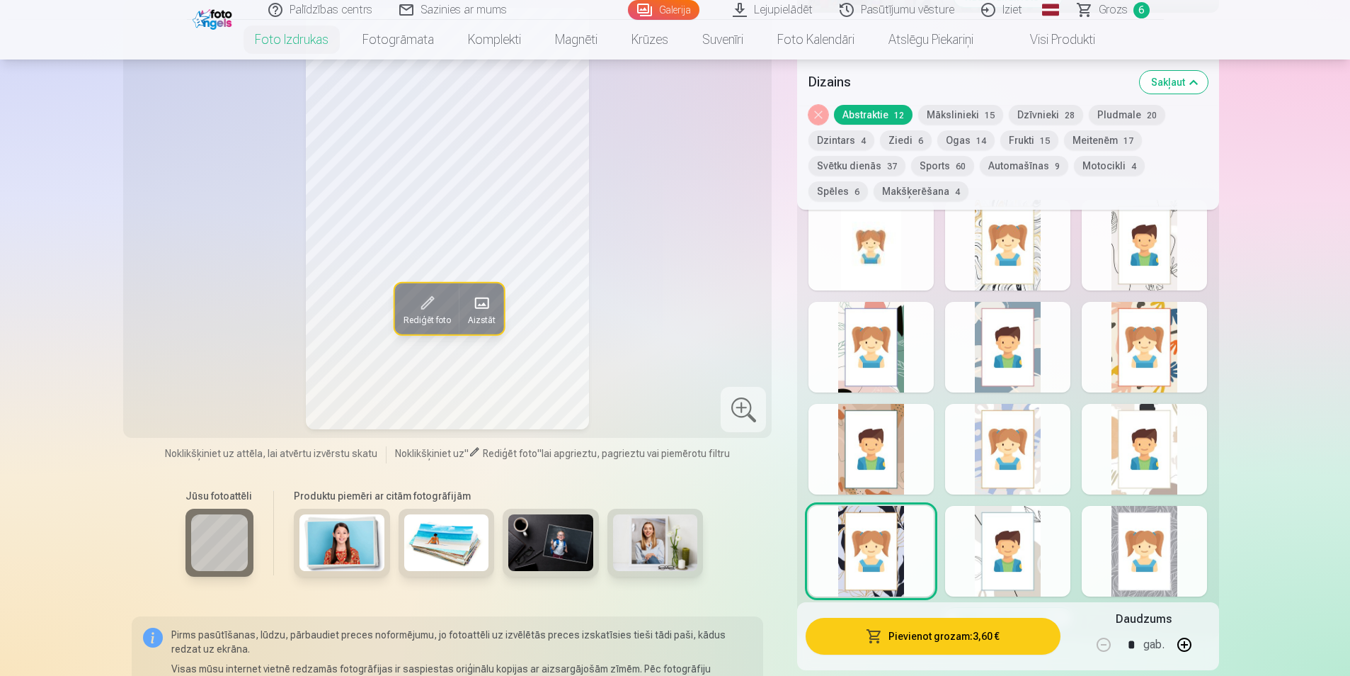
click at [983, 268] on div at bounding box center [1007, 245] width 125 height 91
click at [960, 139] on button "Ogas 14" at bounding box center [966, 140] width 57 height 20
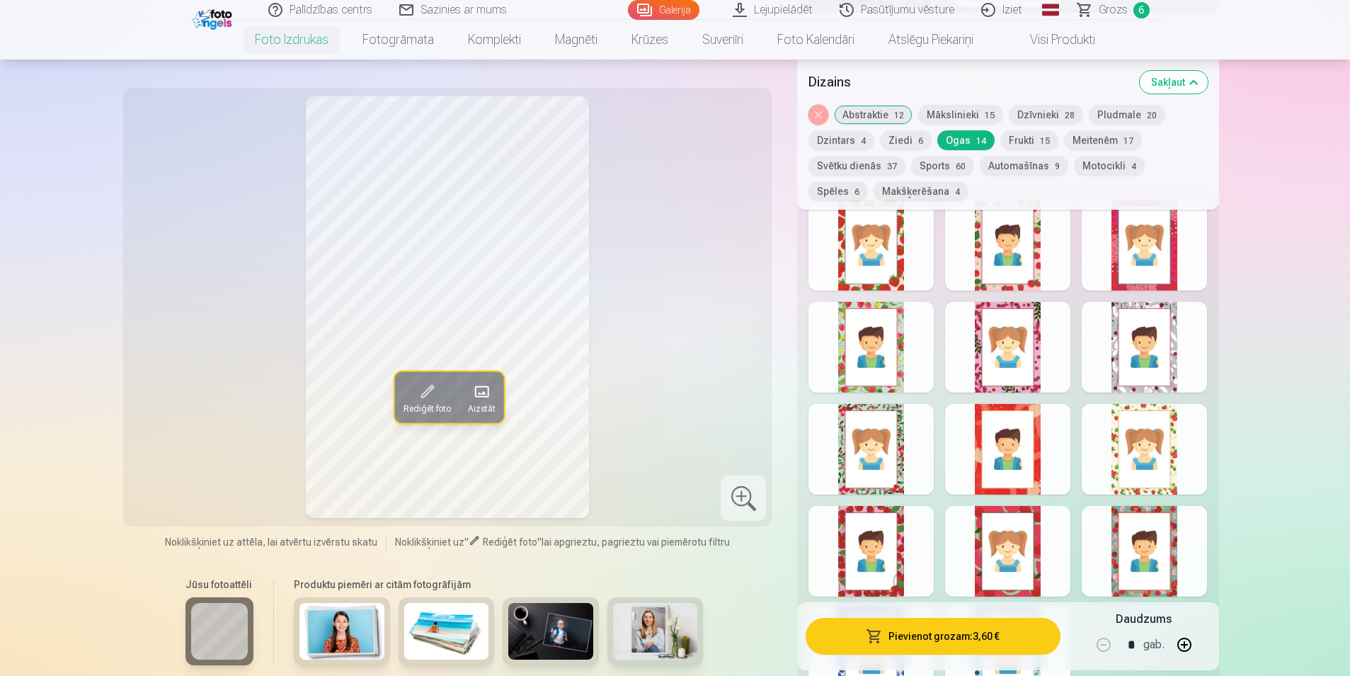
click at [1016, 385] on div at bounding box center [1007, 347] width 125 height 91
click at [1014, 431] on div at bounding box center [1007, 449] width 125 height 91
click at [868, 450] on div at bounding box center [871, 449] width 125 height 91
click at [869, 269] on div at bounding box center [871, 245] width 125 height 91
click at [1010, 265] on div at bounding box center [1007, 245] width 125 height 91
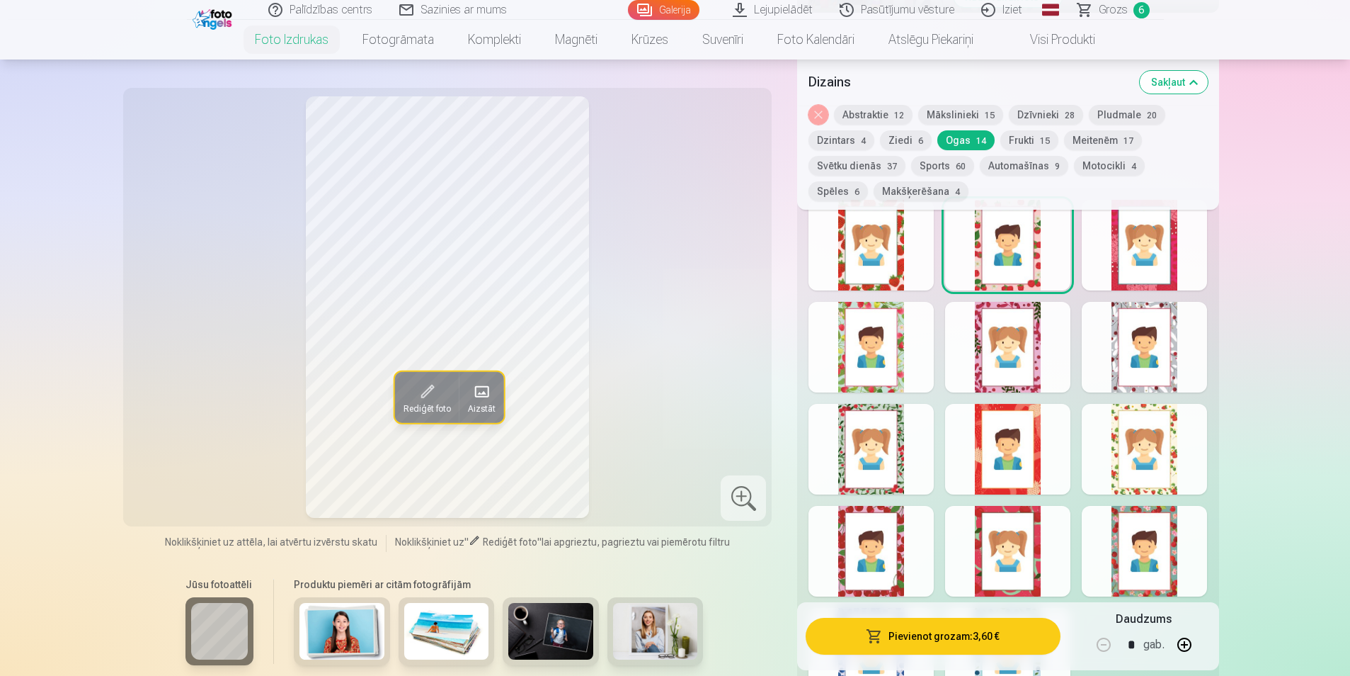
click at [997, 462] on div at bounding box center [1007, 449] width 125 height 91
click at [863, 540] on div at bounding box center [871, 551] width 125 height 91
click at [1127, 532] on div at bounding box center [1144, 551] width 125 height 91
click at [1120, 355] on div at bounding box center [1144, 347] width 125 height 91
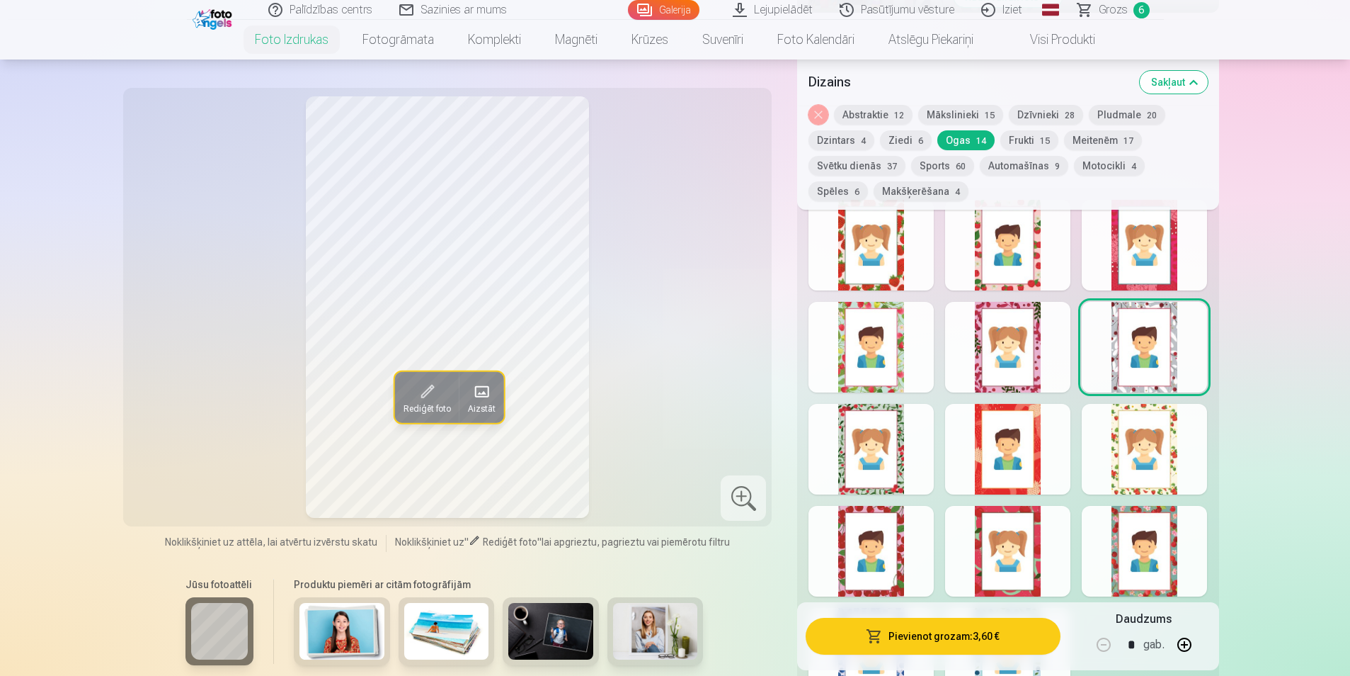
click at [1016, 348] on div at bounding box center [1007, 347] width 125 height 91
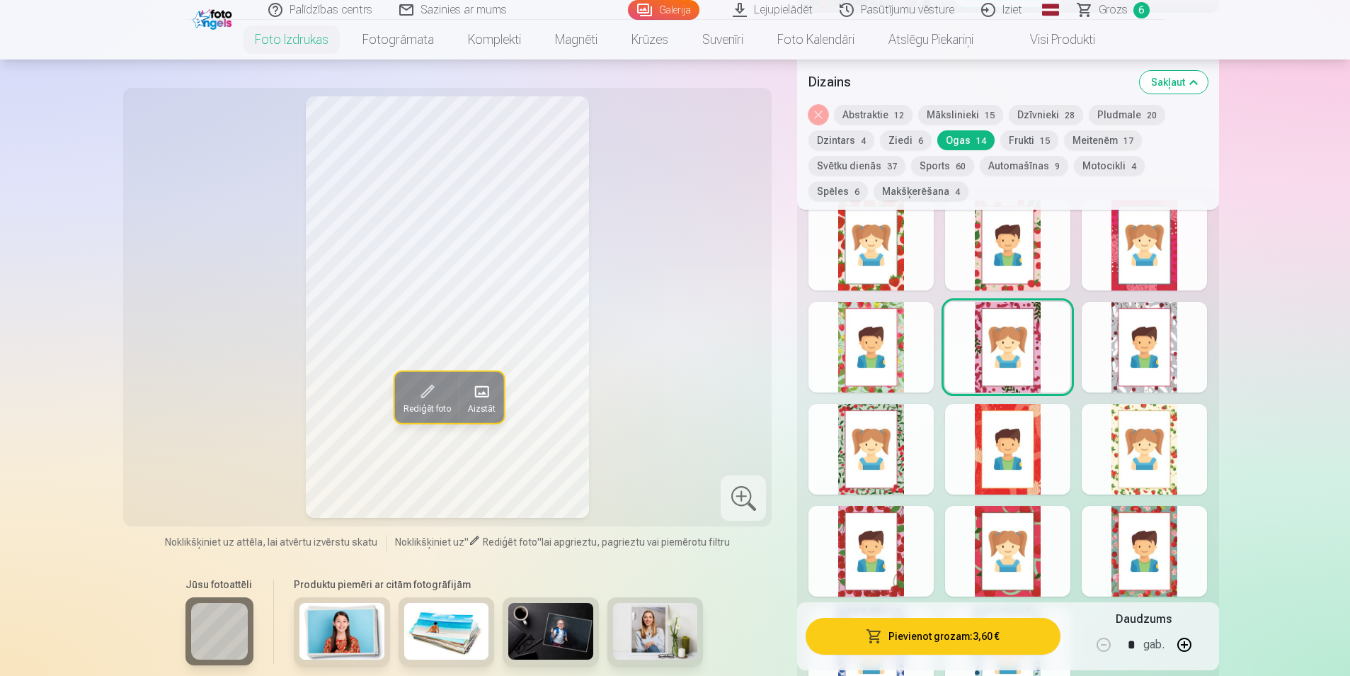
click at [938, 170] on button "Sports 60" at bounding box center [942, 166] width 63 height 20
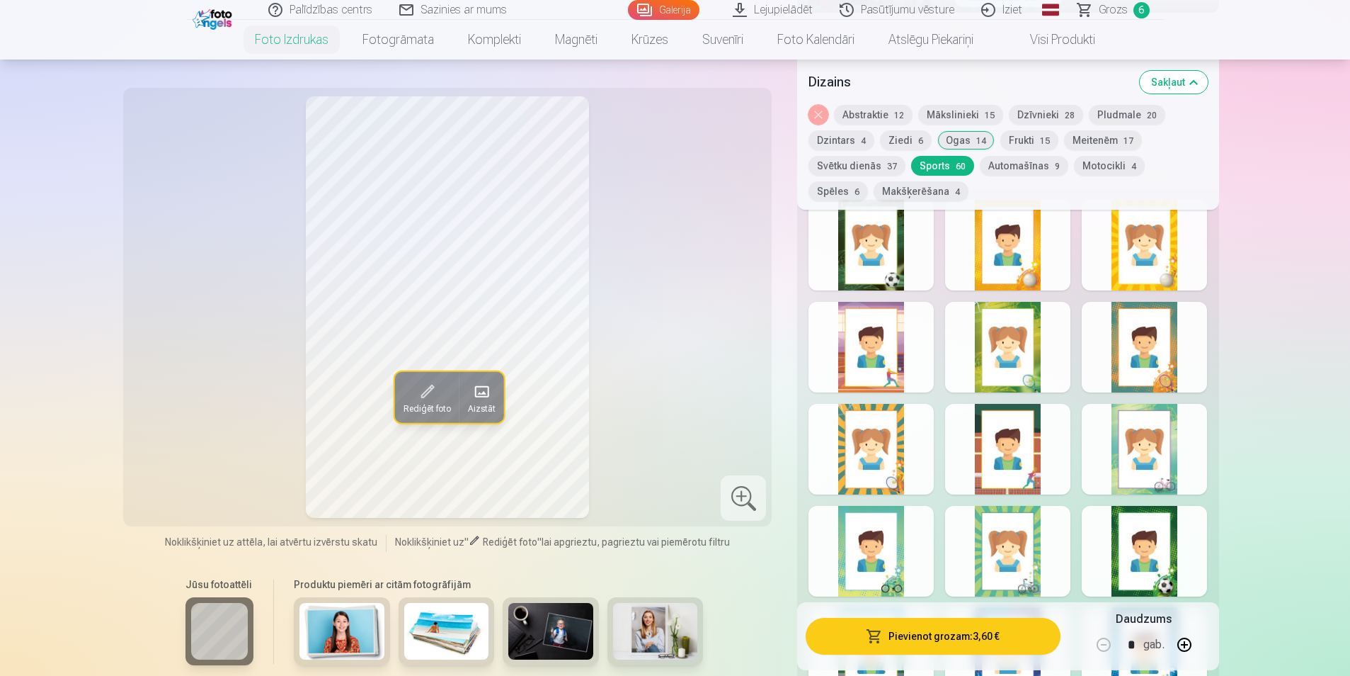
click at [1016, 337] on div at bounding box center [1007, 347] width 125 height 91
click at [1126, 455] on div at bounding box center [1144, 449] width 125 height 91
click at [1149, 276] on div at bounding box center [1144, 245] width 125 height 91
click at [864, 480] on div at bounding box center [871, 449] width 125 height 91
click at [1008, 552] on div at bounding box center [1007, 551] width 125 height 91
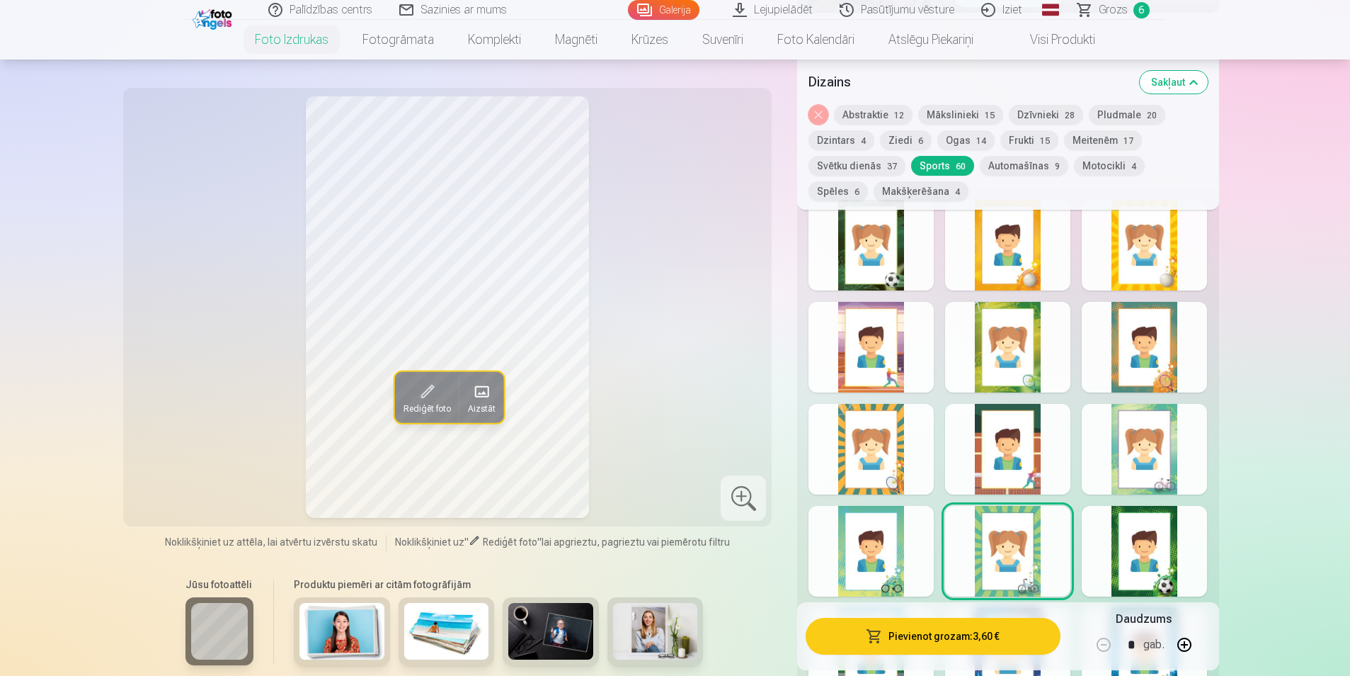
click at [943, 632] on button "Pievienot grozam : 3,60 €" at bounding box center [933, 635] width 254 height 37
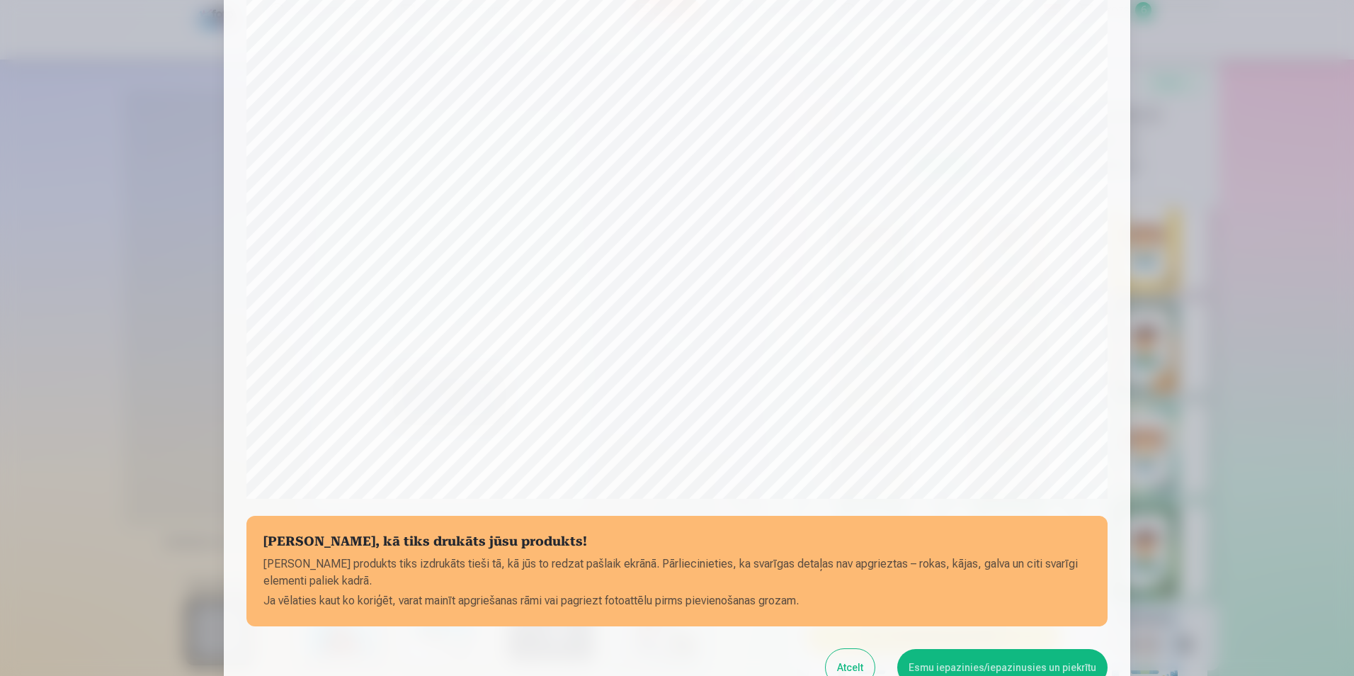
scroll to position [344, 0]
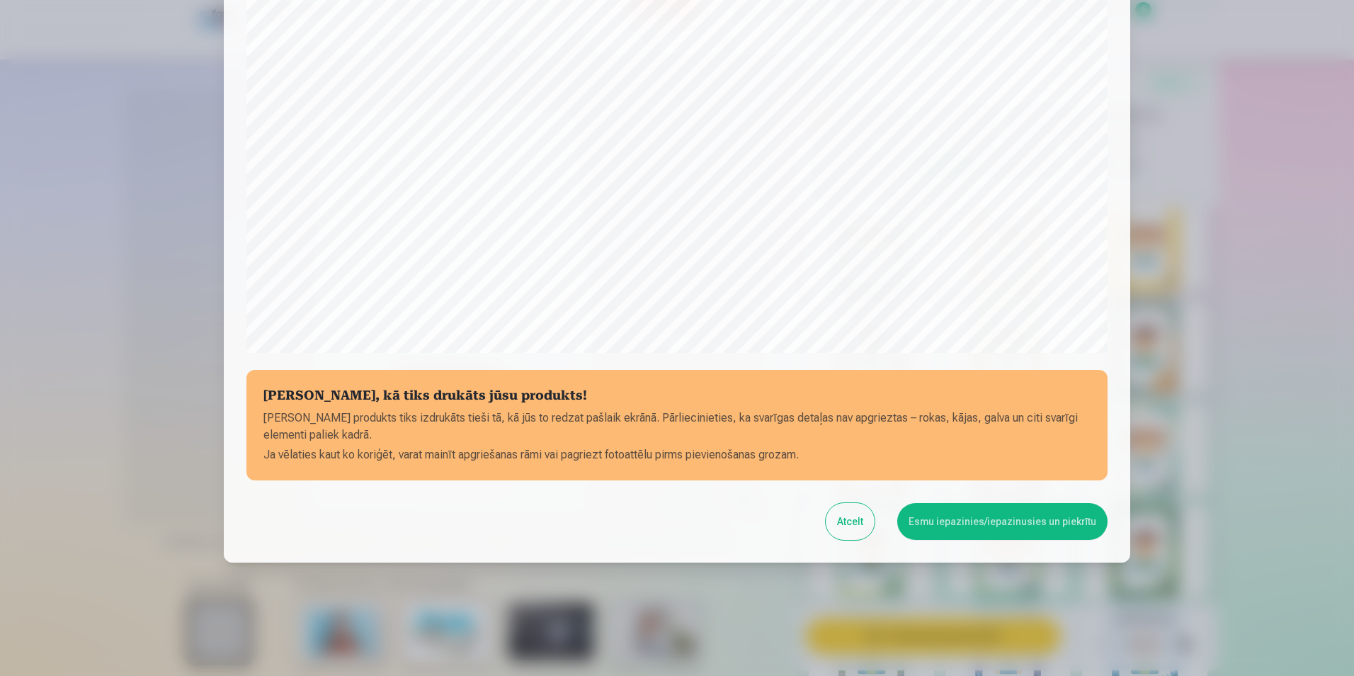
click at [968, 528] on button "Esmu iepazinies/iepazinusies un piekrītu" at bounding box center [1002, 521] width 210 height 37
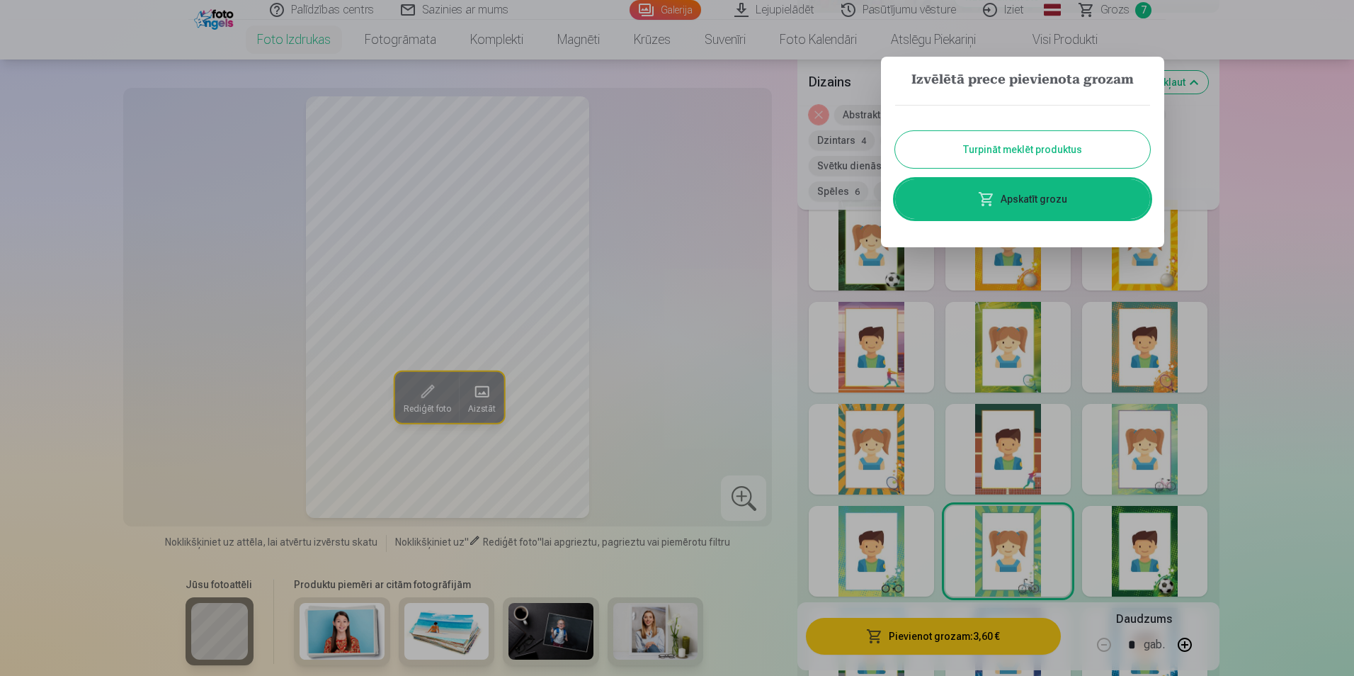
click at [1073, 202] on link "Apskatīt grozu" at bounding box center [1022, 199] width 255 height 40
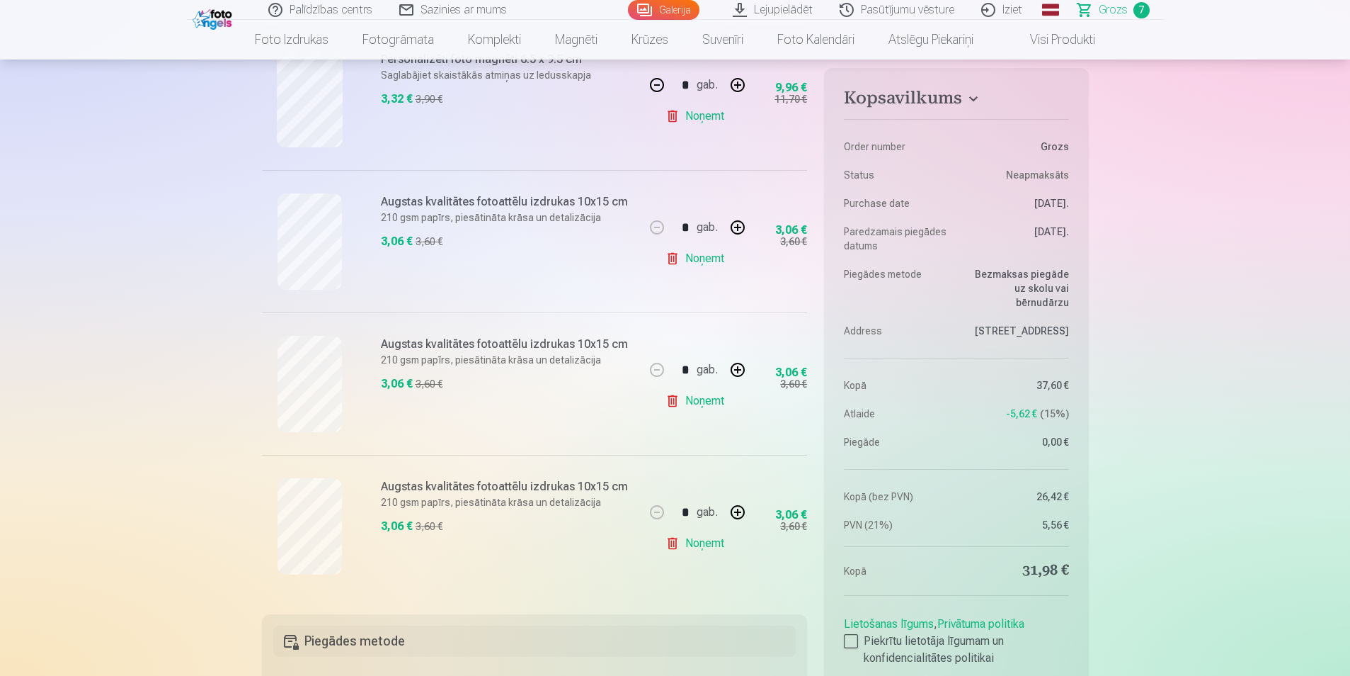
scroll to position [741, 0]
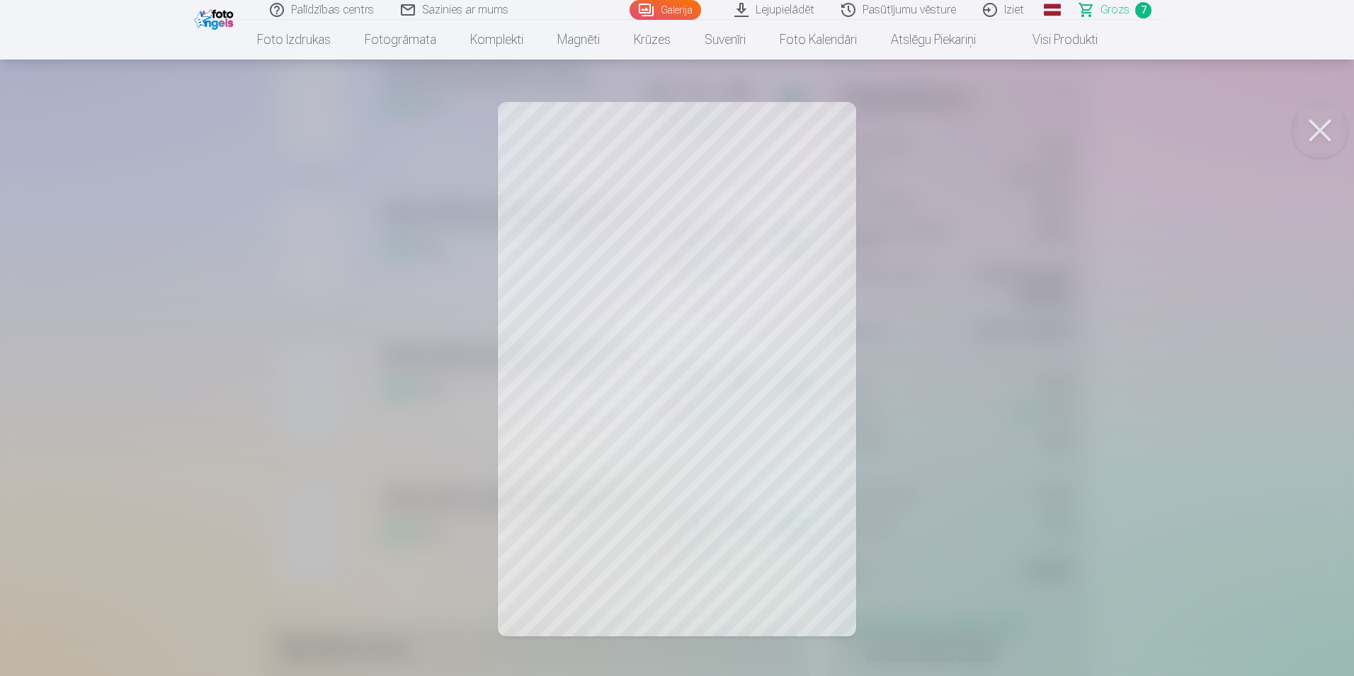
click at [524, 410] on div at bounding box center [677, 338] width 1354 height 676
click at [576, 320] on div at bounding box center [677, 338] width 1354 height 676
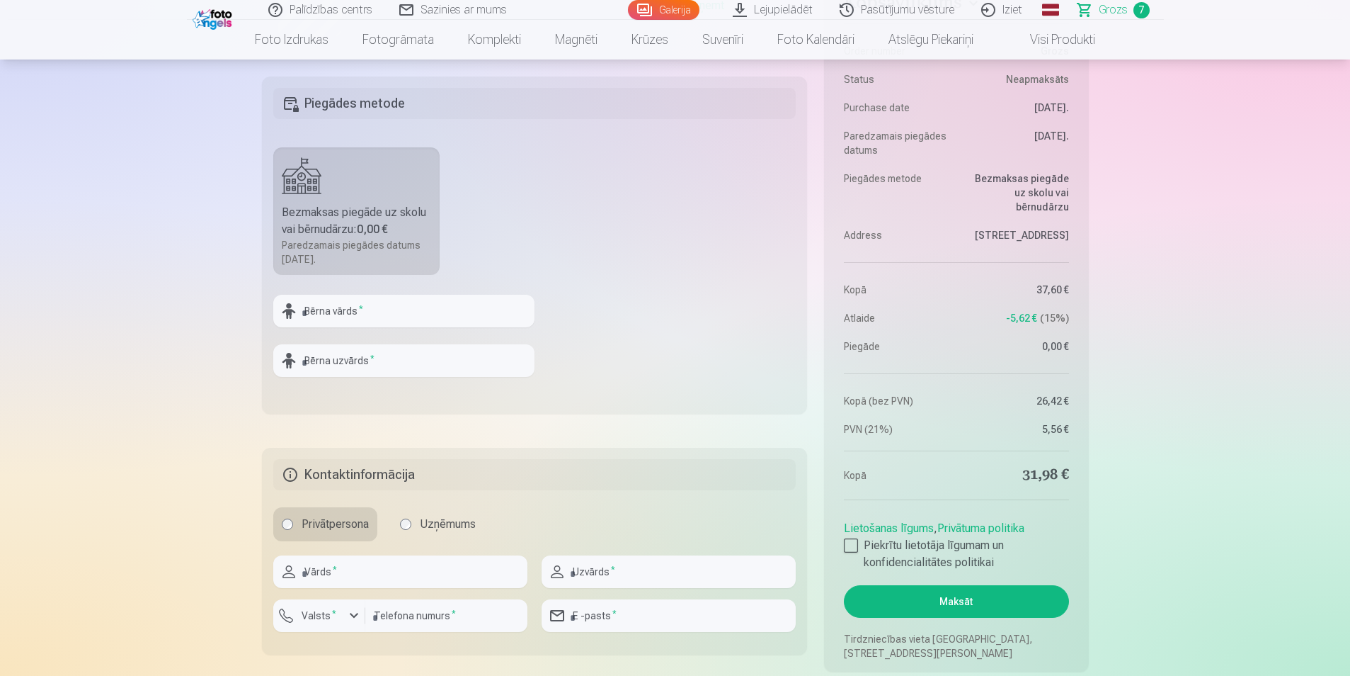
scroll to position [1243, 0]
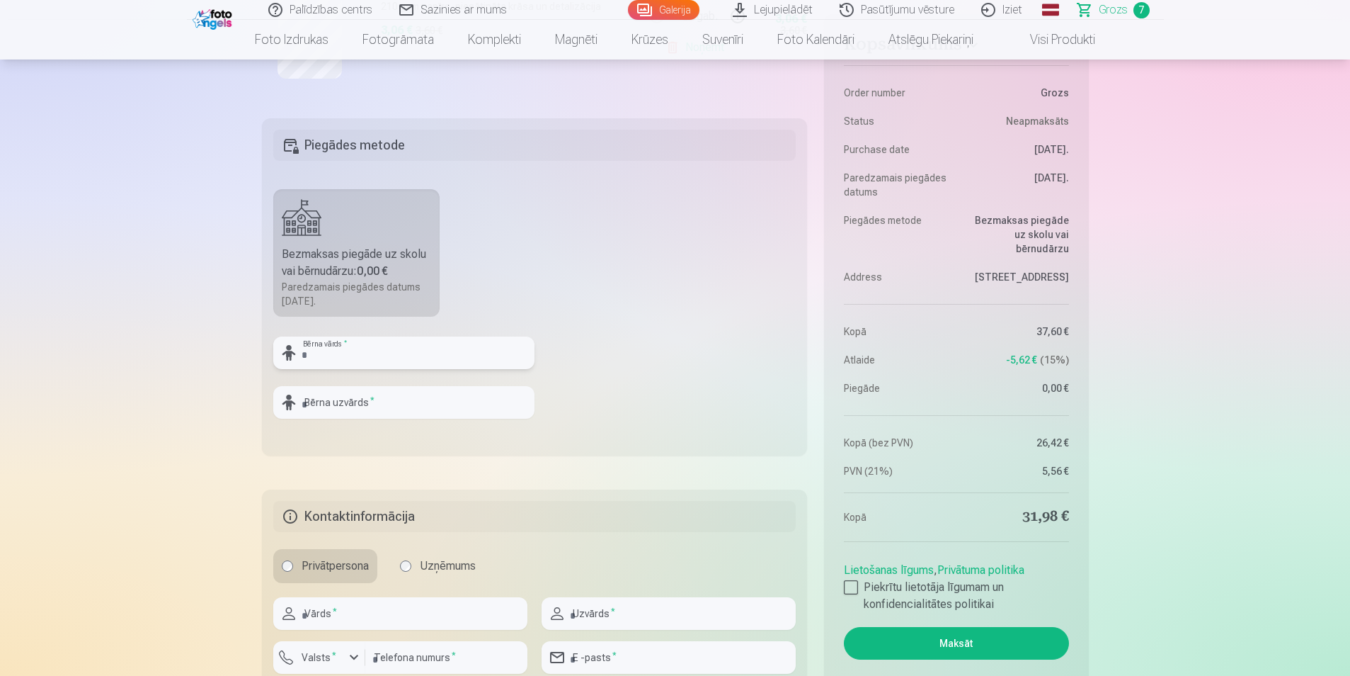
click at [359, 358] on input "text" at bounding box center [403, 352] width 261 height 33
type input "*******"
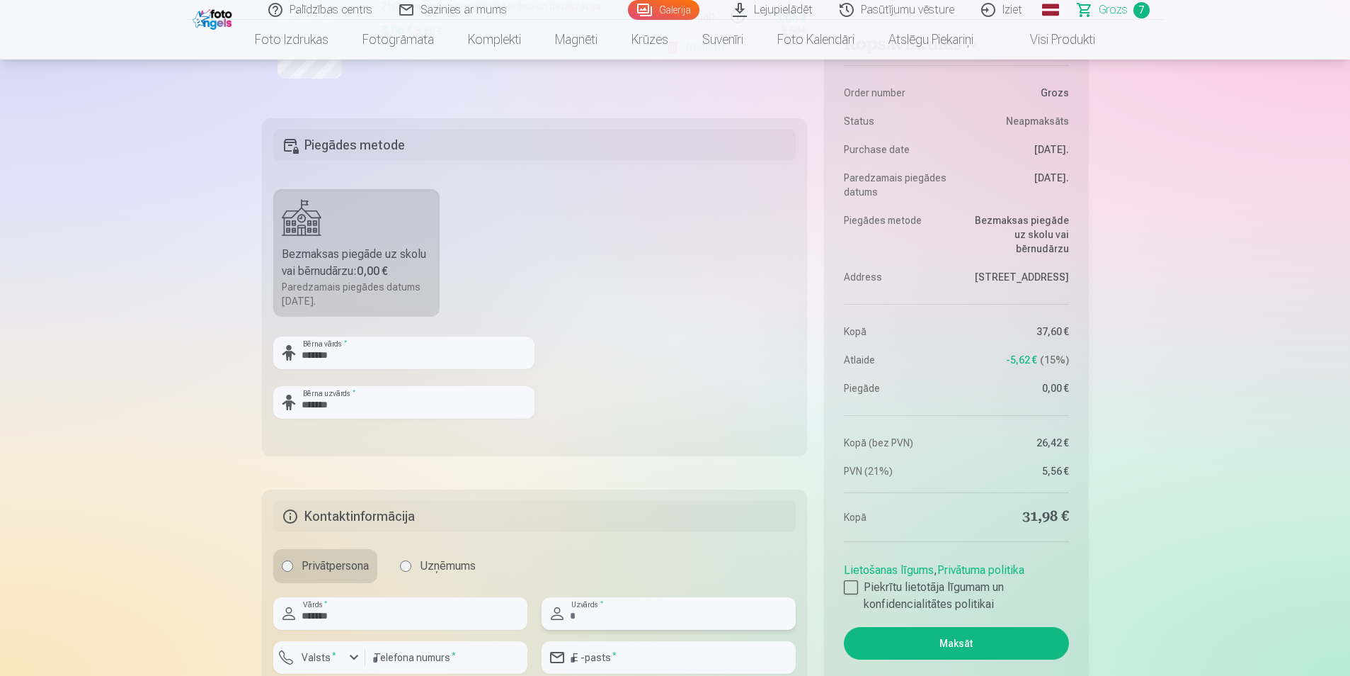
type input "********"
type input "**********"
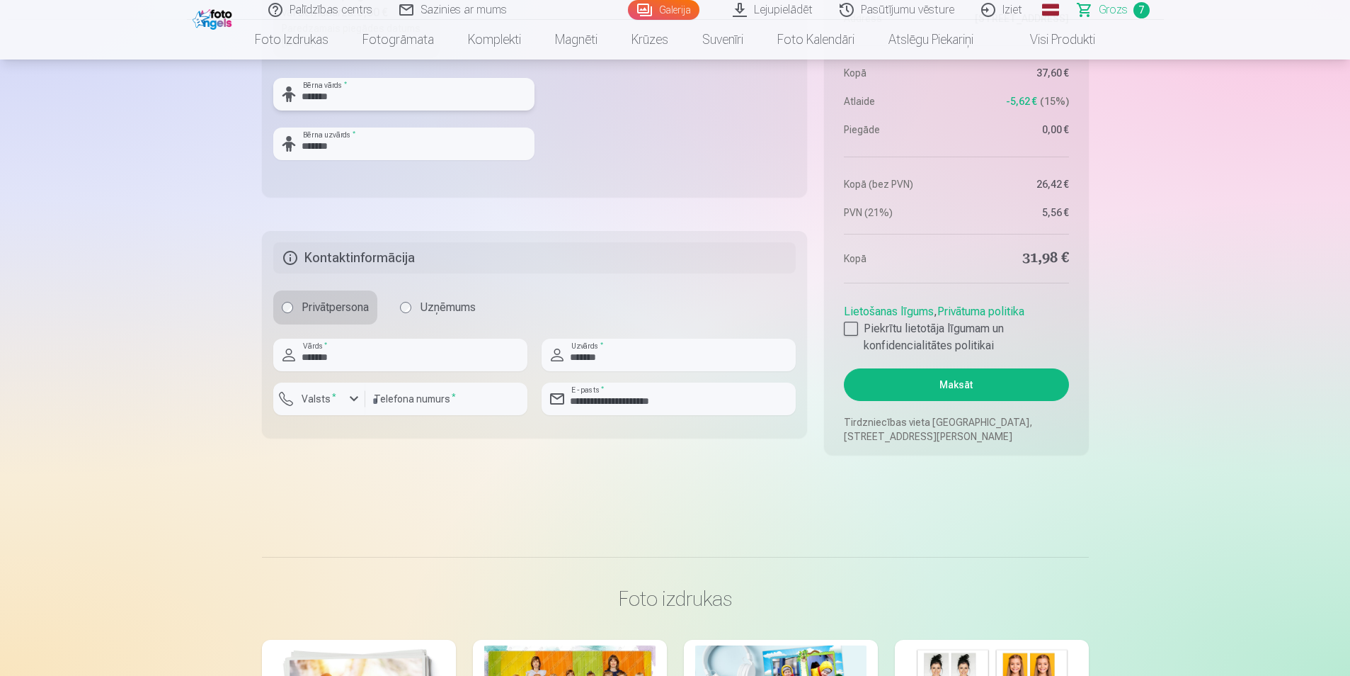
scroll to position [1481, 0]
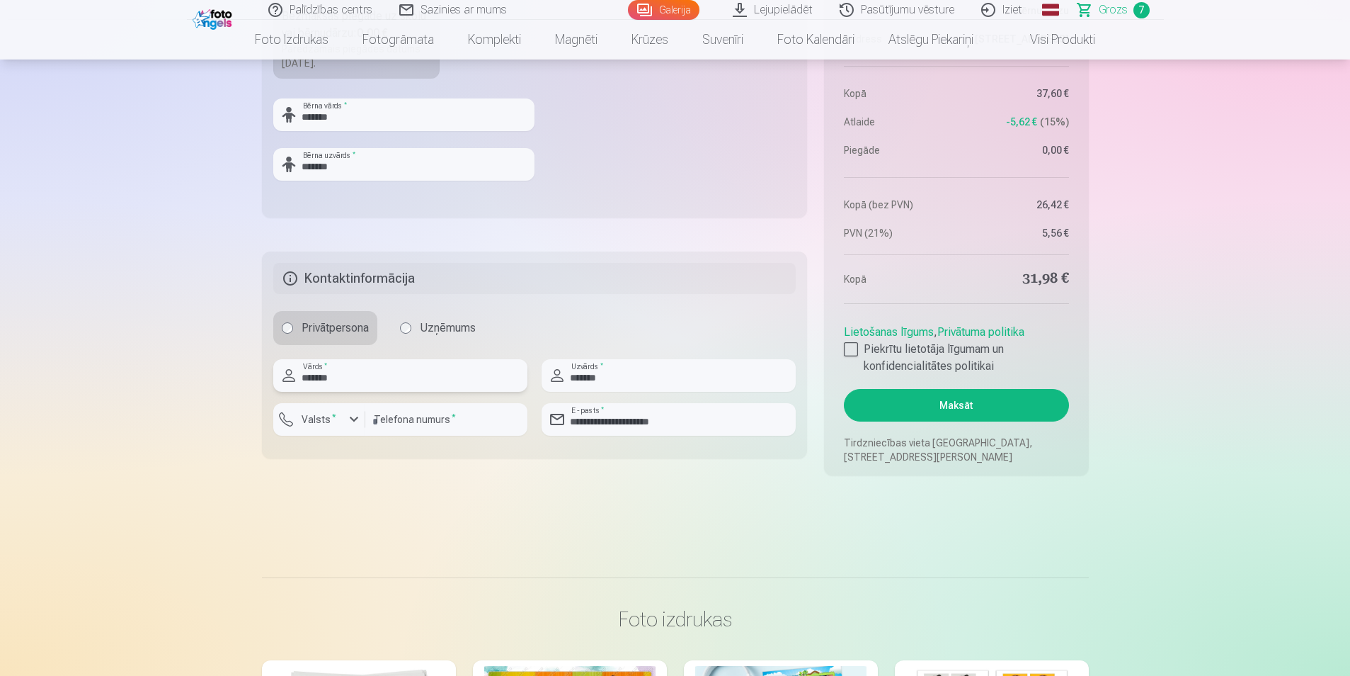
drag, startPoint x: 353, startPoint y: 368, endPoint x: 250, endPoint y: 389, distance: 105.5
type input "*****"
click at [620, 385] on input "*******" at bounding box center [669, 375] width 254 height 33
type input "*******"
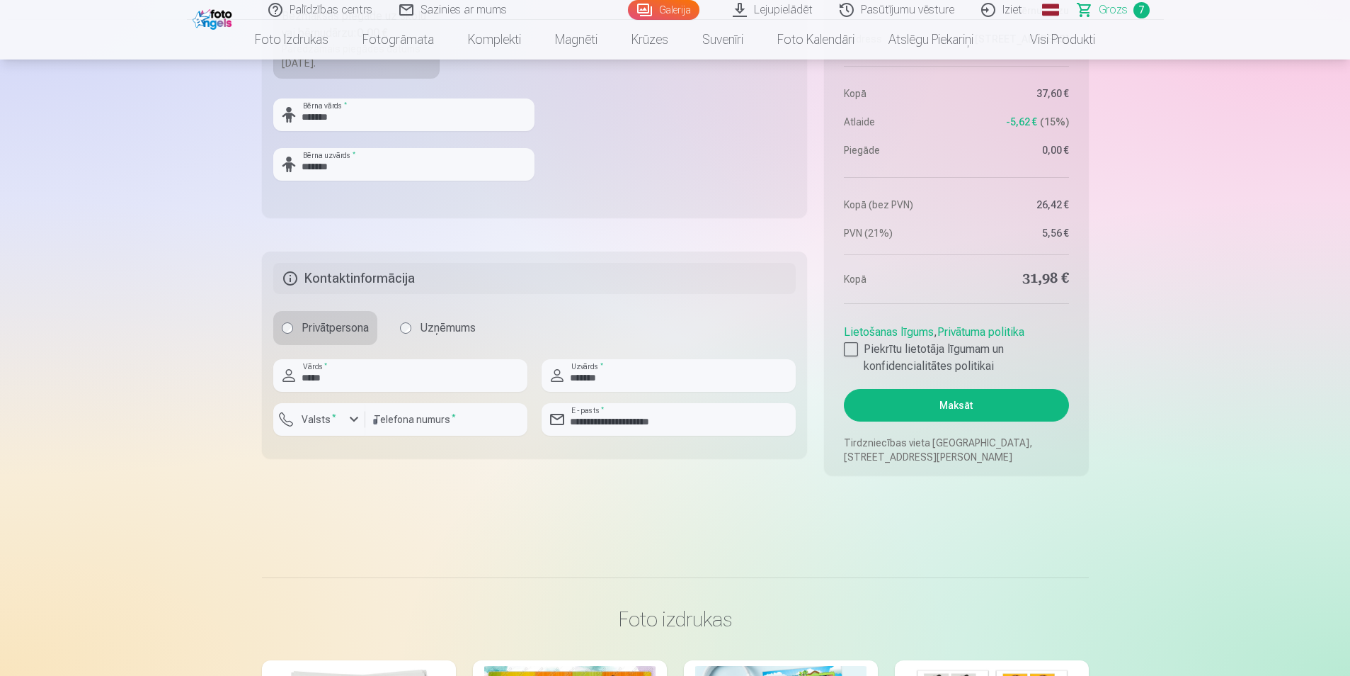
click at [851, 347] on div at bounding box center [851, 349] width 14 height 14
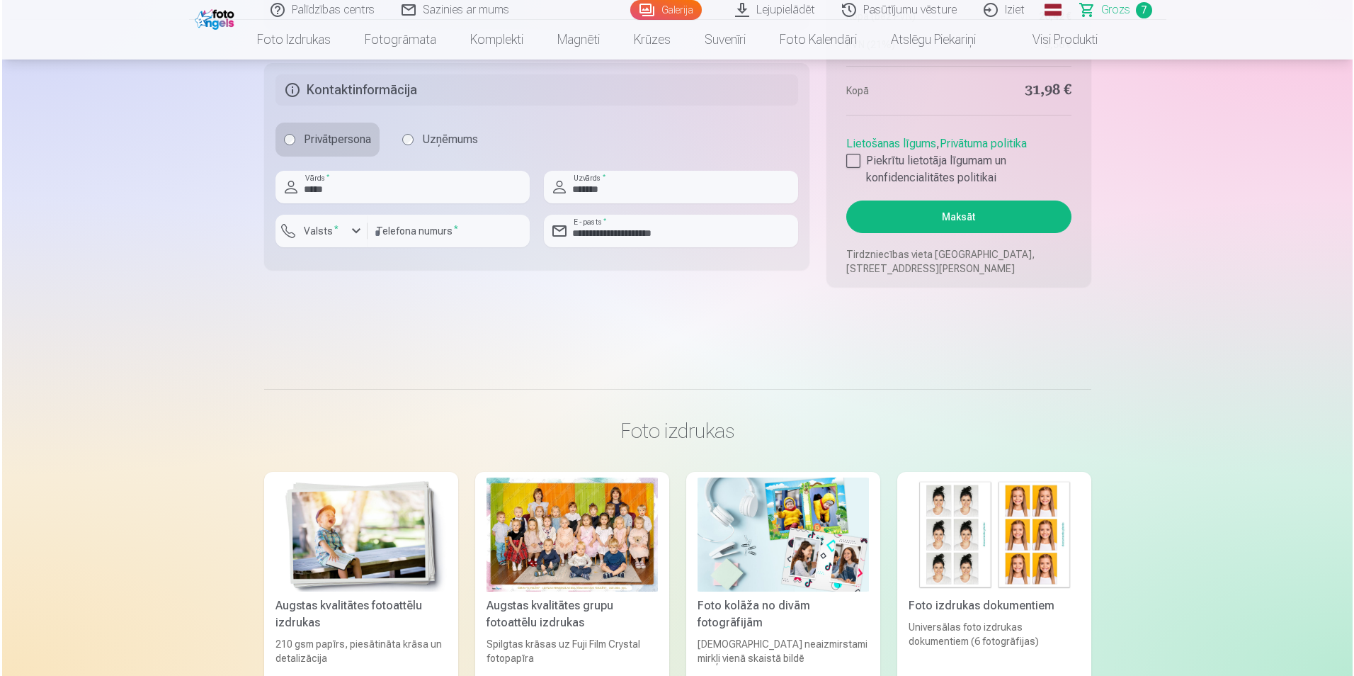
scroll to position [1685, 0]
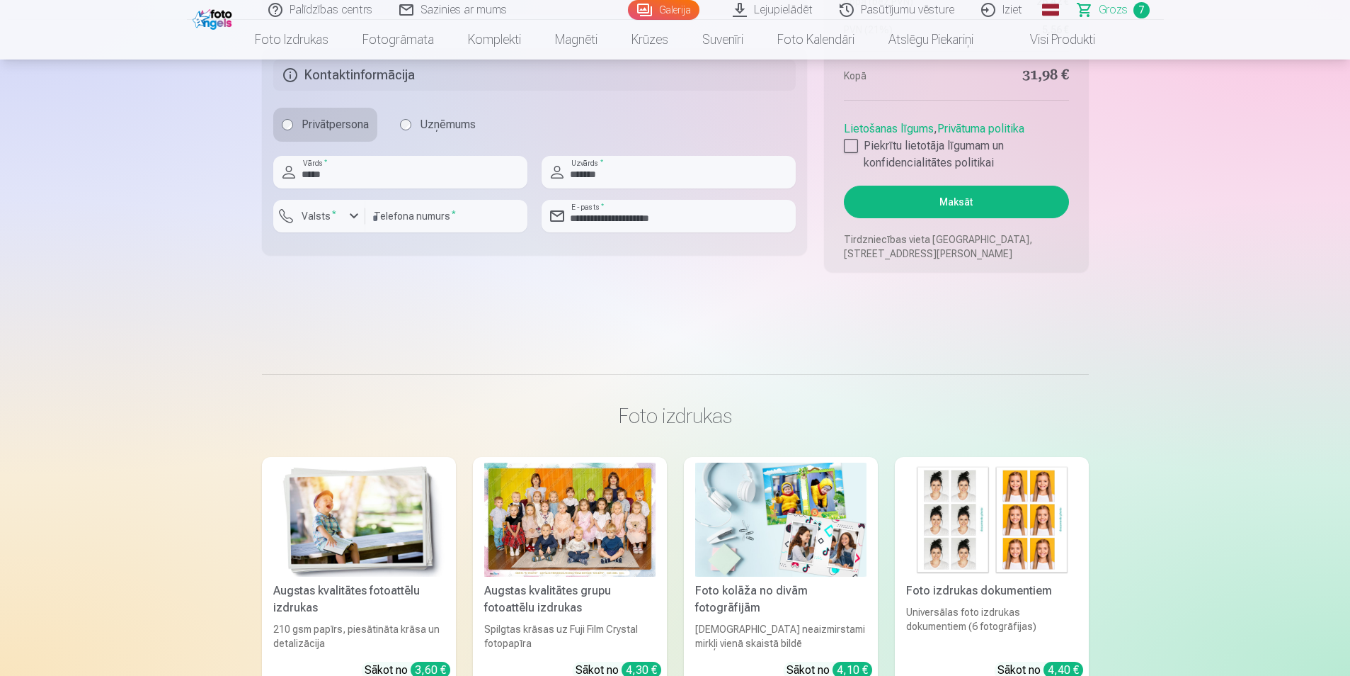
click at [970, 207] on button "Maksāt" at bounding box center [956, 202] width 224 height 33
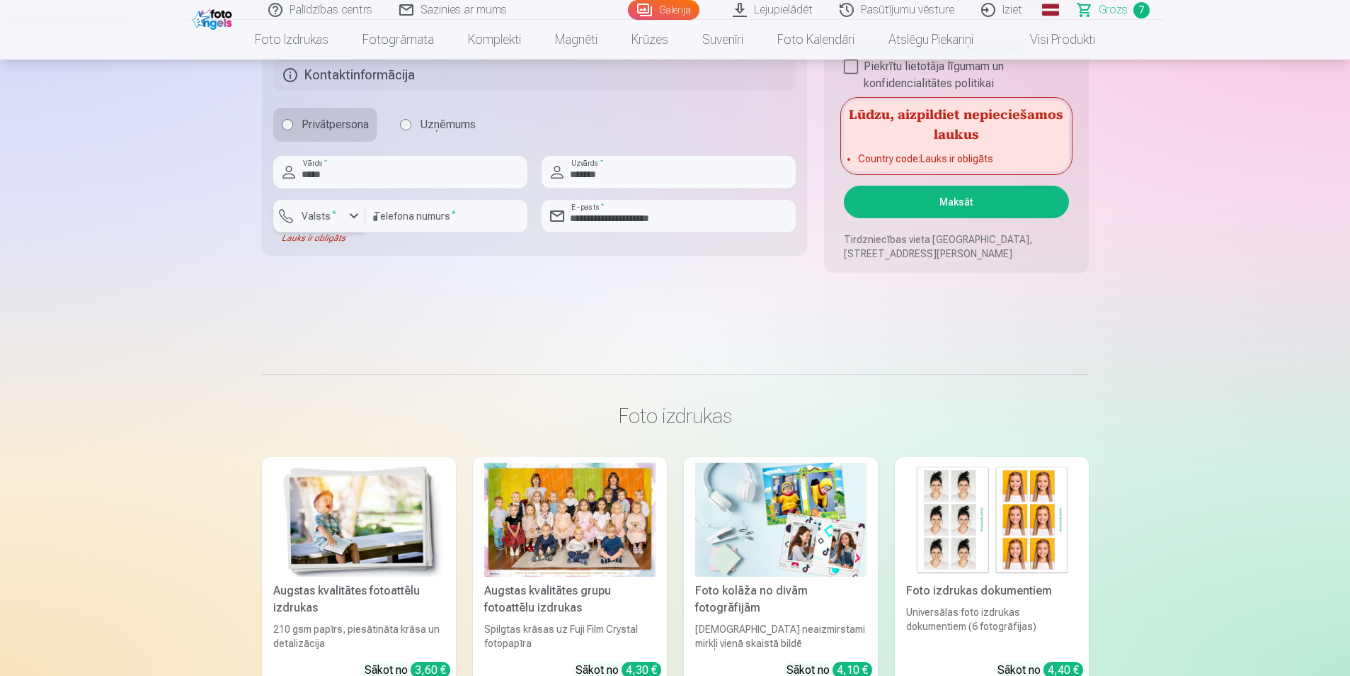
click at [317, 222] on label "Valsts *" at bounding box center [319, 216] width 46 height 14
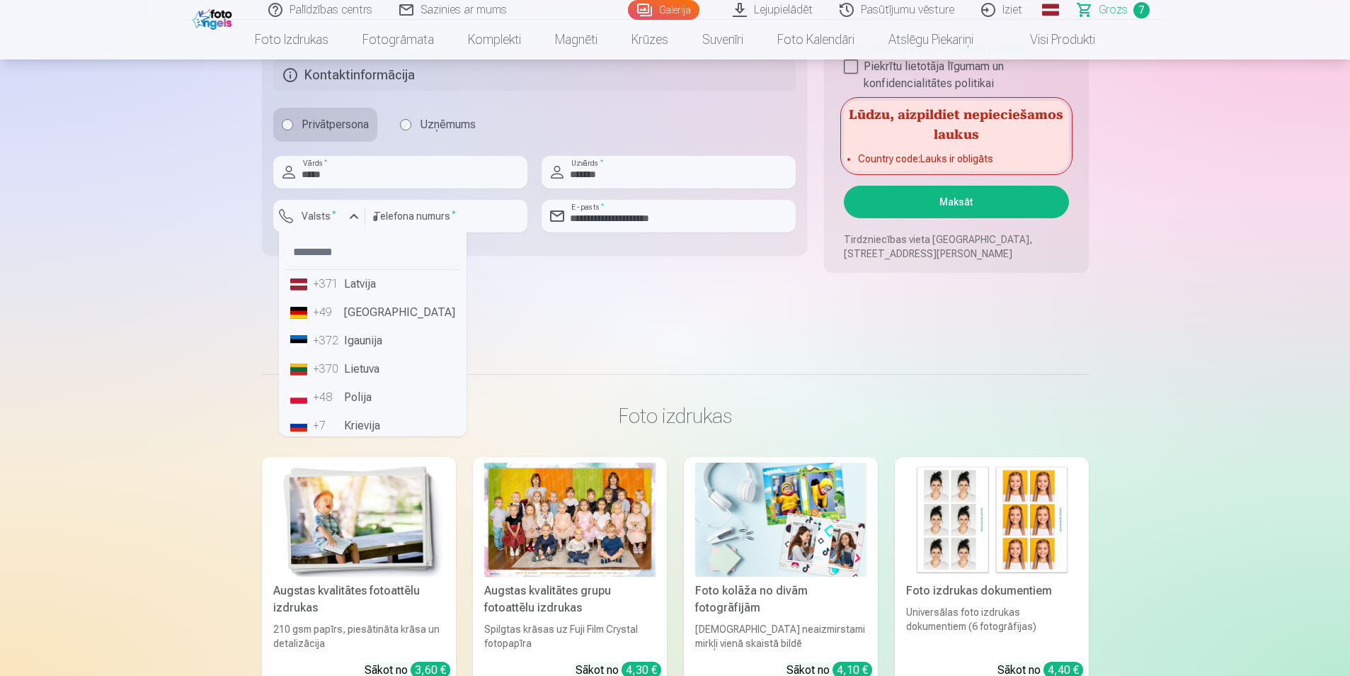
click at [355, 283] on li "+371 Latvija" at bounding box center [373, 284] width 176 height 28
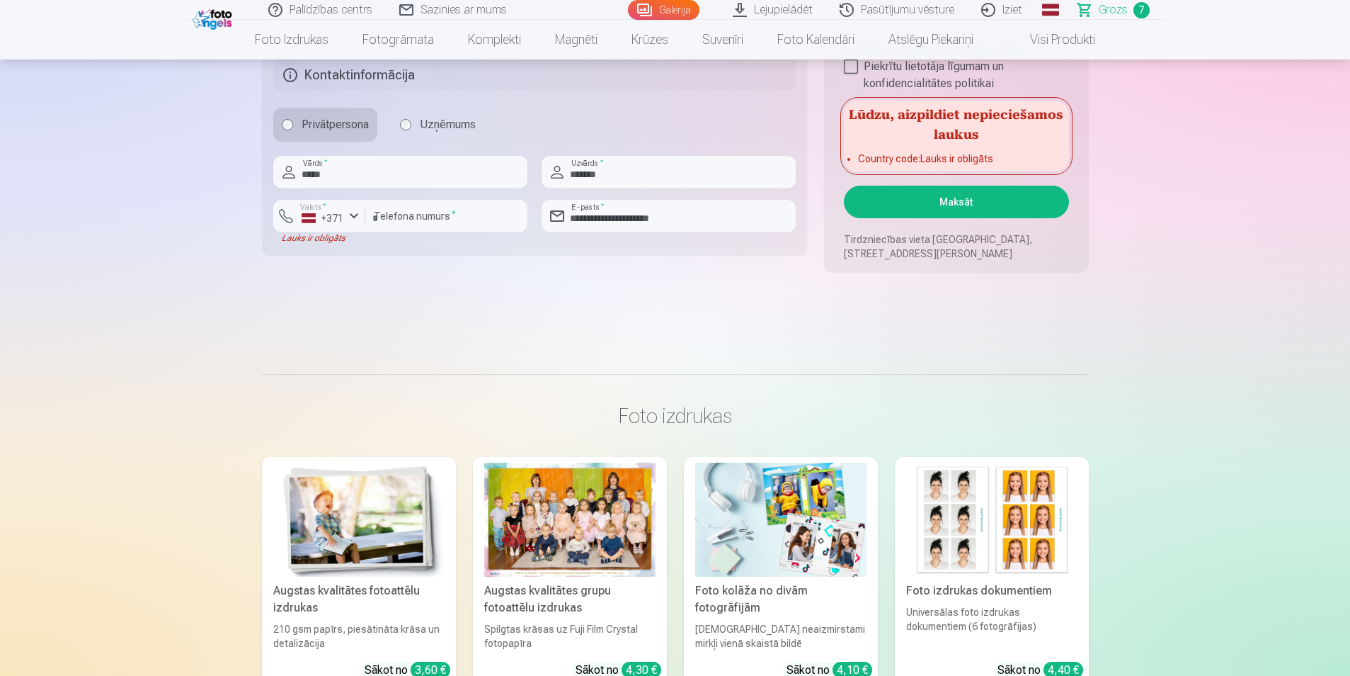
click at [972, 205] on button "Maksāt" at bounding box center [956, 202] width 224 height 33
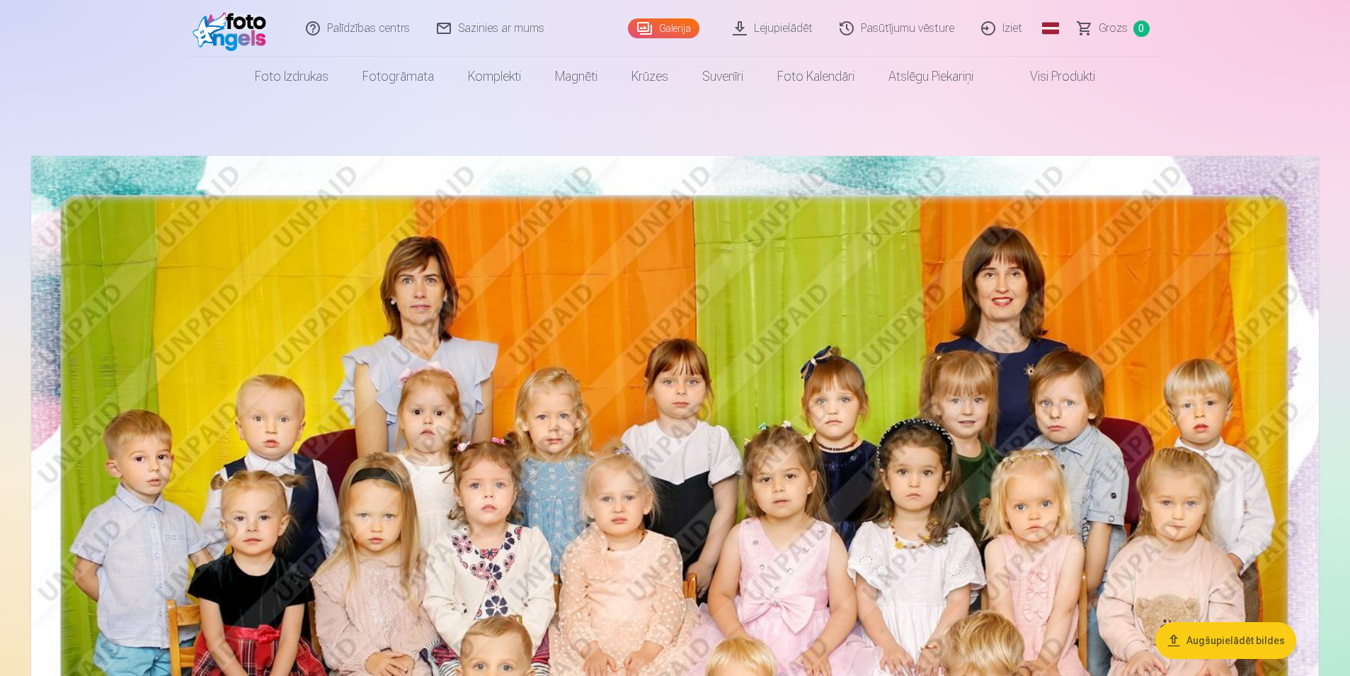
click at [778, 23] on link "Lejupielādēt" at bounding box center [773, 28] width 107 height 57
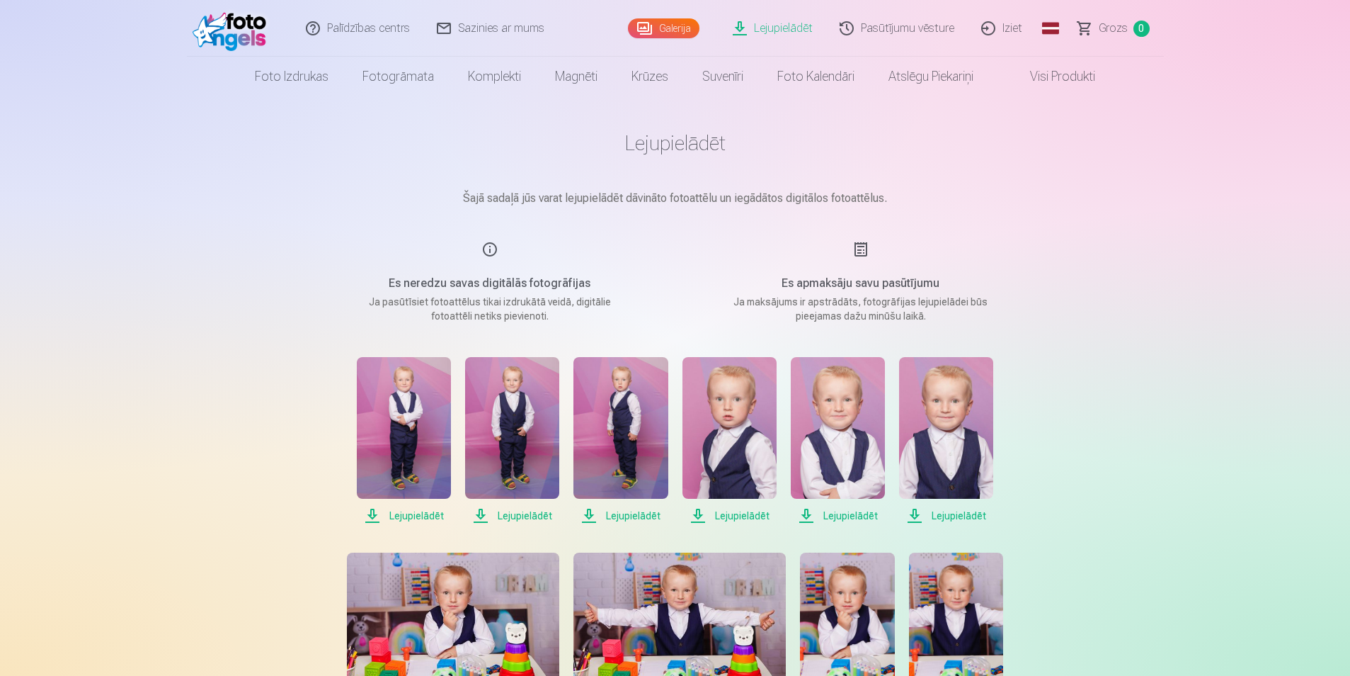
click at [423, 510] on span "Lejupielādēt" at bounding box center [404, 515] width 94 height 17
click at [512, 517] on span "Lejupielādēt" at bounding box center [512, 515] width 94 height 17
drag, startPoint x: 616, startPoint y: 516, endPoint x: 630, endPoint y: 518, distance: 13.5
click at [617, 516] on span "Lejupielādēt" at bounding box center [621, 515] width 94 height 17
click at [730, 513] on span "Lejupielādēt" at bounding box center [730, 515] width 94 height 17
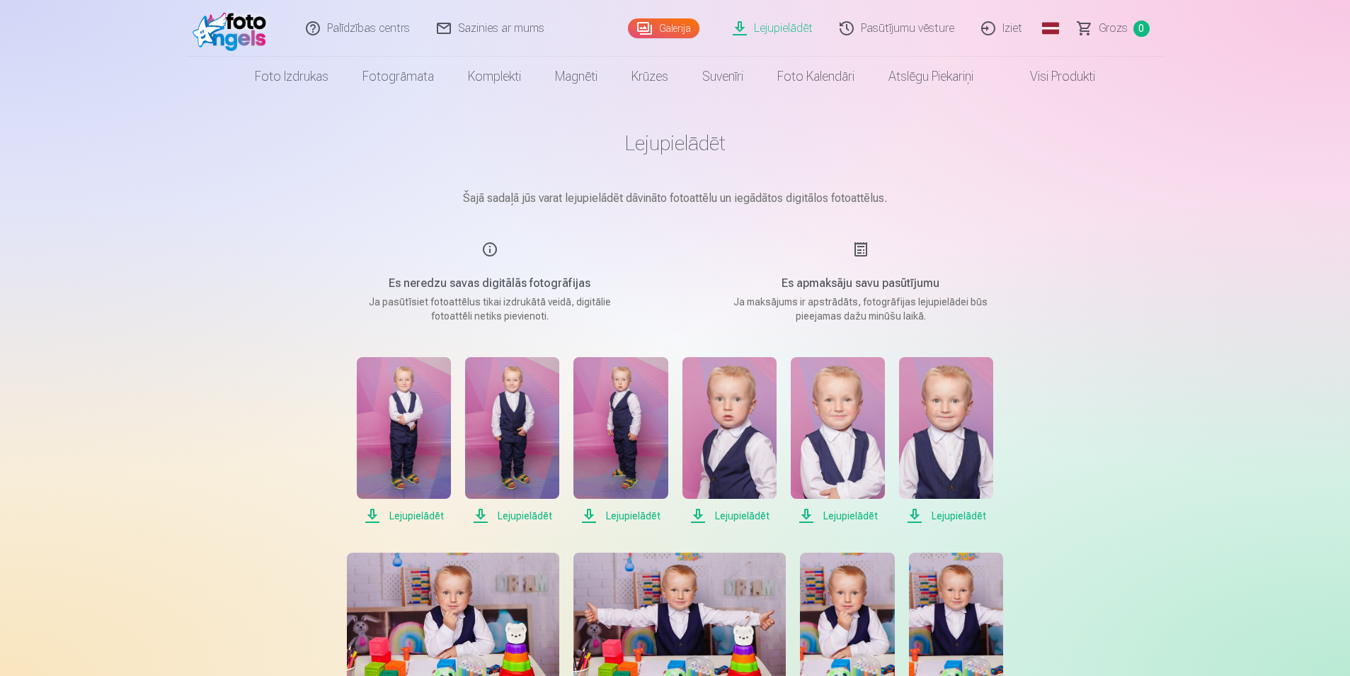
click at [846, 511] on span "Lejupielādēt" at bounding box center [838, 515] width 94 height 17
click at [950, 516] on span "Lejupielādēt" at bounding box center [946, 515] width 94 height 17
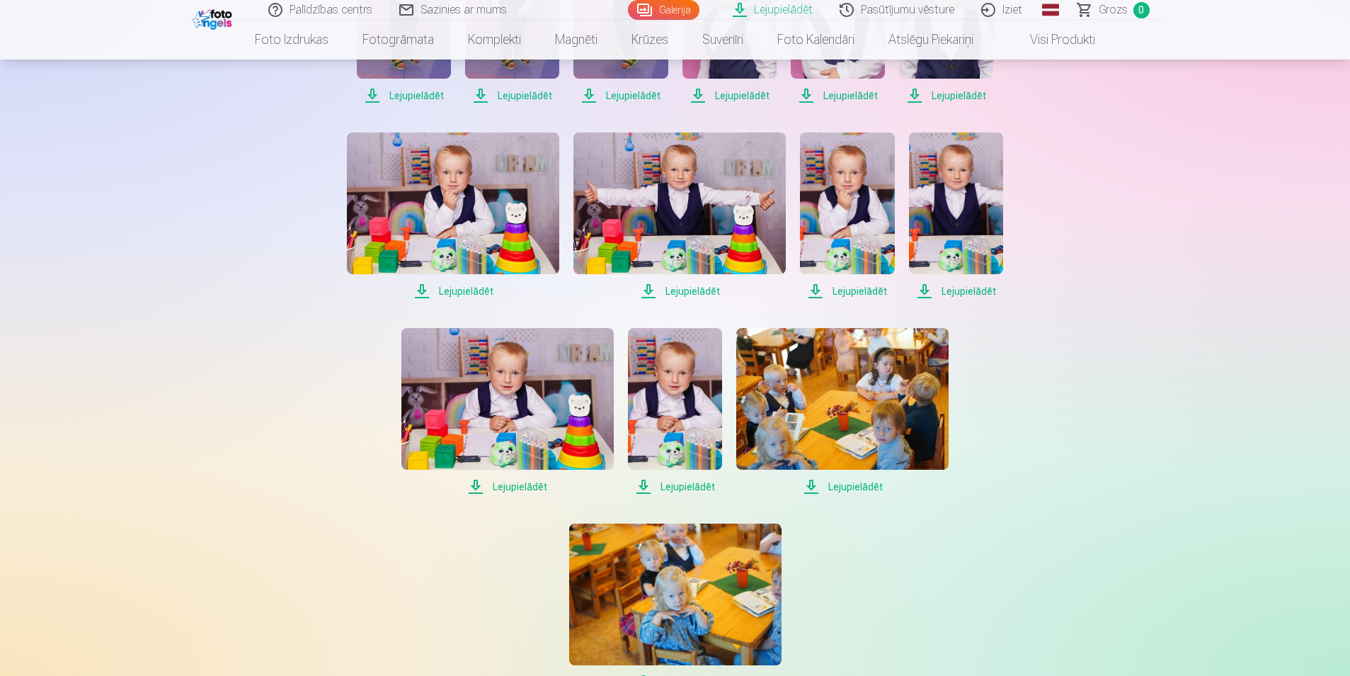
scroll to position [423, 0]
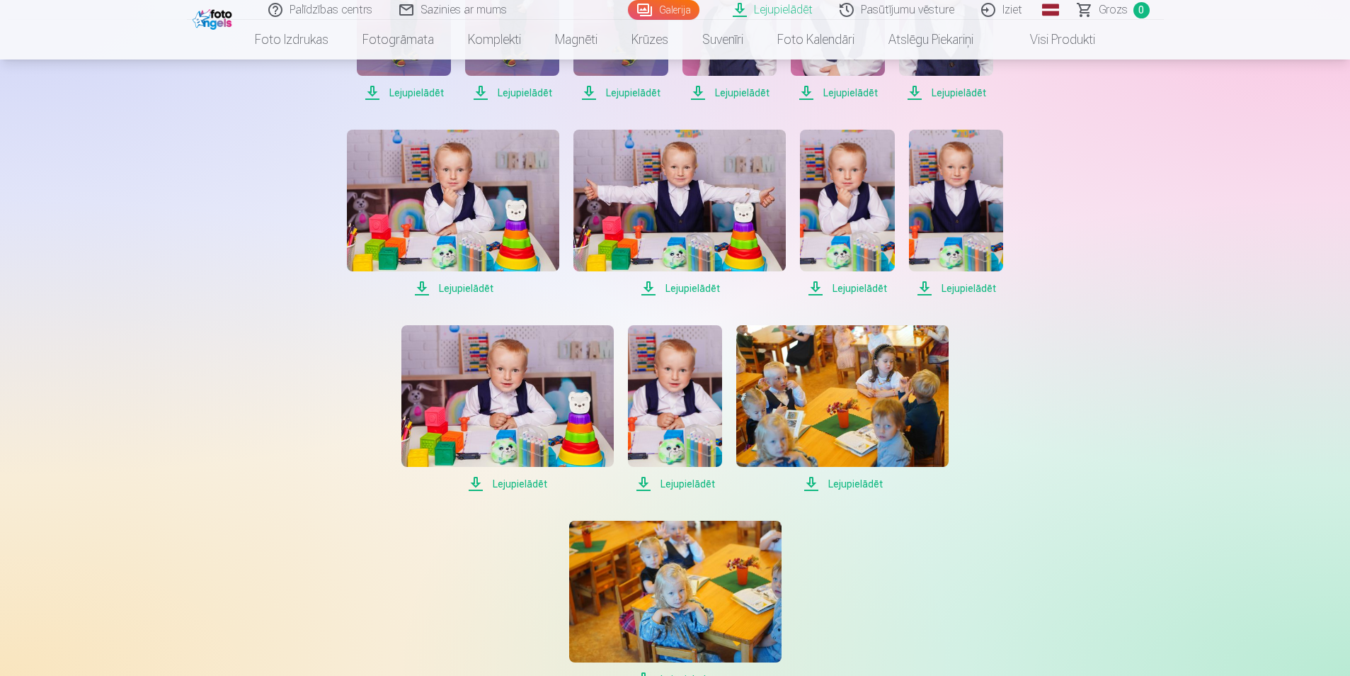
click at [462, 285] on span "Lejupielādēt" at bounding box center [453, 288] width 212 height 17
click at [681, 284] on span "Lejupielādēt" at bounding box center [680, 288] width 212 height 17
click at [855, 292] on span "Lejupielādēt" at bounding box center [847, 288] width 94 height 17
click at [967, 289] on span "Lejupielādēt" at bounding box center [956, 288] width 94 height 17
click at [513, 472] on link "Lejupielādēt" at bounding box center [508, 408] width 212 height 167
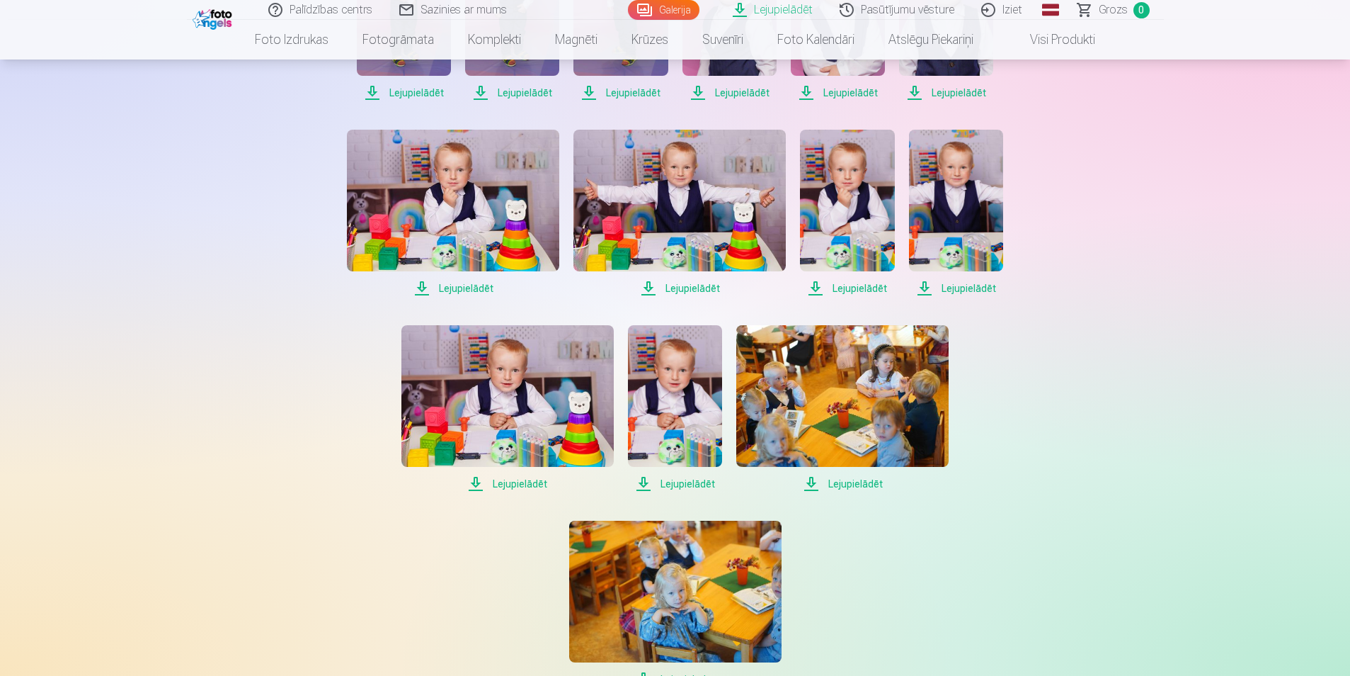
click at [671, 479] on span "Lejupielādēt" at bounding box center [675, 483] width 94 height 17
click at [850, 479] on span "Lejupielādēt" at bounding box center [842, 483] width 212 height 17
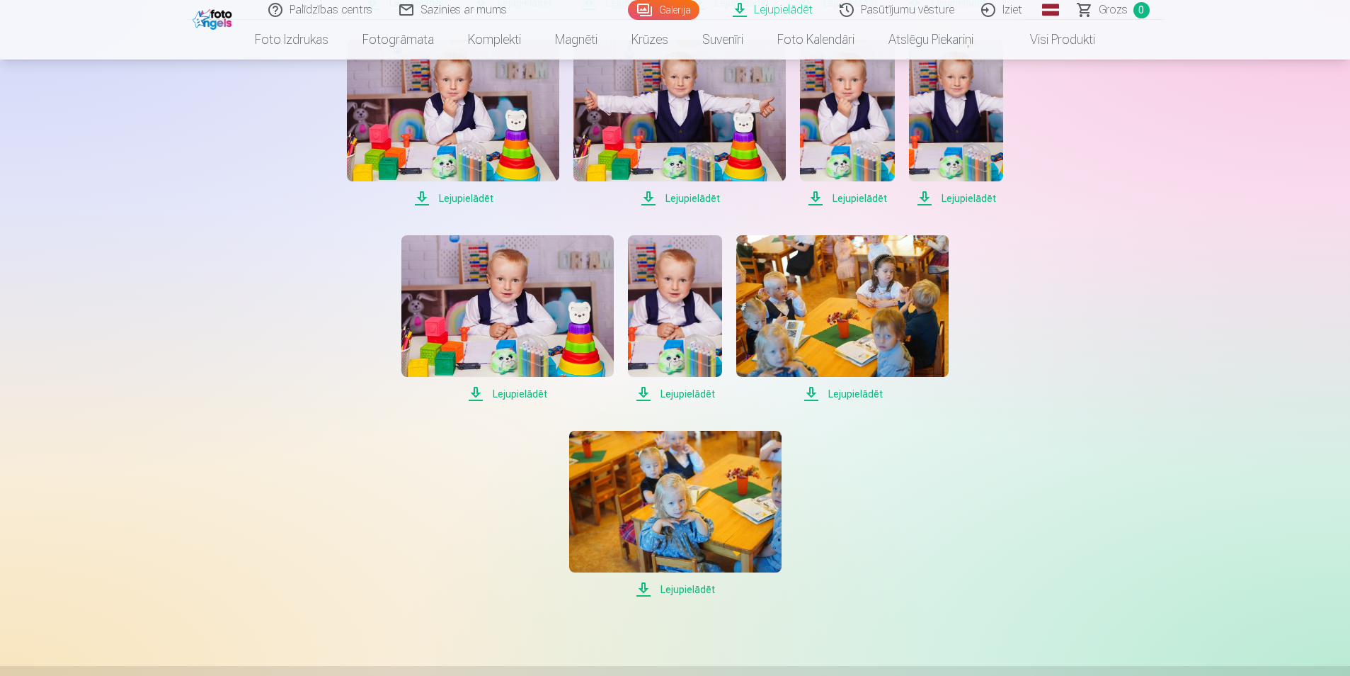
scroll to position [510, 0]
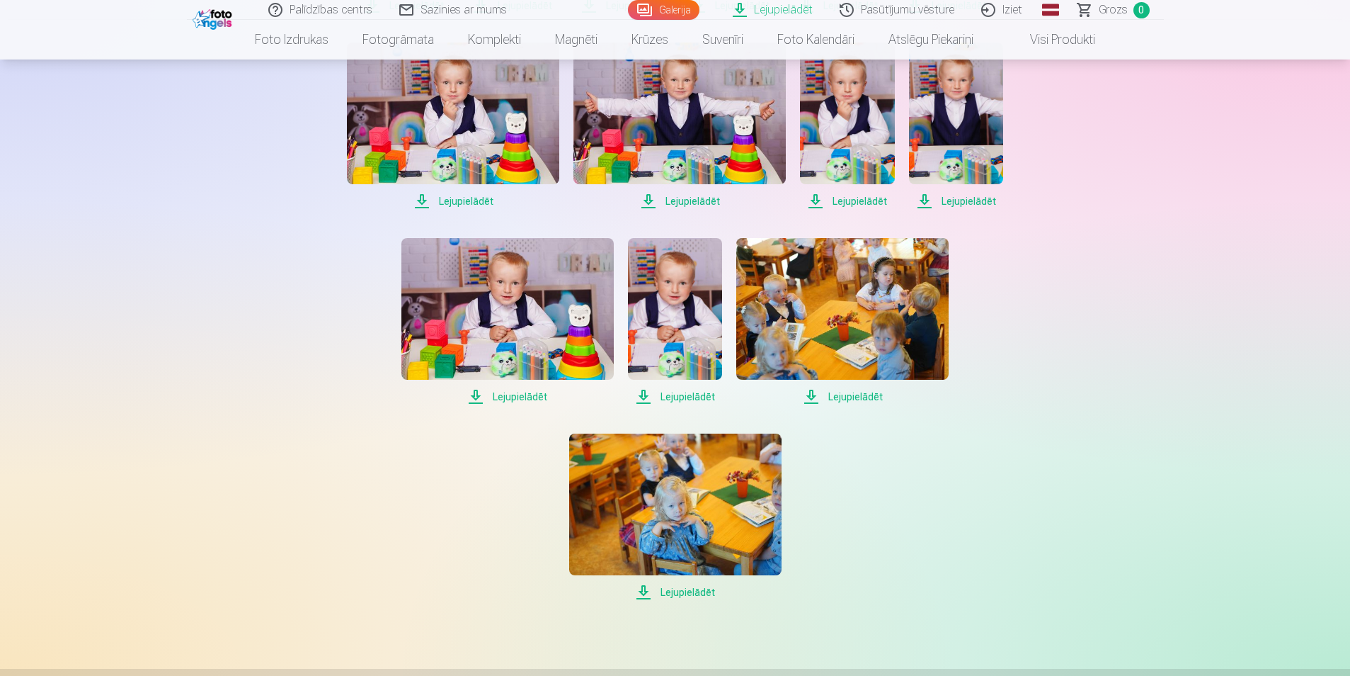
click at [701, 595] on span "Lejupielādēt" at bounding box center [675, 592] width 212 height 17
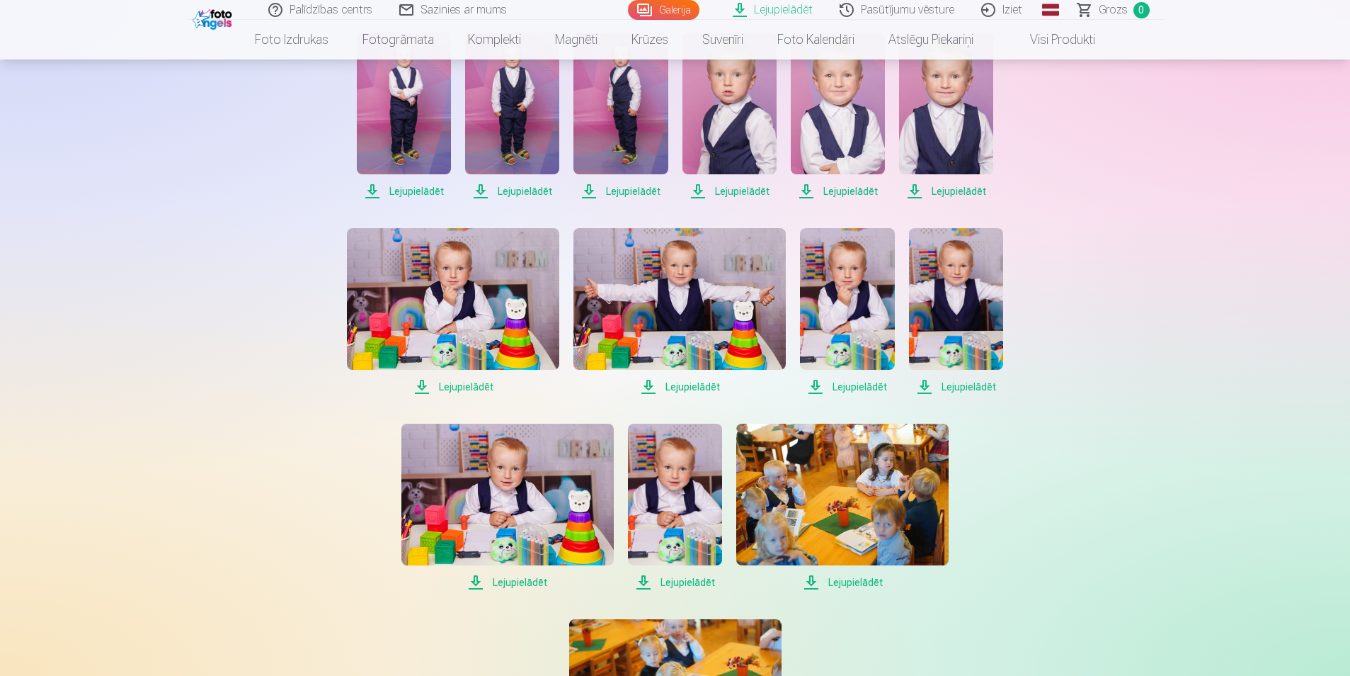
scroll to position [284, 0]
